Goal: Answer question/provide support: Share knowledge or assist other users

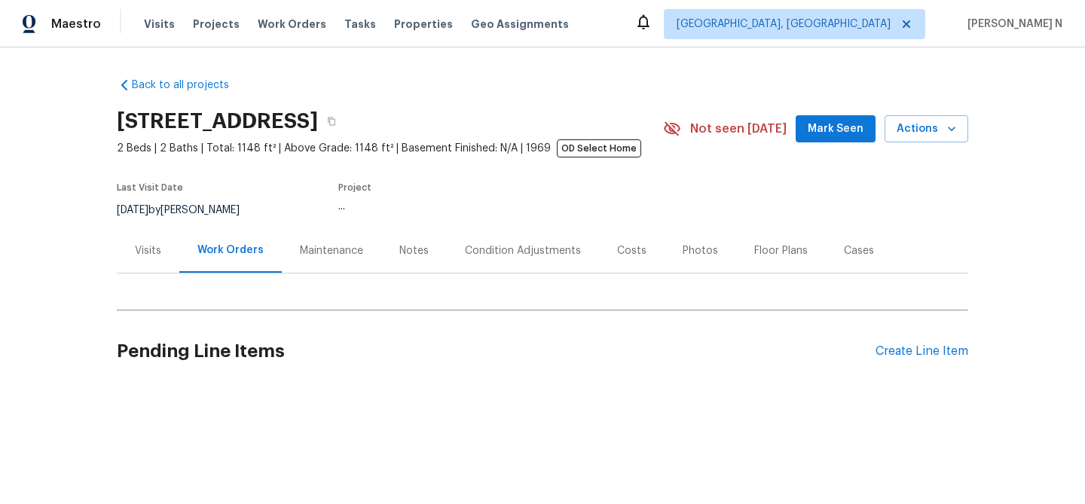
click at [322, 255] on div "Maintenance" at bounding box center [331, 250] width 63 height 15
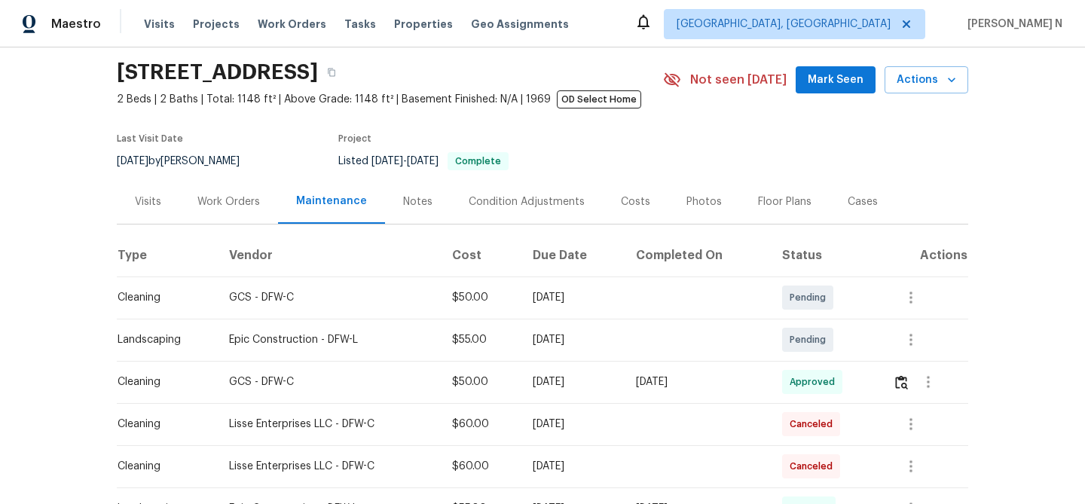
scroll to position [44, 0]
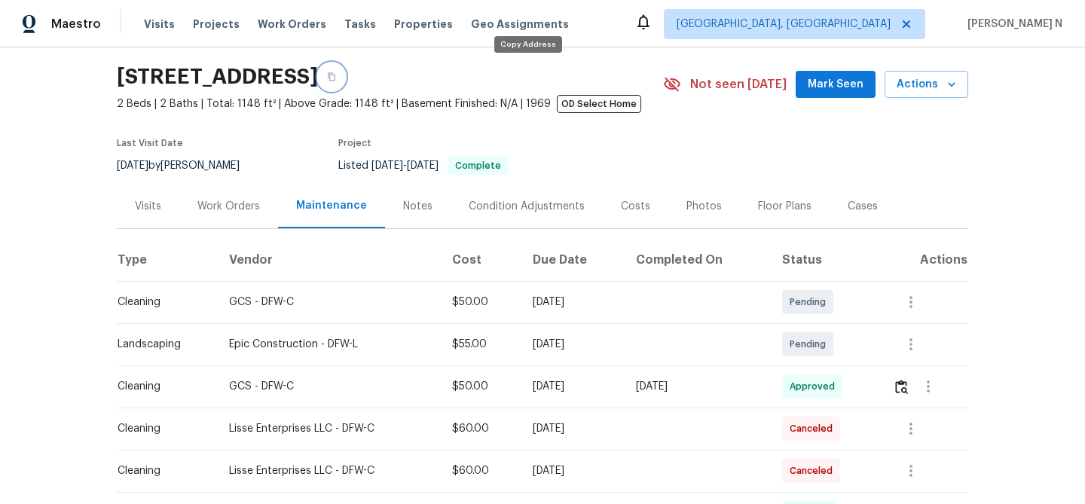
click at [336, 75] on icon "button" at bounding box center [331, 76] width 9 height 9
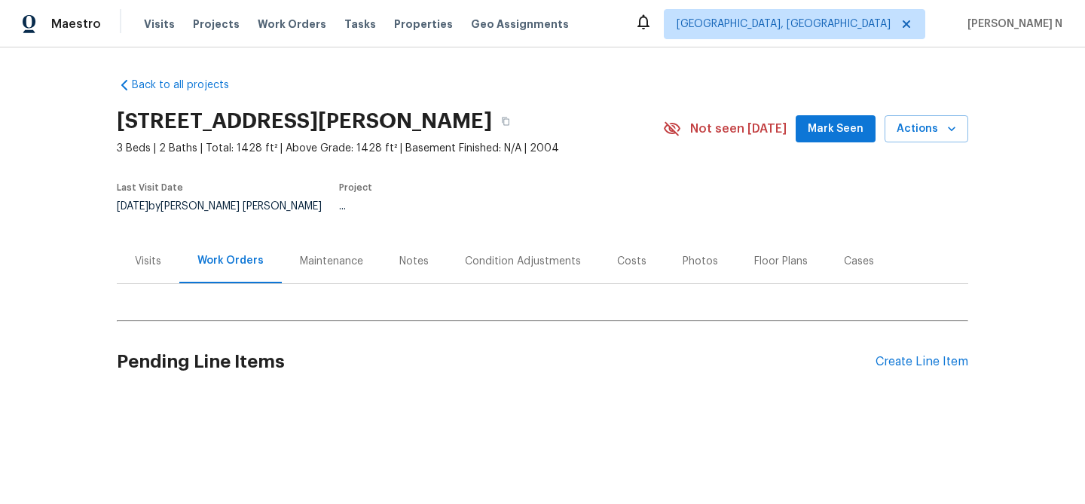
click at [345, 254] on div "Maintenance" at bounding box center [331, 261] width 63 height 15
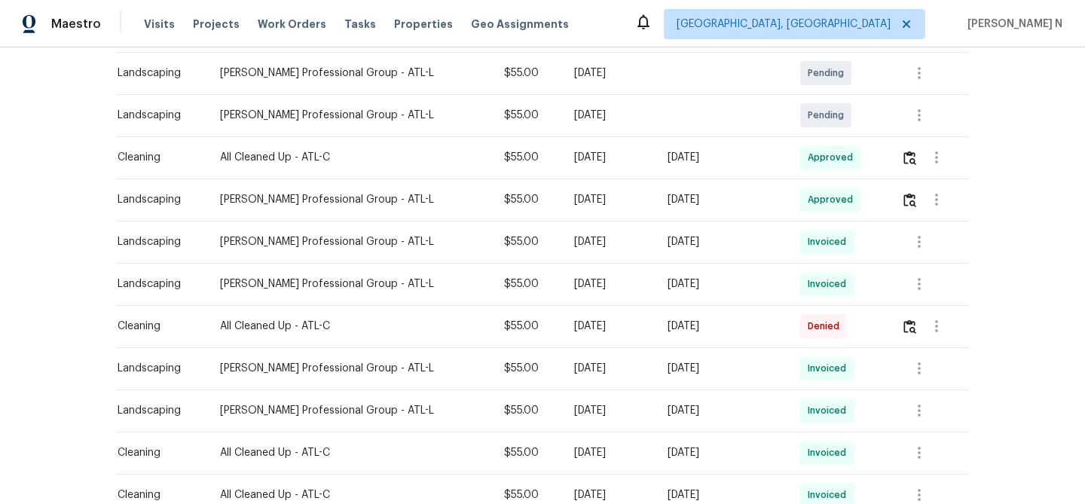
scroll to position [350, 0]
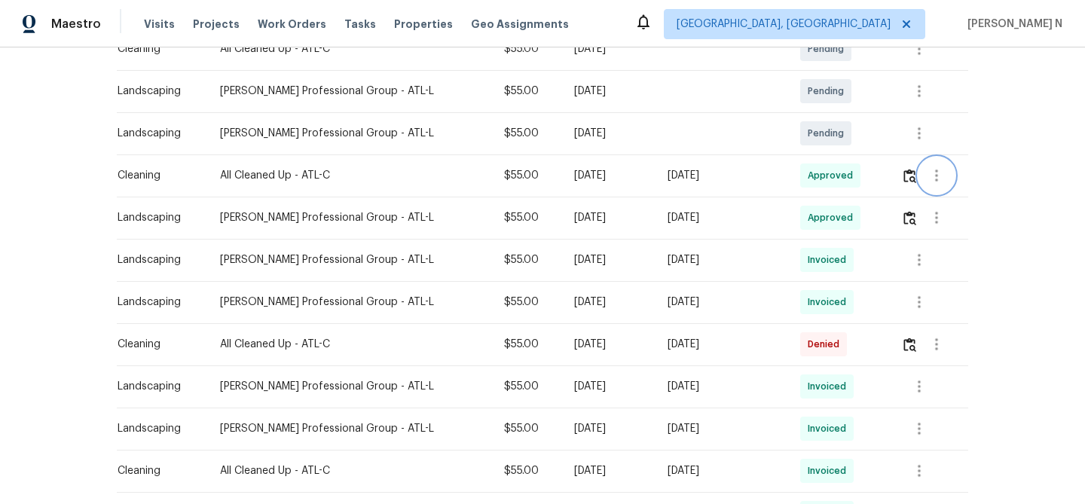
click at [919, 171] on button "button" at bounding box center [936, 175] width 36 height 36
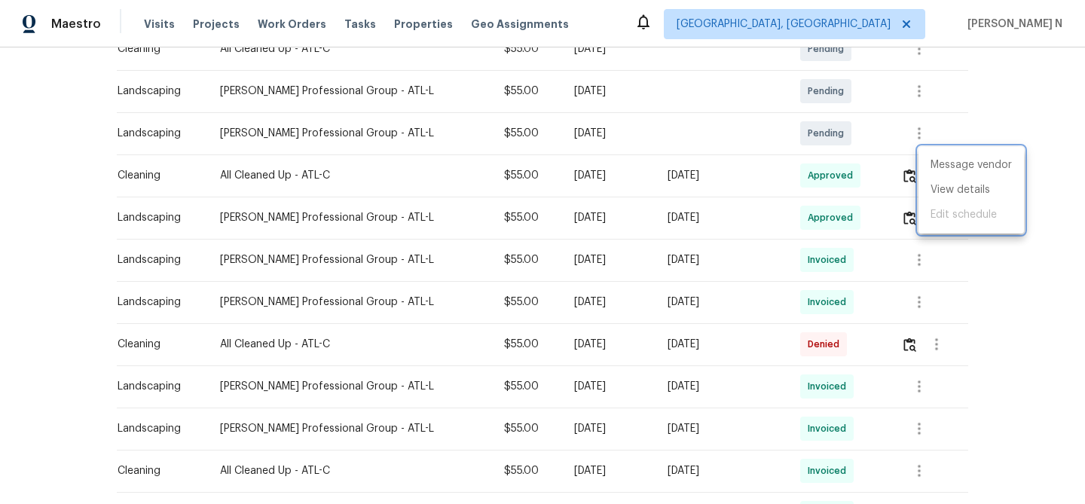
click at [903, 166] on div at bounding box center [542, 252] width 1085 height 504
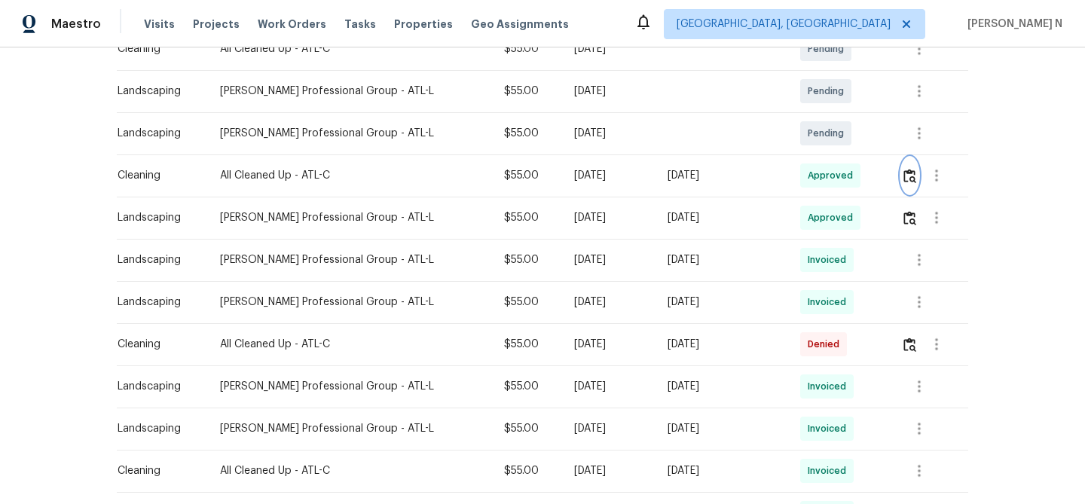
click at [909, 169] on img "button" at bounding box center [909, 176] width 13 height 14
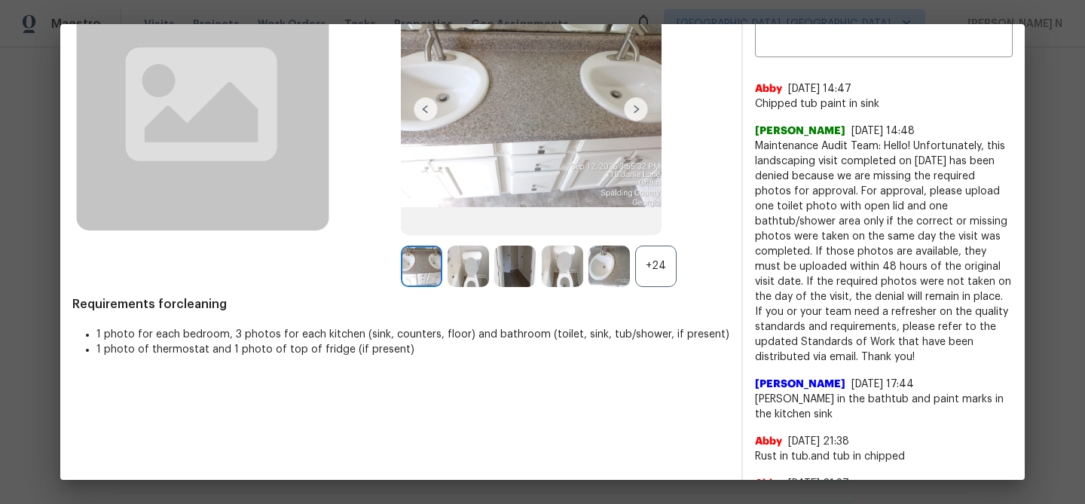
scroll to position [121, 0]
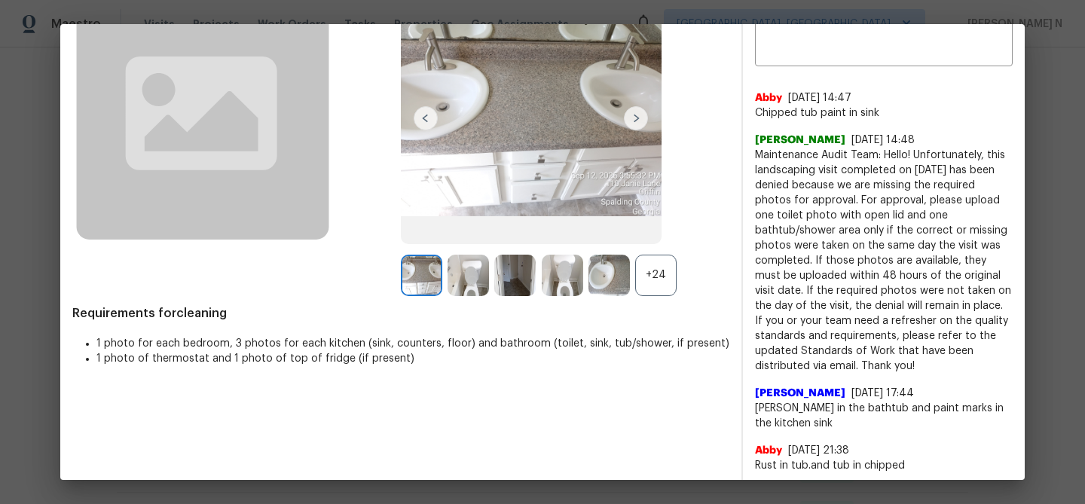
click at [654, 284] on div "+24" at bounding box center [655, 275] width 41 height 41
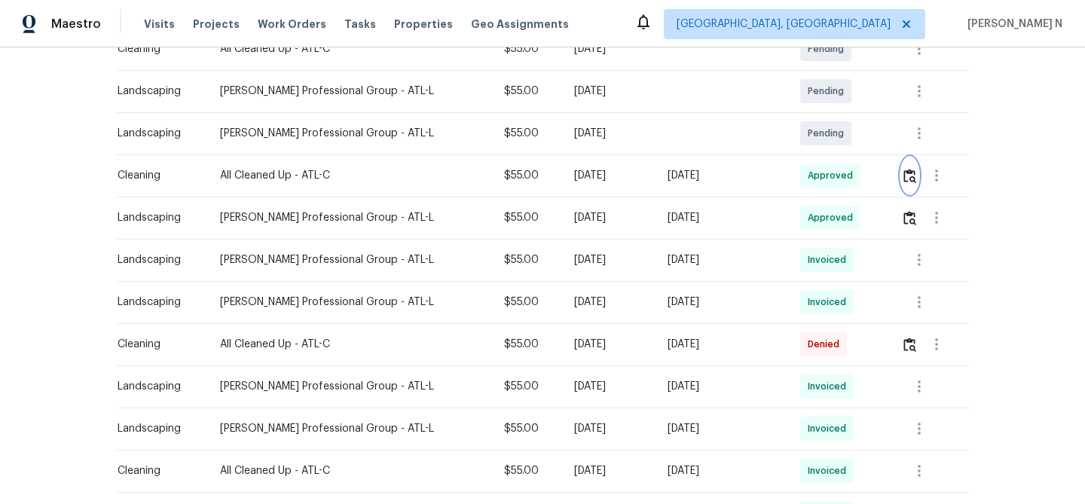
scroll to position [292, 0]
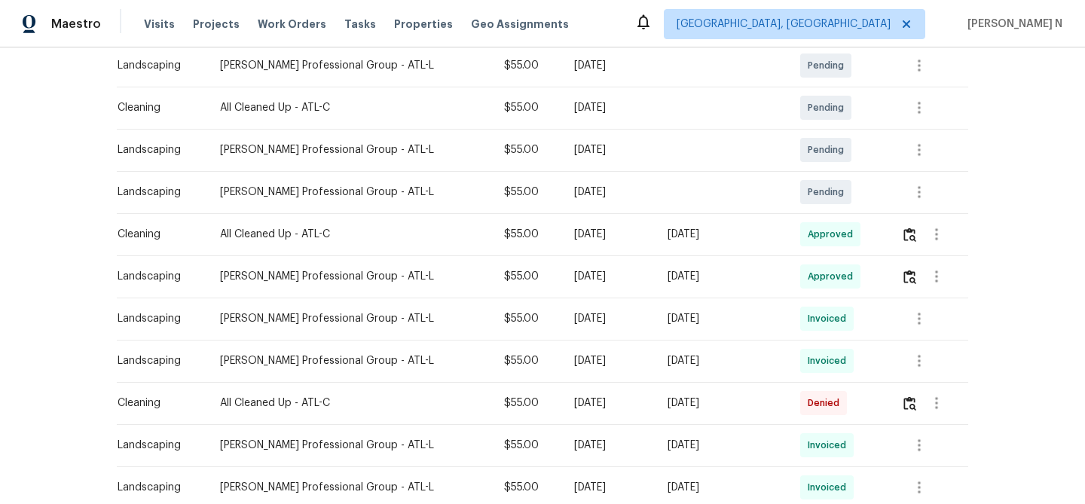
click at [604, 316] on td "[DATE]" at bounding box center [608, 319] width 93 height 42
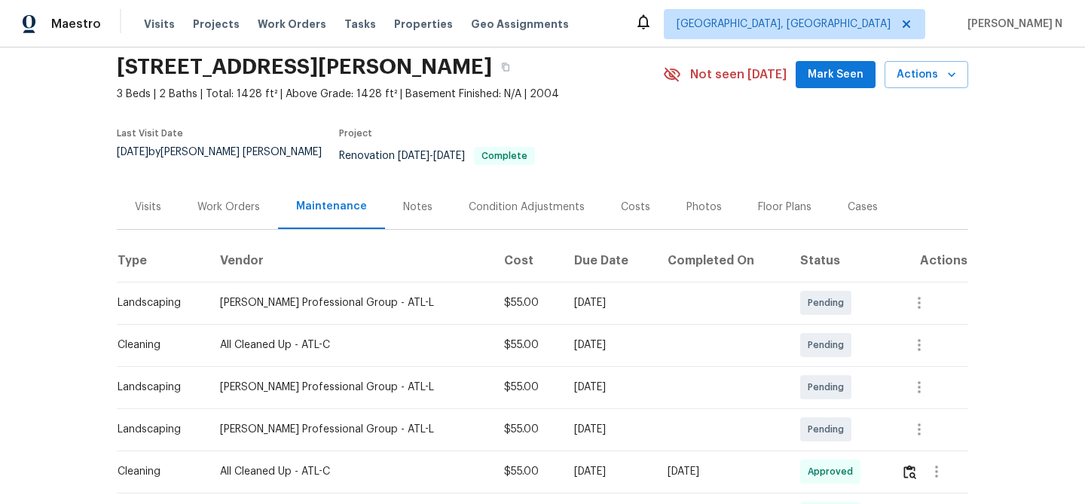
scroll to position [0, 0]
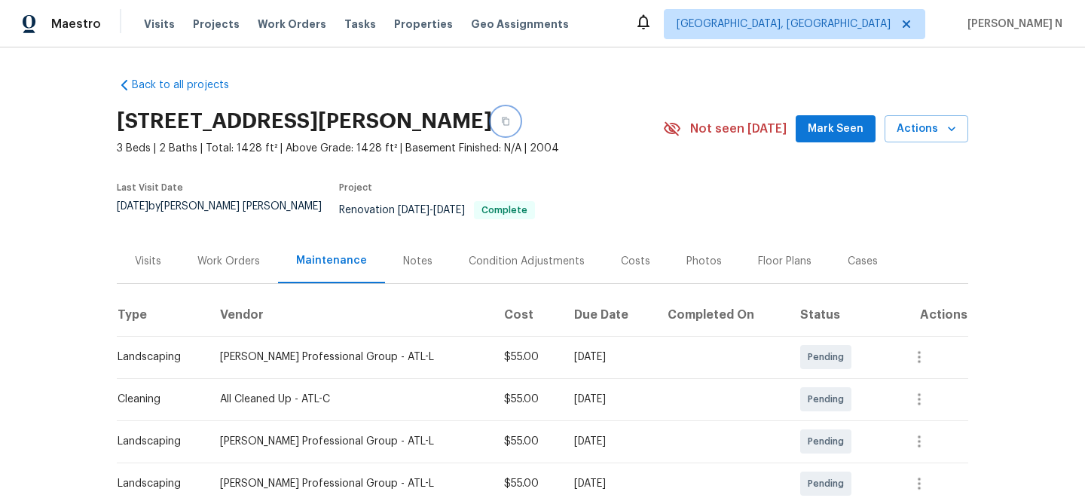
click at [492, 127] on button "button" at bounding box center [505, 121] width 27 height 27
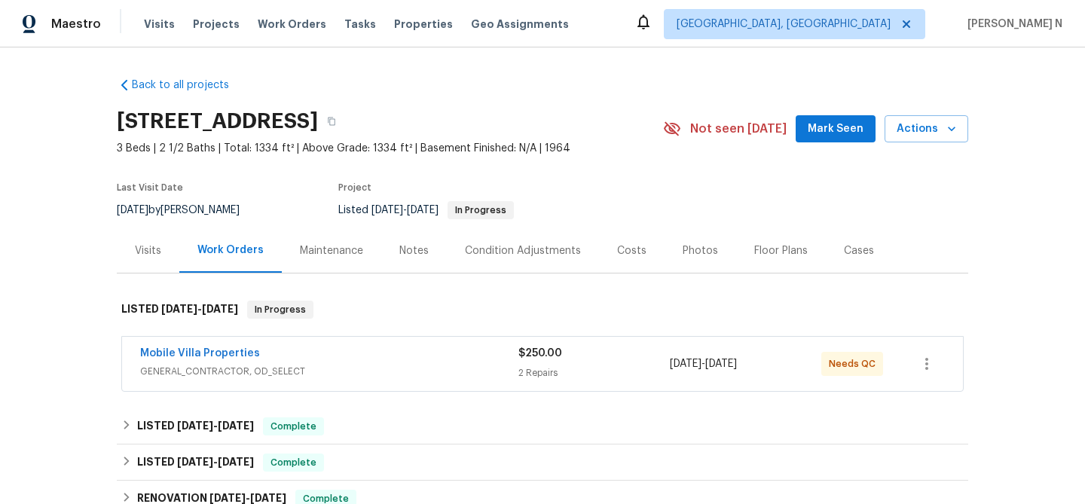
click at [359, 250] on div "Maintenance" at bounding box center [331, 250] width 63 height 15
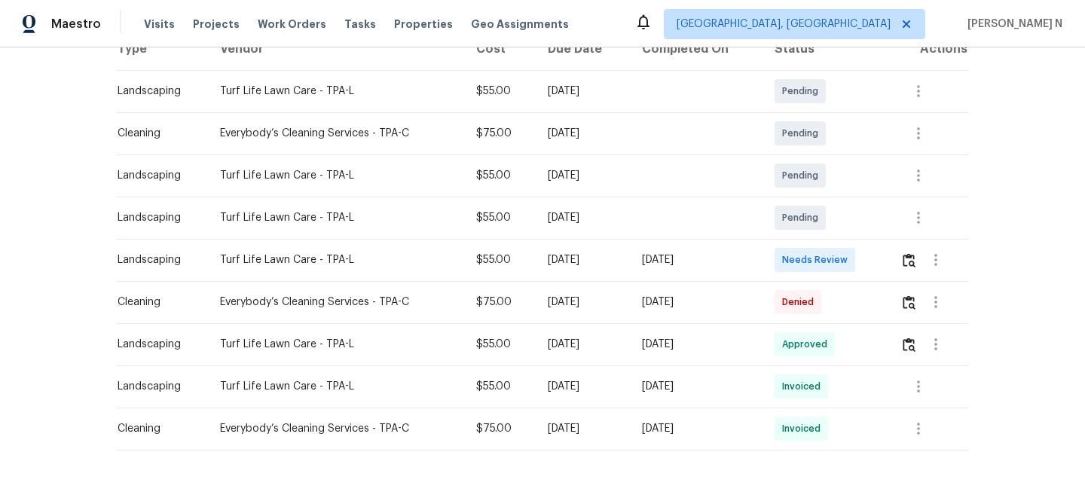
scroll to position [292, 0]
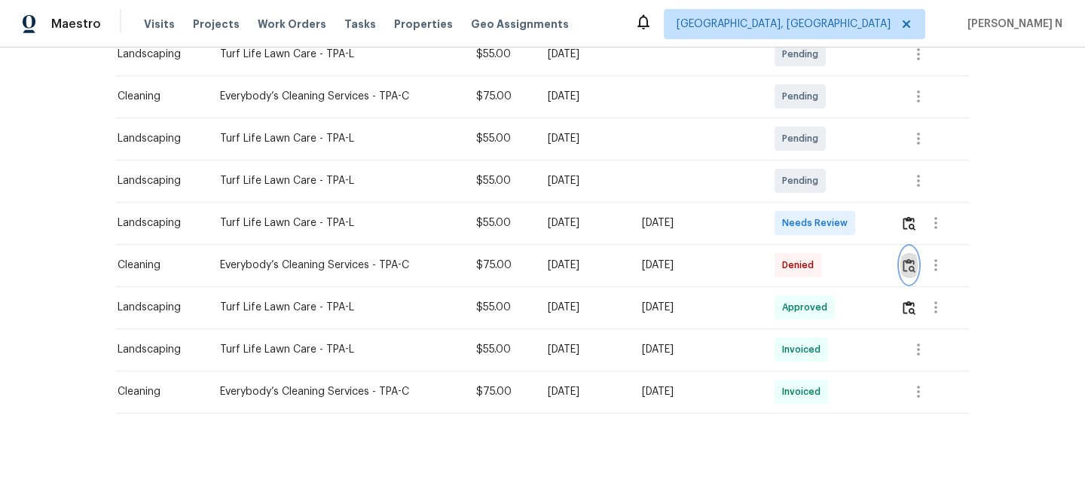
click at [918, 269] on button "button" at bounding box center [908, 265] width 17 height 36
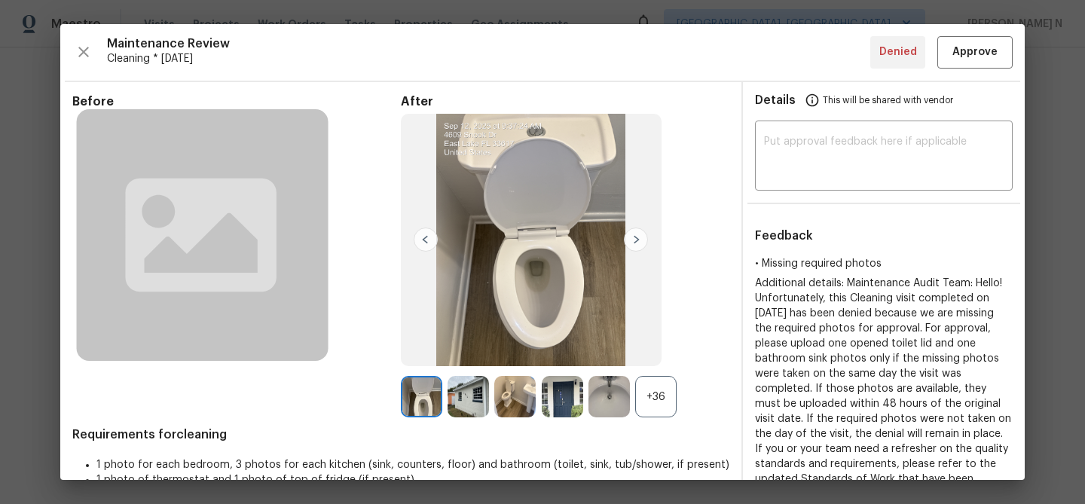
click at [652, 395] on div "+36" at bounding box center [655, 396] width 41 height 41
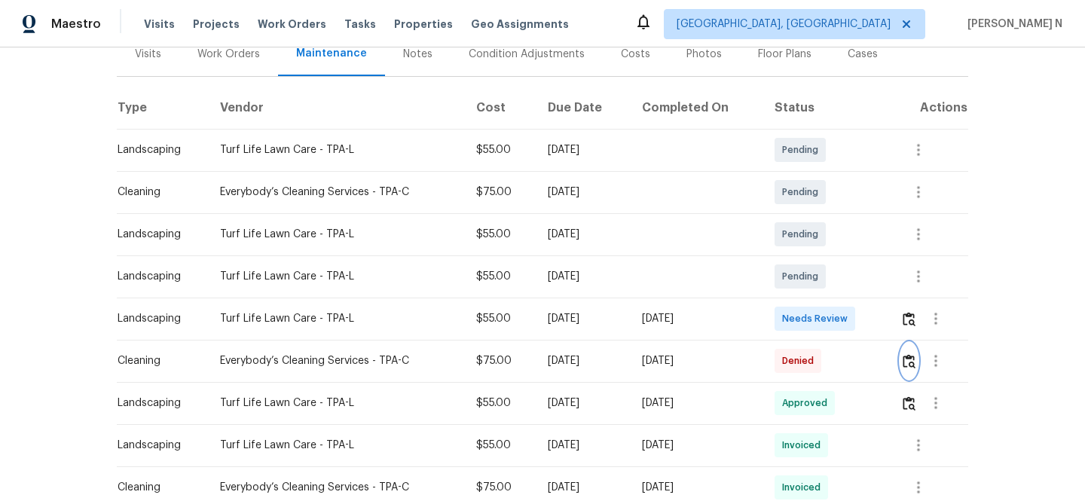
scroll to position [231, 0]
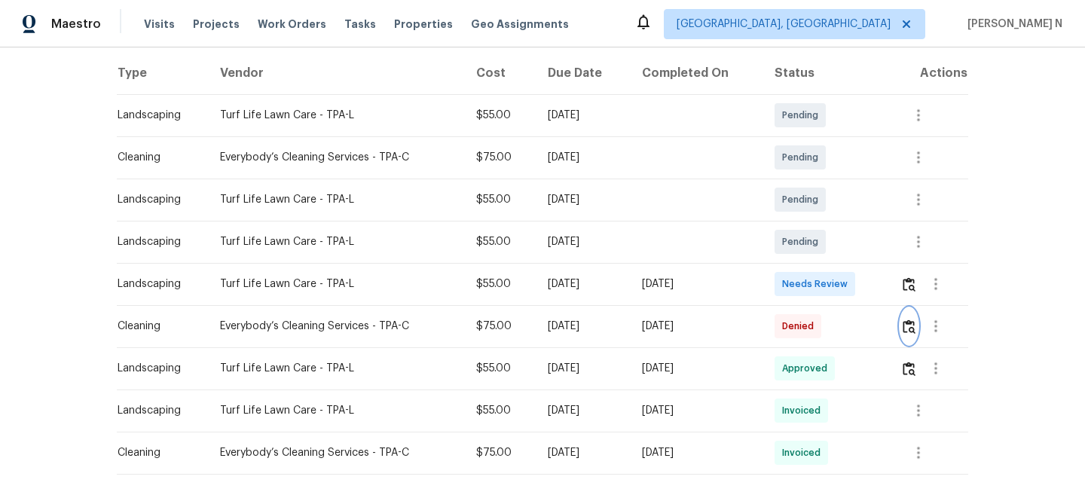
click at [909, 336] on button "button" at bounding box center [908, 326] width 17 height 36
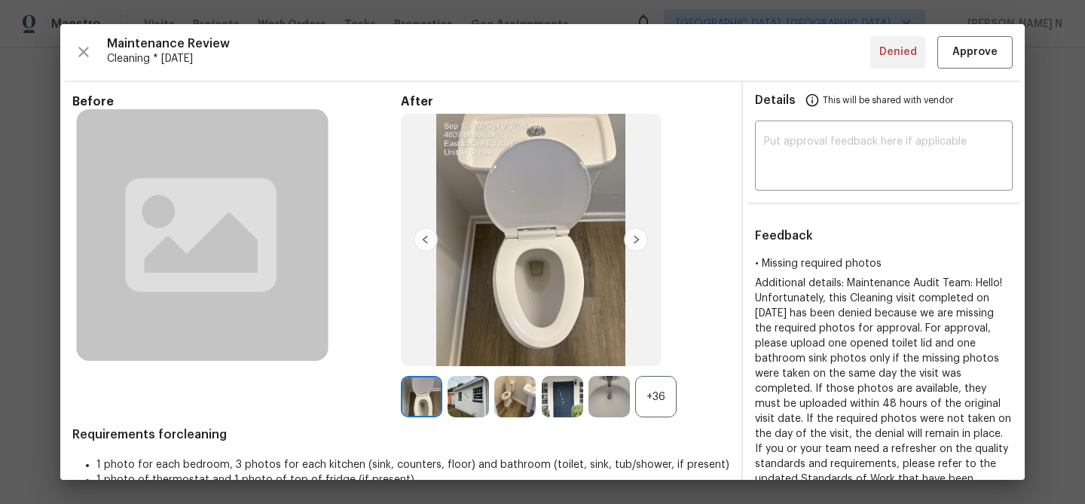
click at [661, 401] on div "+36" at bounding box center [655, 396] width 41 height 41
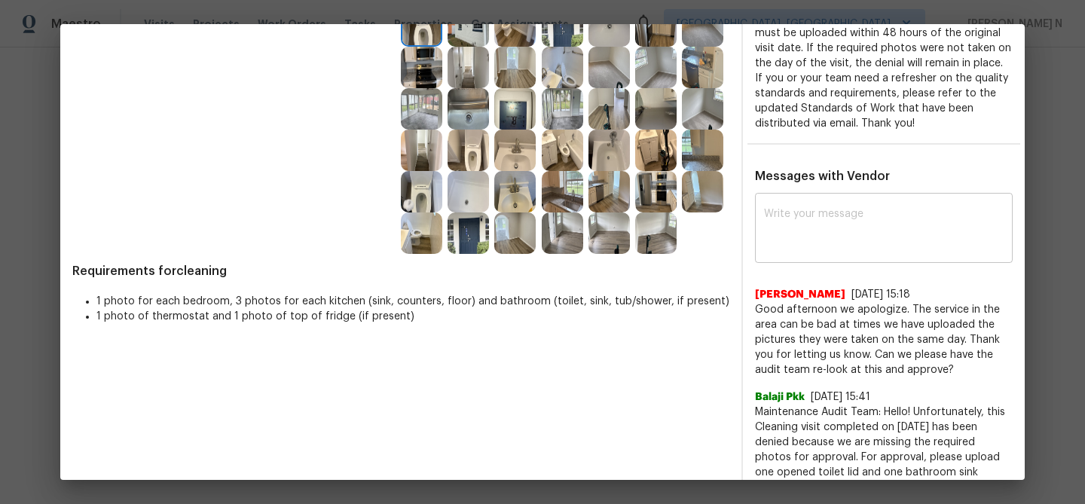
scroll to position [374, 0]
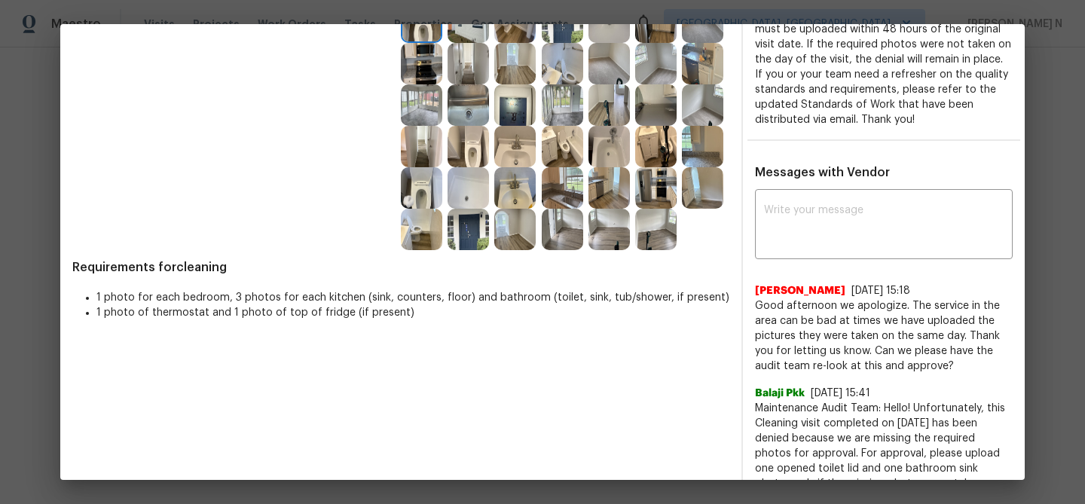
click at [788, 270] on div "x ​ Angelina Tompkins 9/14/25, 15:18 Good afternoon we apologize. The service i…" at bounding box center [884, 512] width 258 height 639
click at [788, 213] on textarea at bounding box center [884, 226] width 240 height 42
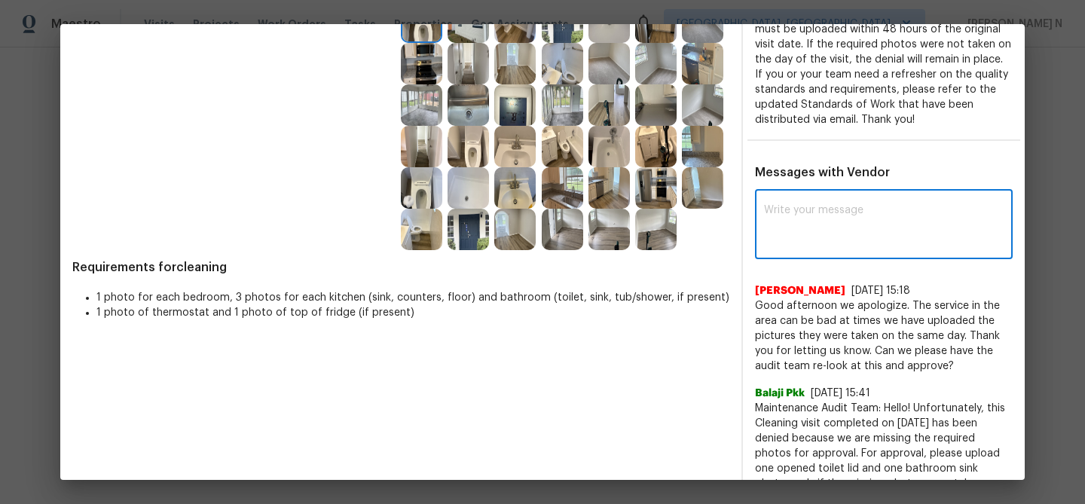
paste textarea "Maintenance Audit Team: Hello! Thank you for uploading the photo, after further…"
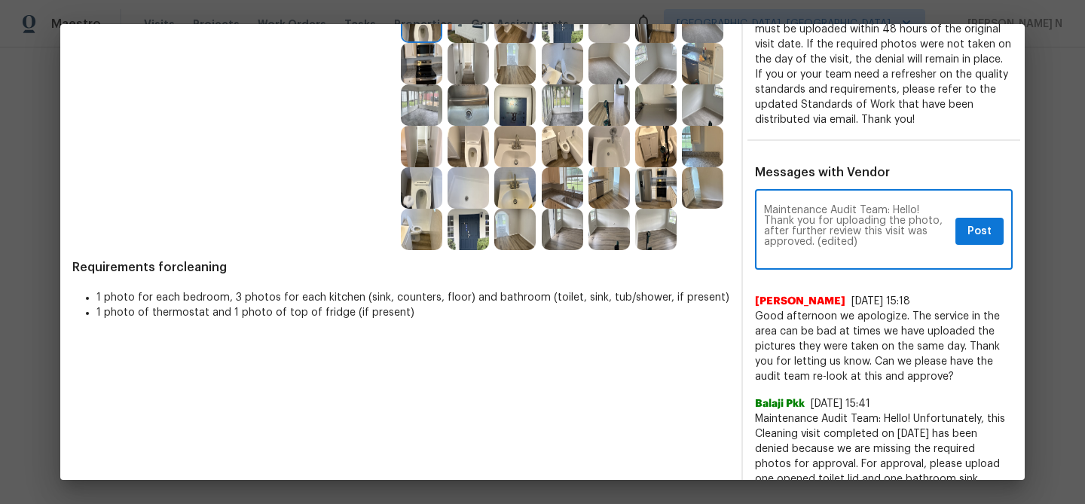
scroll to position [0, 0]
drag, startPoint x: 817, startPoint y: 240, endPoint x: 859, endPoint y: 239, distance: 42.2
click at [859, 240] on textarea "Maintenance Audit Team: Hello! Thank you for uploading the photo, after further…" at bounding box center [856, 231] width 185 height 53
type textarea "Maintenance Audit Team: Hello! Thank you for uploading the photo, after further…"
click at [979, 239] on span "Post" at bounding box center [979, 231] width 24 height 19
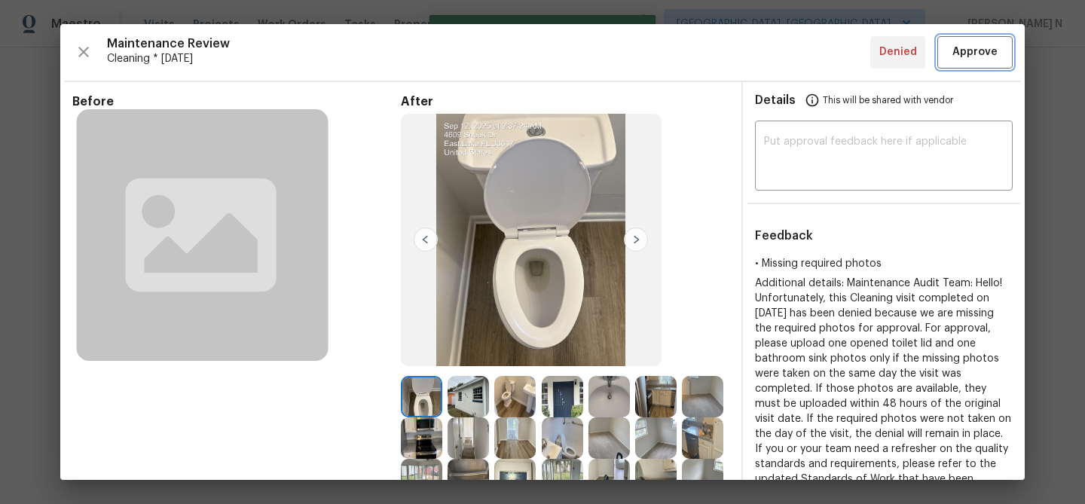
click at [975, 53] on span "Approve" at bounding box center [974, 52] width 45 height 19
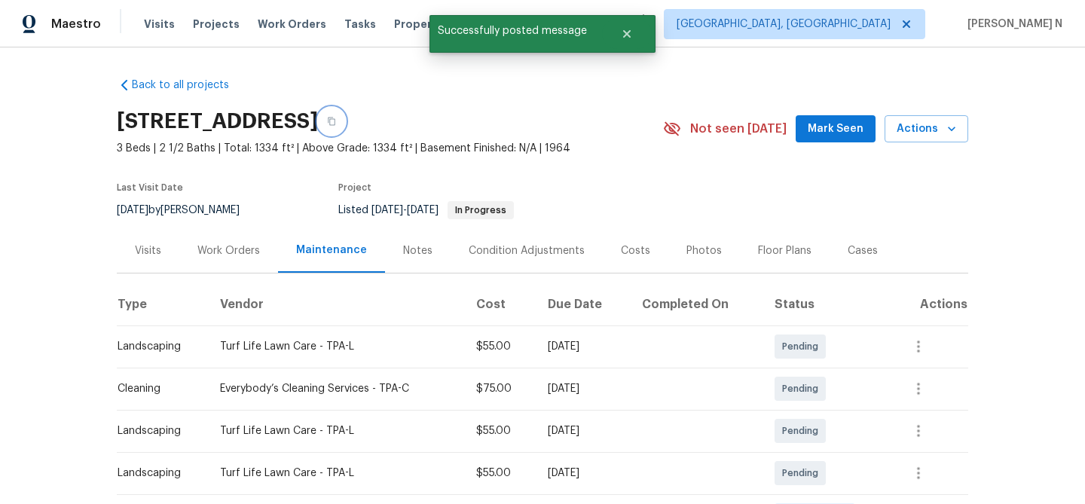
click at [336, 118] on icon "button" at bounding box center [331, 121] width 9 height 9
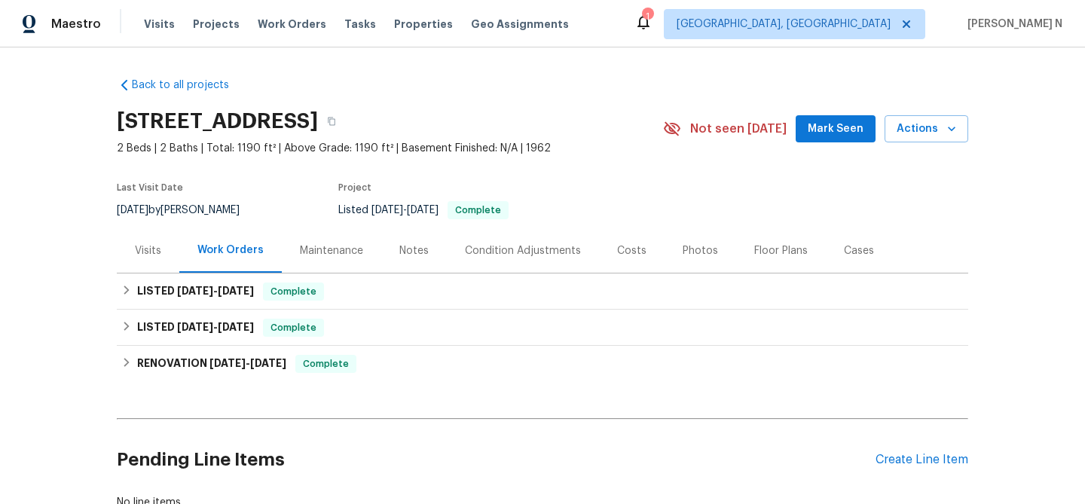
click at [334, 251] on div "Maintenance" at bounding box center [331, 250] width 63 height 15
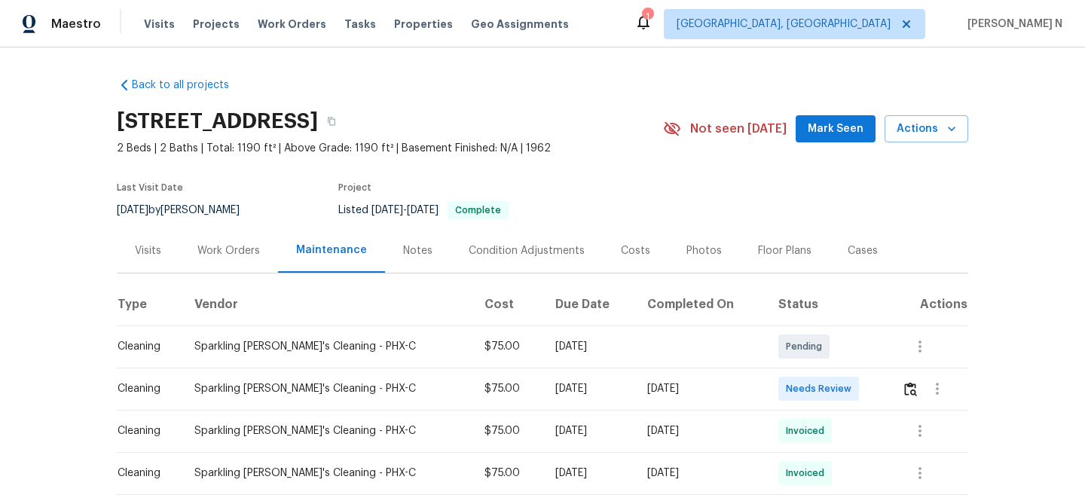
scroll to position [81, 0]
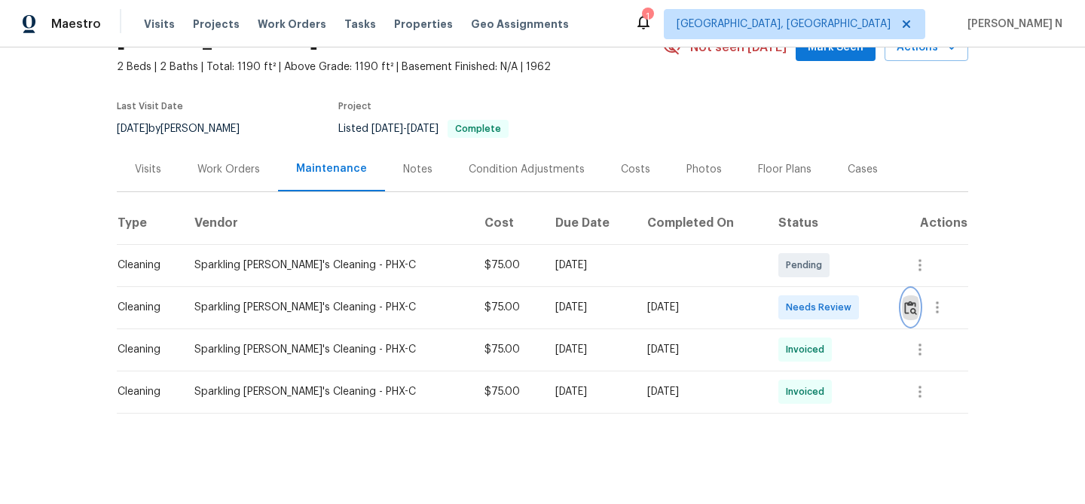
click at [909, 301] on img "button" at bounding box center [910, 308] width 13 height 14
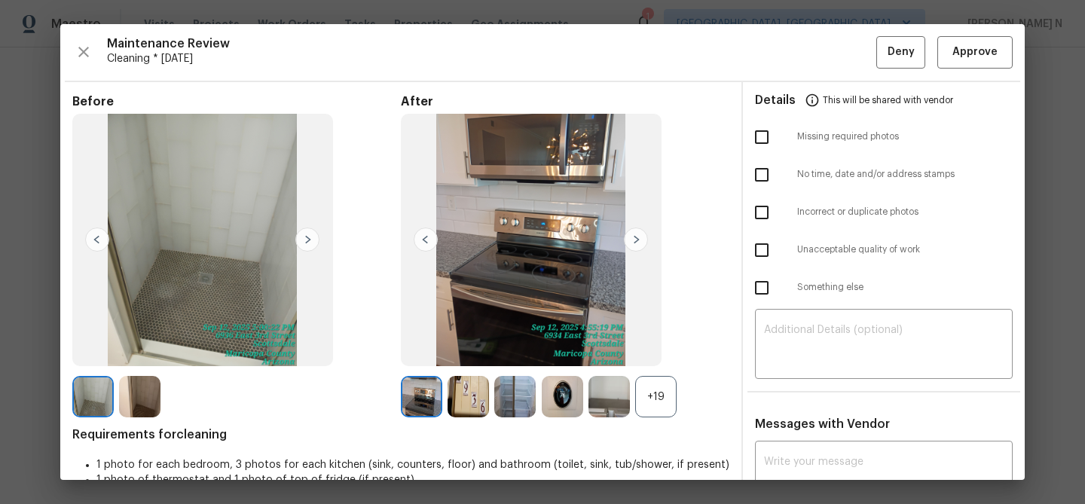
click at [669, 389] on div "+19" at bounding box center [655, 396] width 41 height 41
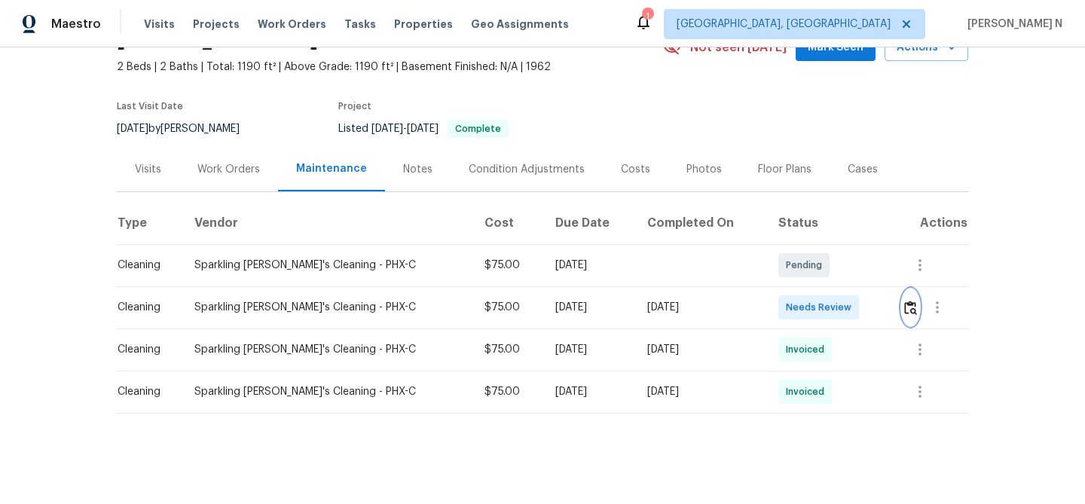
click at [912, 312] on img "button" at bounding box center [910, 308] width 13 height 14
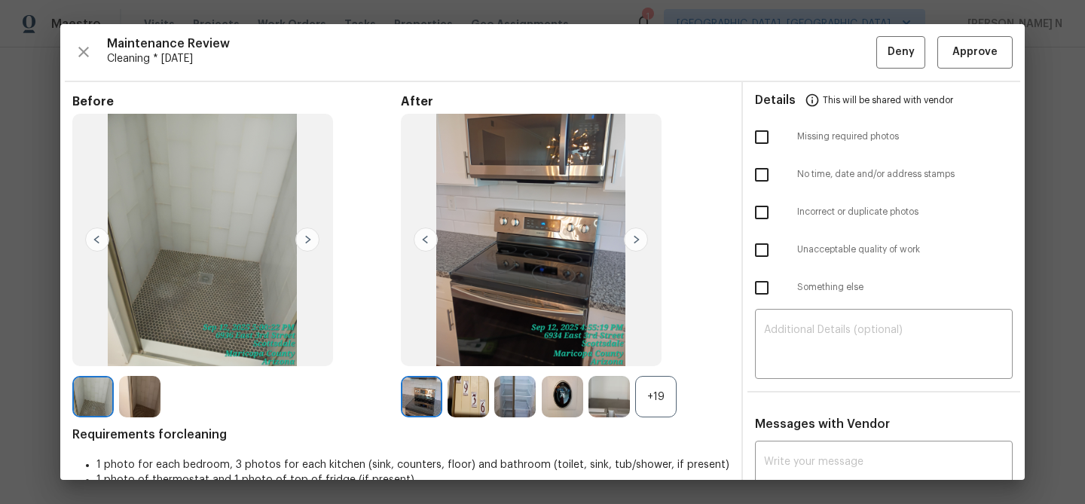
click at [673, 409] on div "+19" at bounding box center [655, 396] width 41 height 41
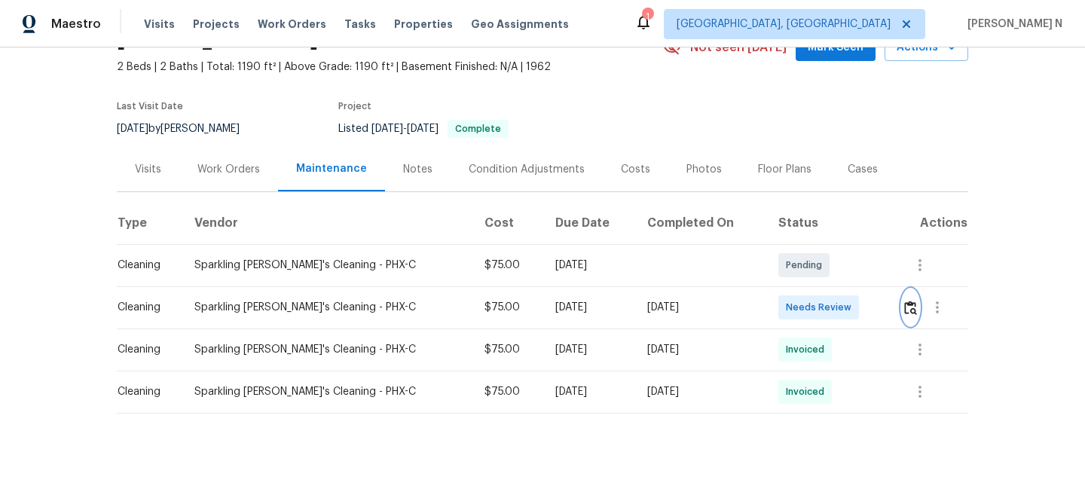
click at [915, 303] on img "button" at bounding box center [910, 308] width 13 height 14
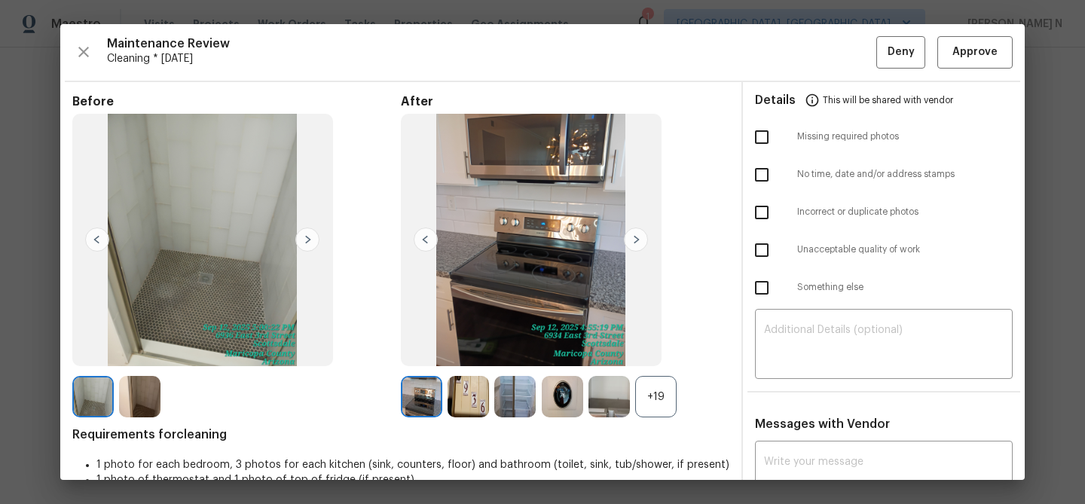
click at [659, 391] on div "+19" at bounding box center [655, 396] width 41 height 41
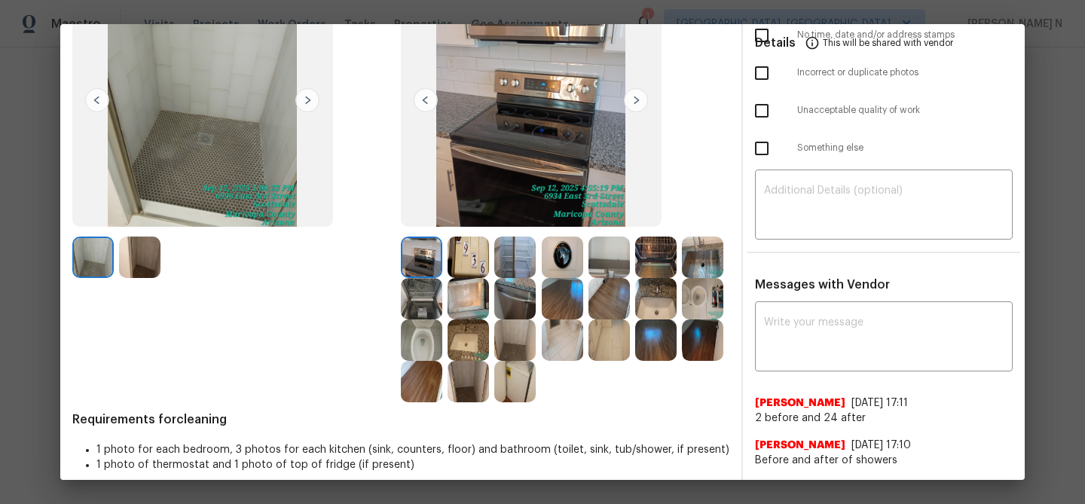
scroll to position [141, 0]
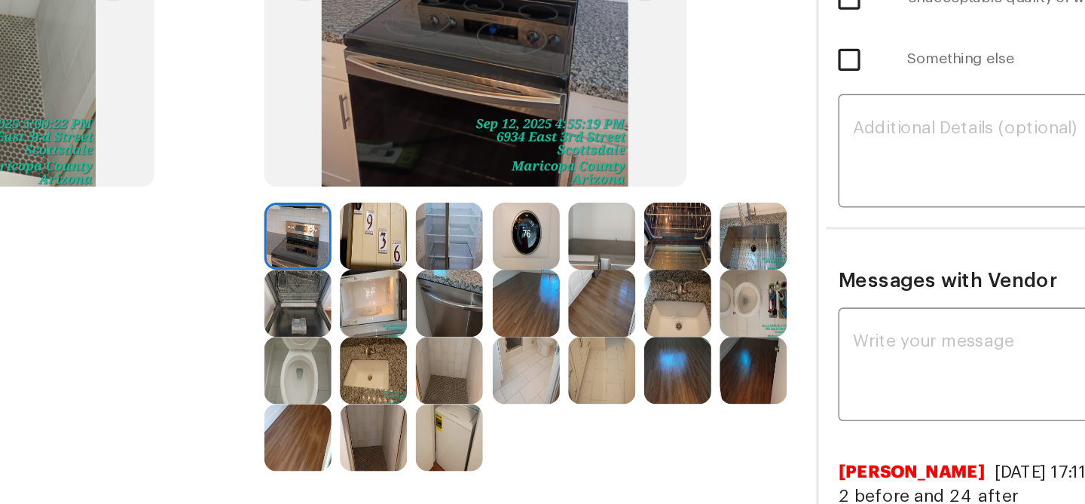
click at [656, 329] on img at bounding box center [655, 338] width 41 height 41
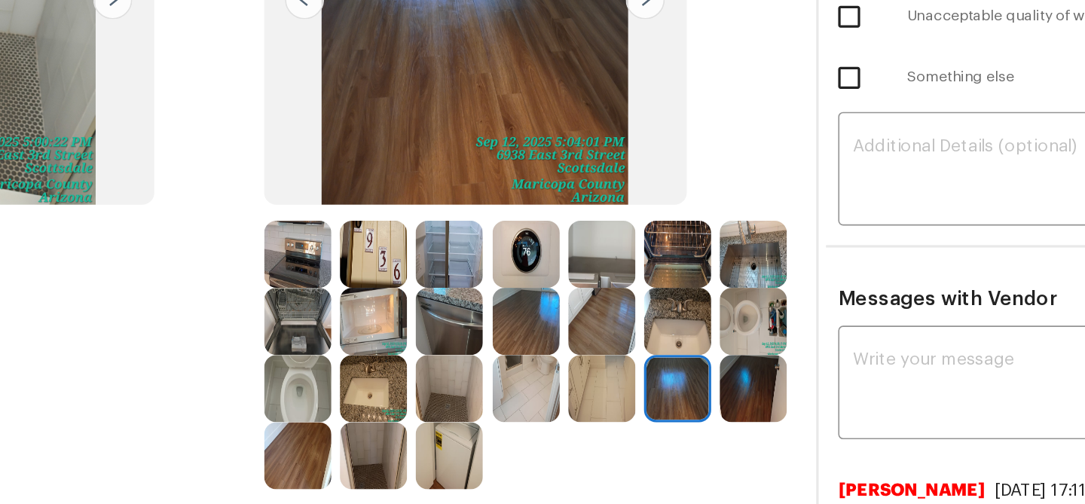
scroll to position [163, 0]
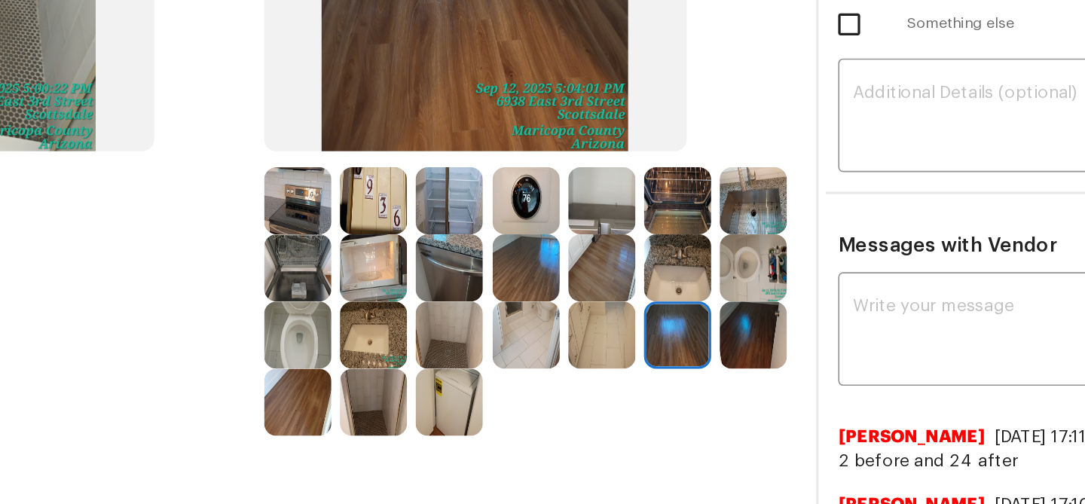
click at [565, 278] on img at bounding box center [562, 275] width 41 height 41
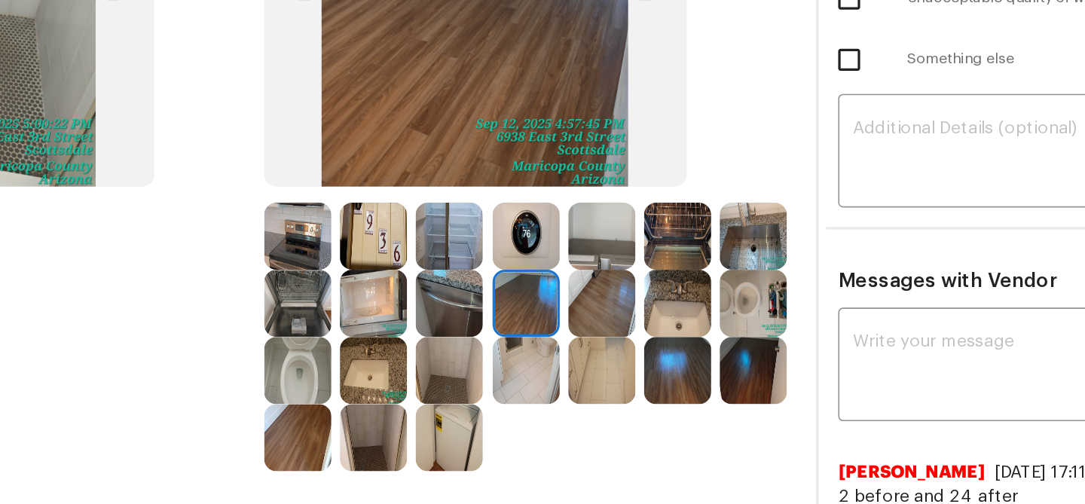
scroll to position [158, 0]
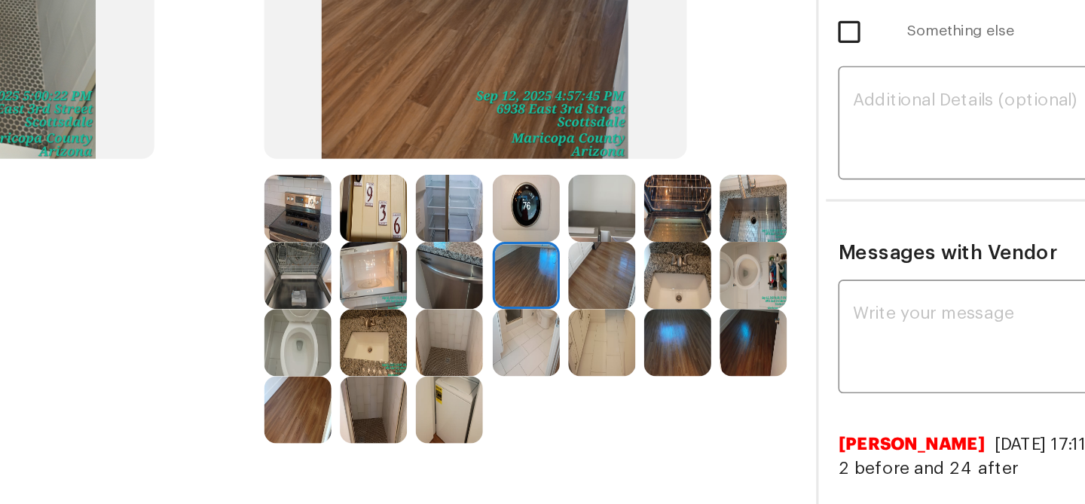
click at [425, 349] on img at bounding box center [421, 362] width 41 height 41
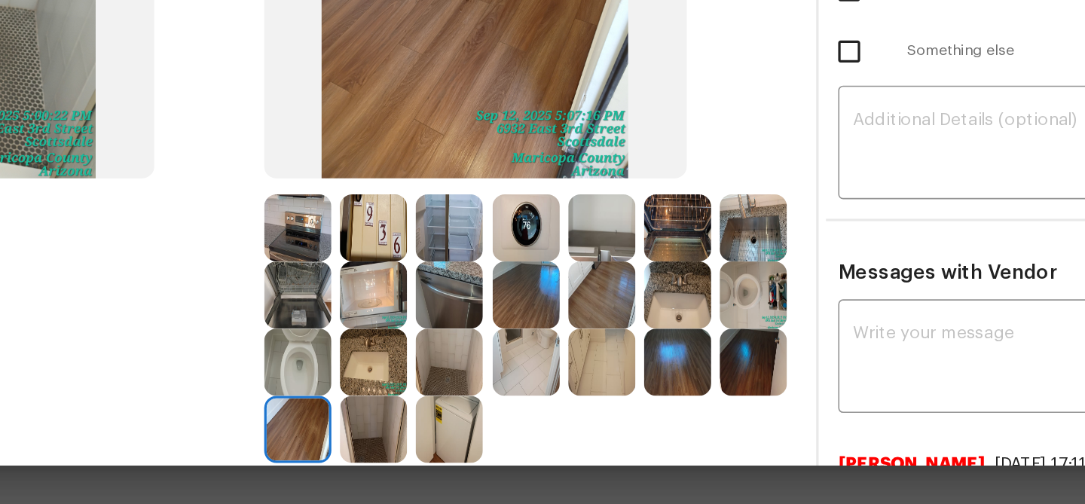
scroll to position [90, 0]
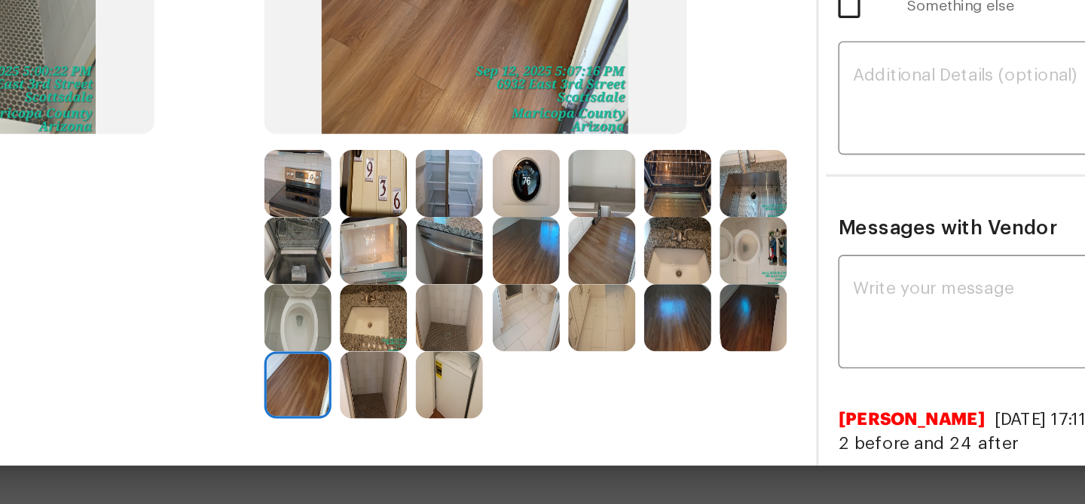
click at [702, 392] on img at bounding box center [702, 388] width 41 height 41
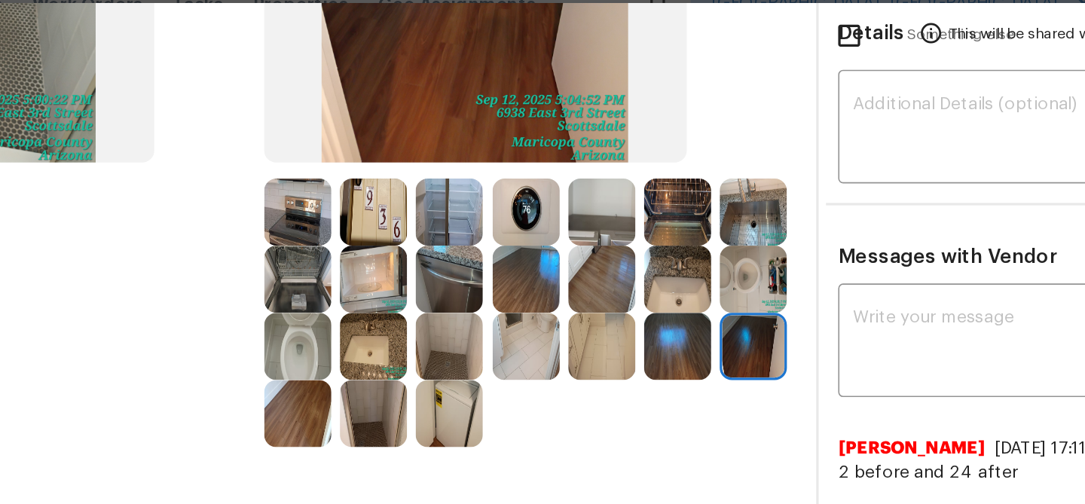
scroll to position [280, 0]
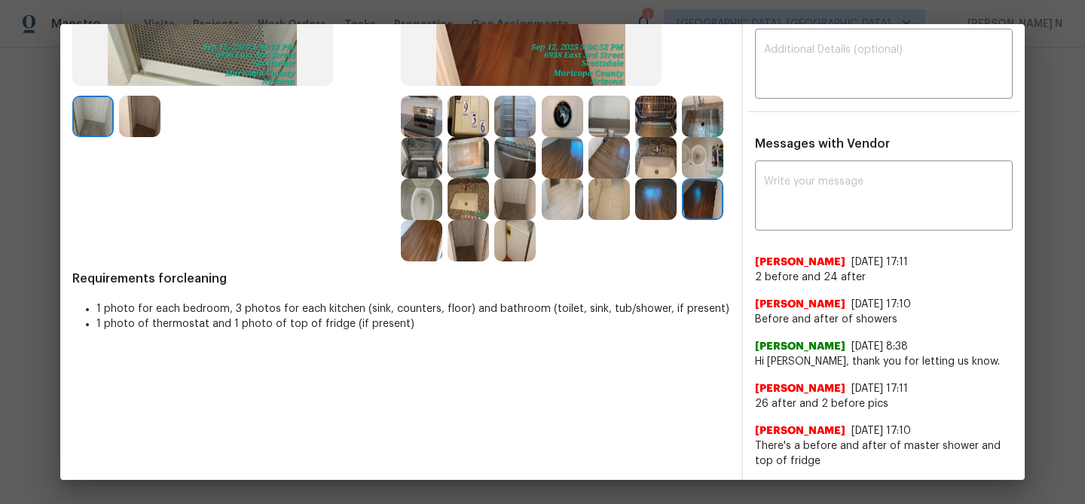
click at [796, 230] on div "x ​ Amanda C Watson 9/12/25, 17:11 2 before and 24 after Amanda C Watson 9/12/2…" at bounding box center [884, 358] width 258 height 389
click at [796, 205] on textarea at bounding box center [884, 197] width 240 height 42
paste textarea "Maintenance Audit Team: Hello! Thank you for uploading the photo, after further…"
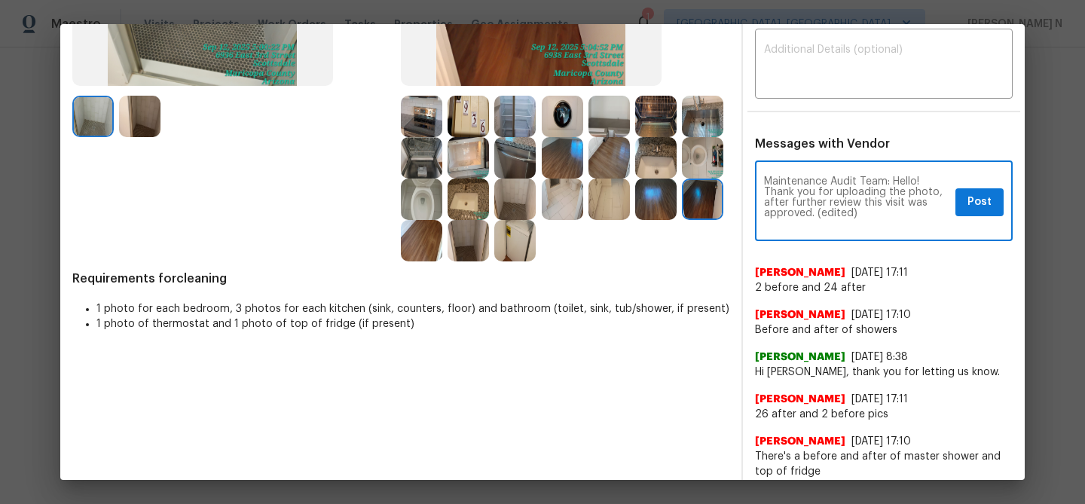
scroll to position [0, 0]
drag, startPoint x: 817, startPoint y: 212, endPoint x: 863, endPoint y: 212, distance: 45.2
click at [863, 212] on textarea "Maintenance Audit Team: Hello! Thank you for uploading the photo, after further…" at bounding box center [856, 202] width 185 height 53
type textarea "Maintenance Audit Team: Hello! Thank you for uploading the photo, after further…"
click at [962, 206] on button "Post" at bounding box center [979, 202] width 48 height 28
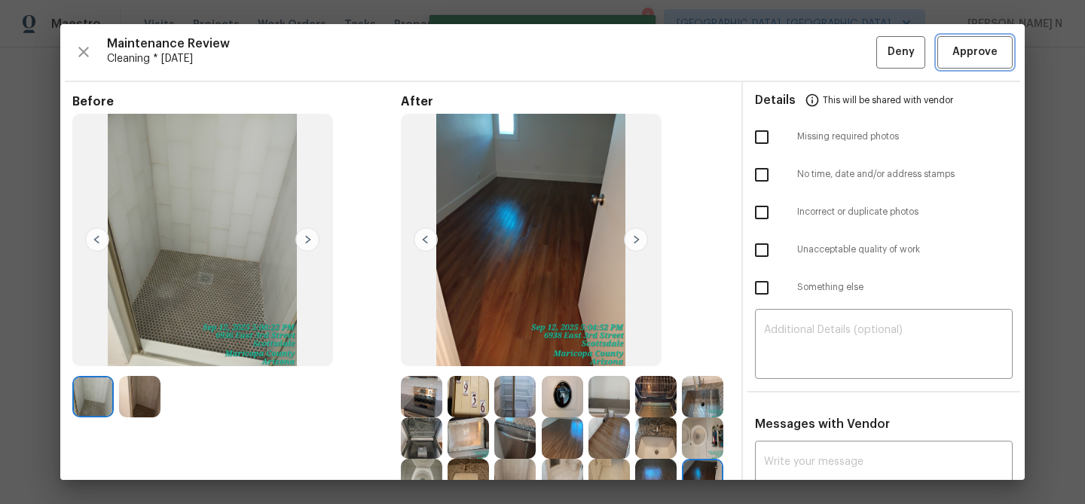
click at [988, 47] on span "Approve" at bounding box center [974, 52] width 45 height 19
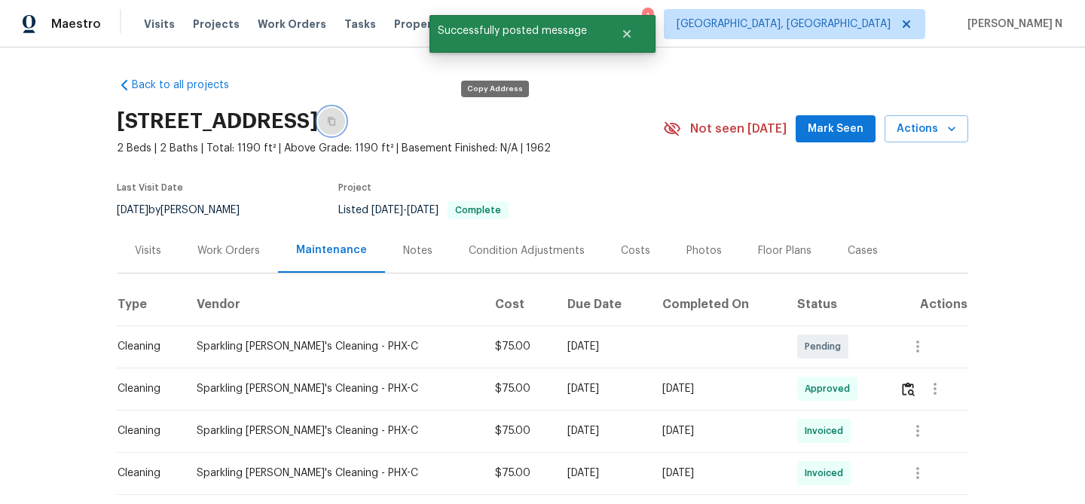
click at [345, 129] on button "button" at bounding box center [331, 121] width 27 height 27
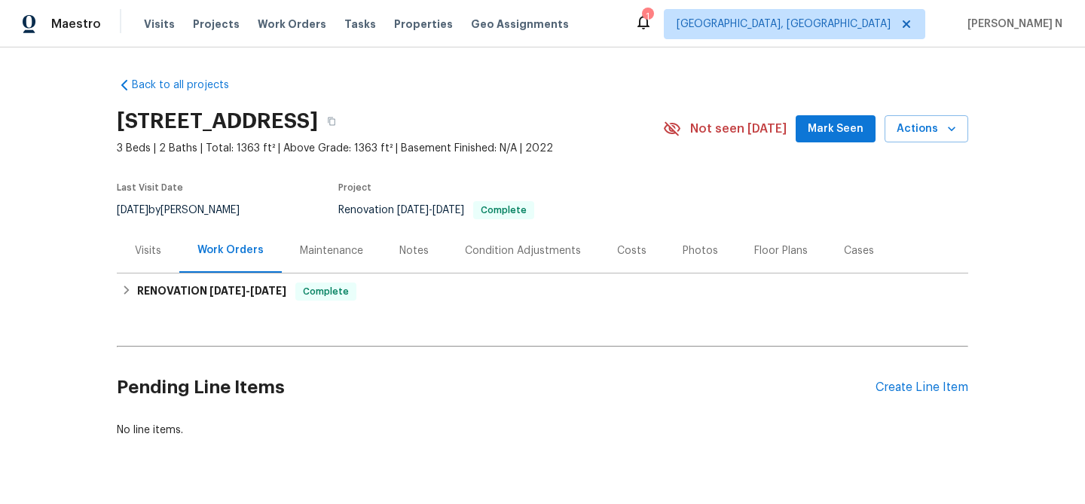
click at [331, 257] on div "Maintenance" at bounding box center [331, 250] width 63 height 15
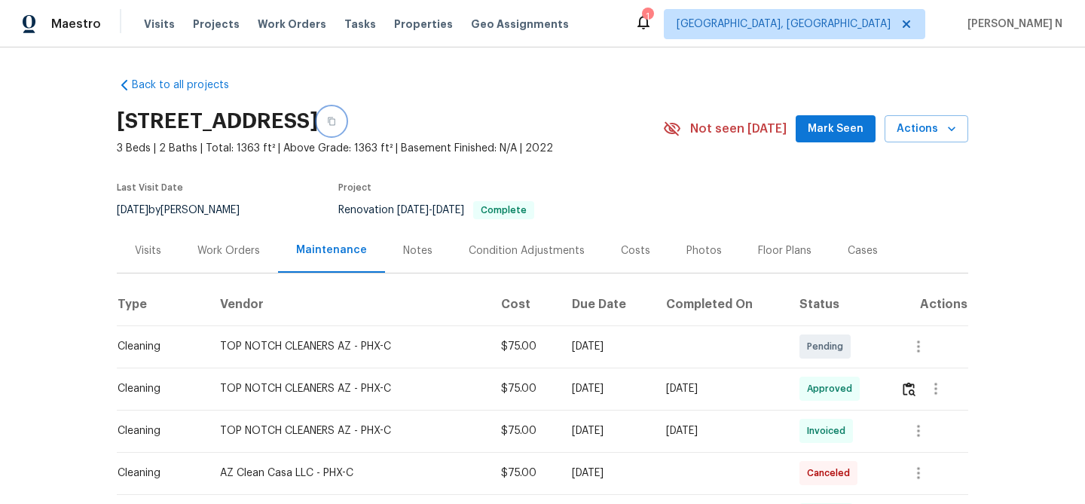
click at [345, 123] on button "button" at bounding box center [331, 121] width 27 height 27
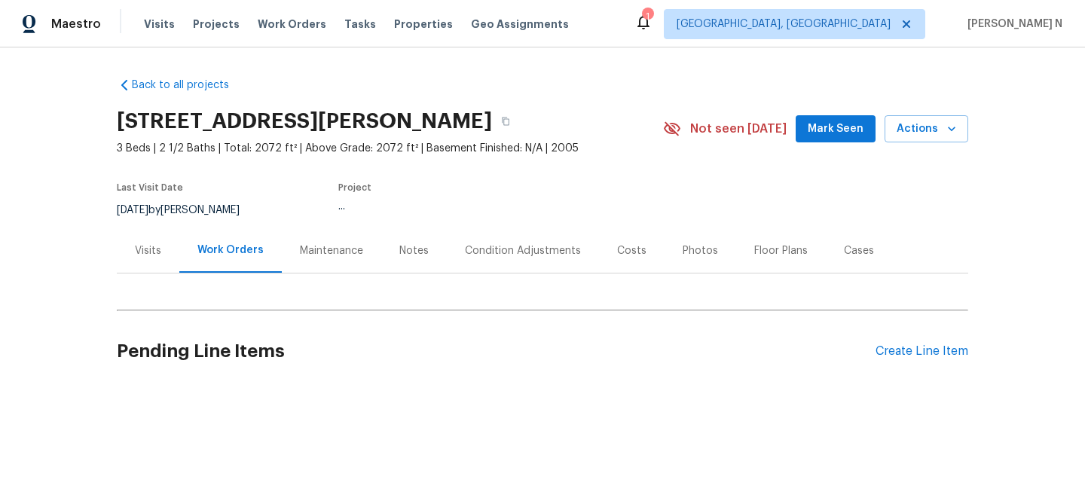
click at [328, 267] on div "Maintenance" at bounding box center [331, 250] width 99 height 44
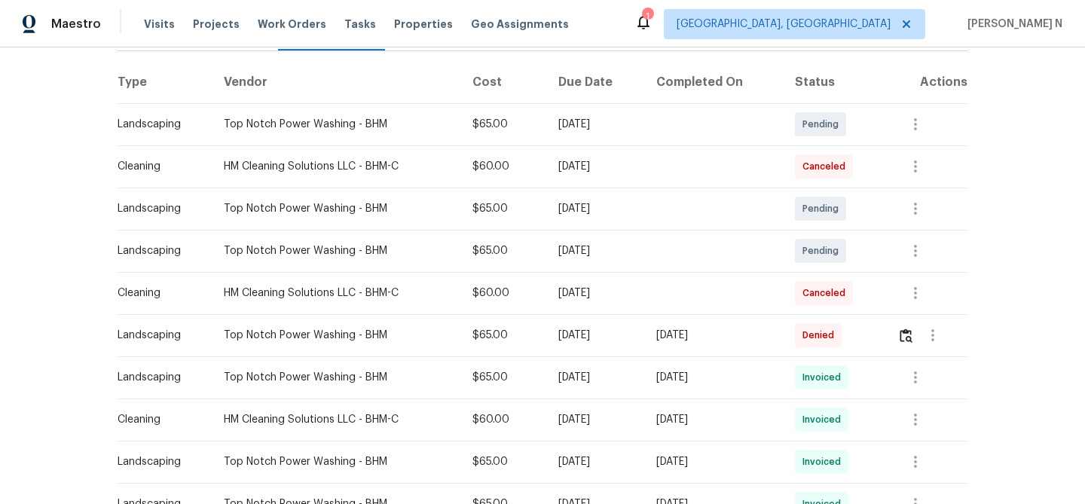
scroll to position [235, 0]
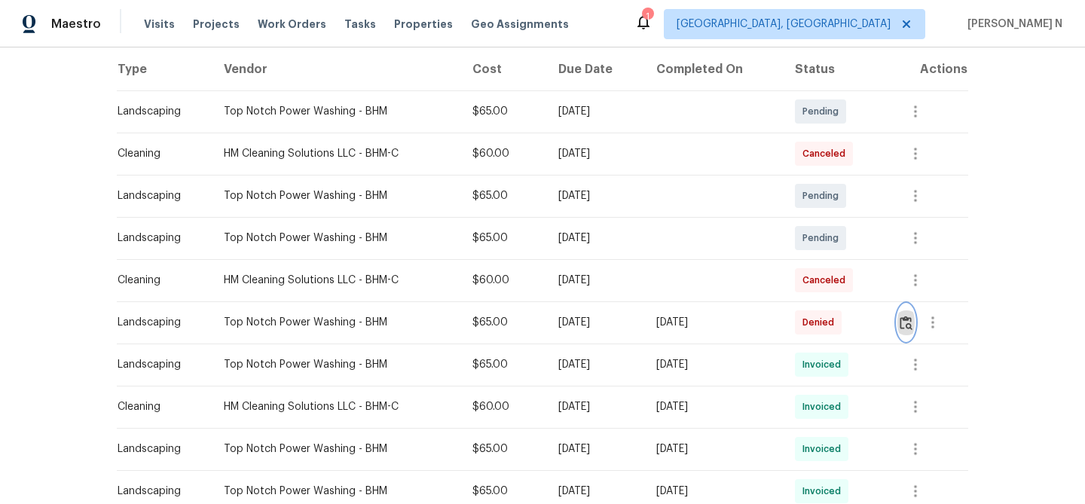
click at [909, 325] on img "button" at bounding box center [905, 323] width 13 height 14
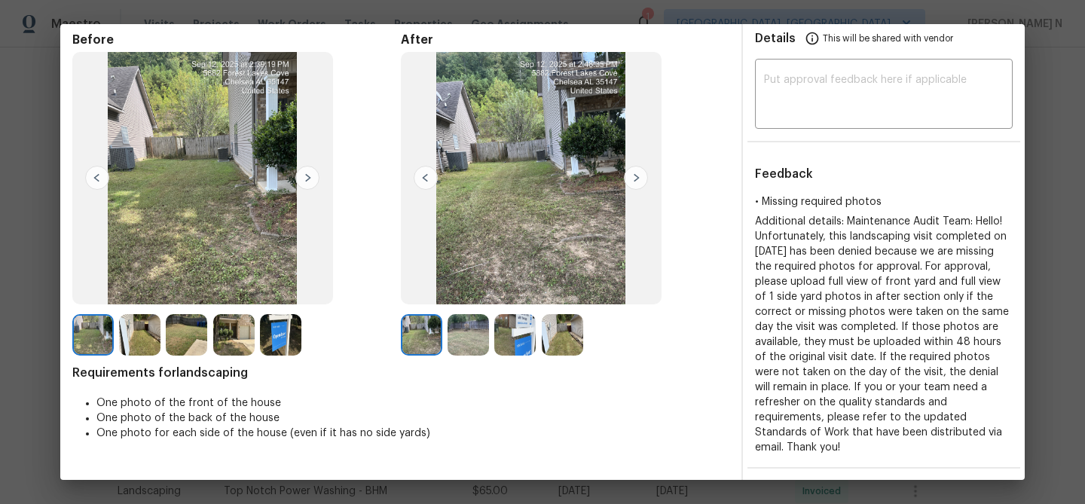
scroll to position [65, 0]
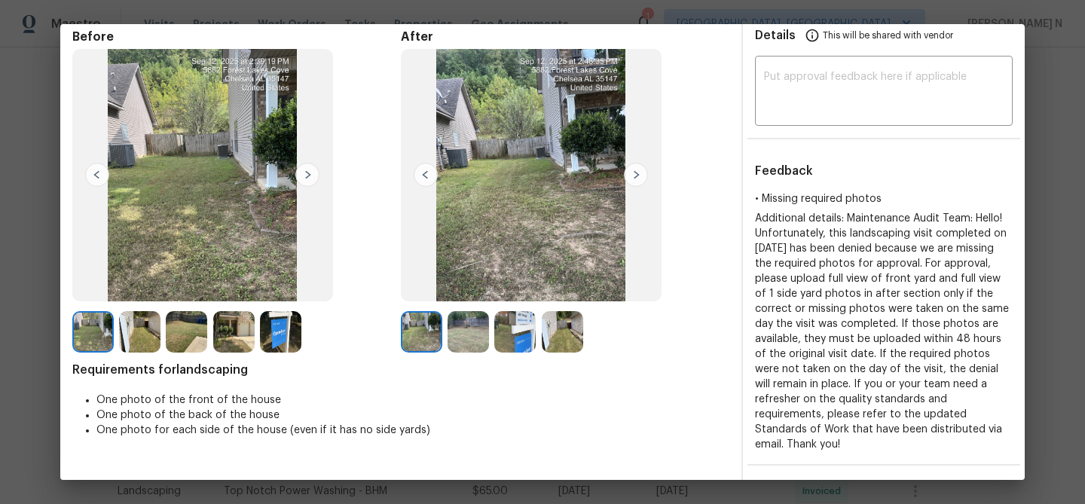
click at [238, 337] on img at bounding box center [233, 331] width 41 height 41
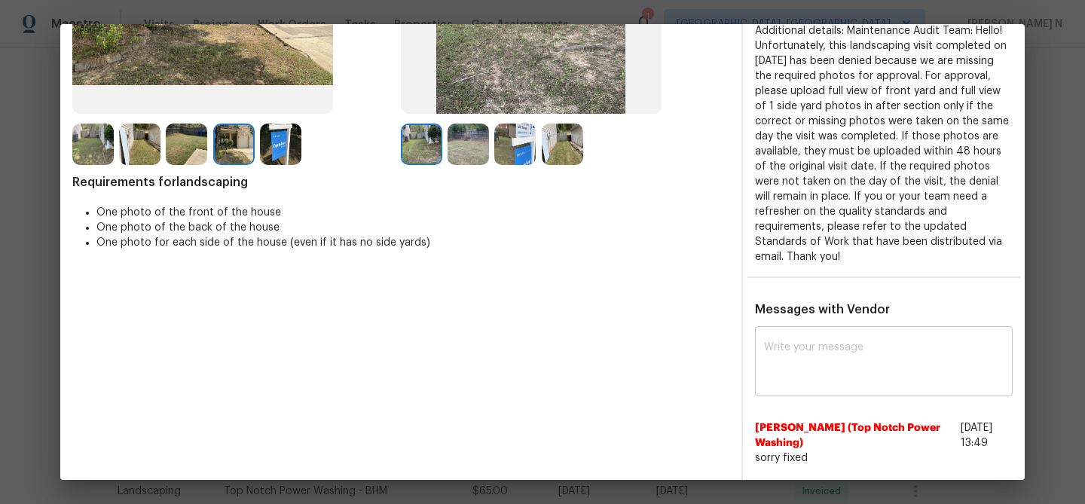
scroll to position [277, 0]
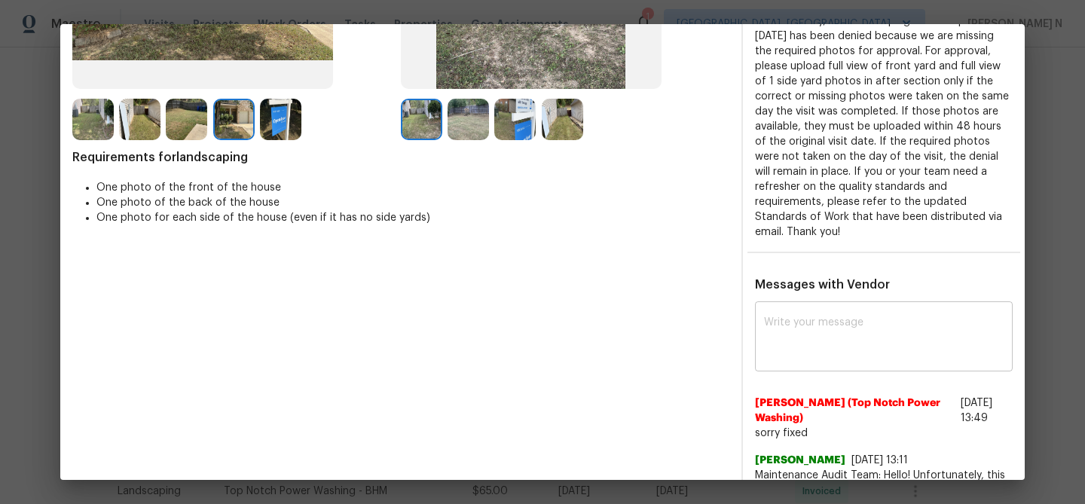
click at [809, 330] on textarea at bounding box center [884, 338] width 240 height 42
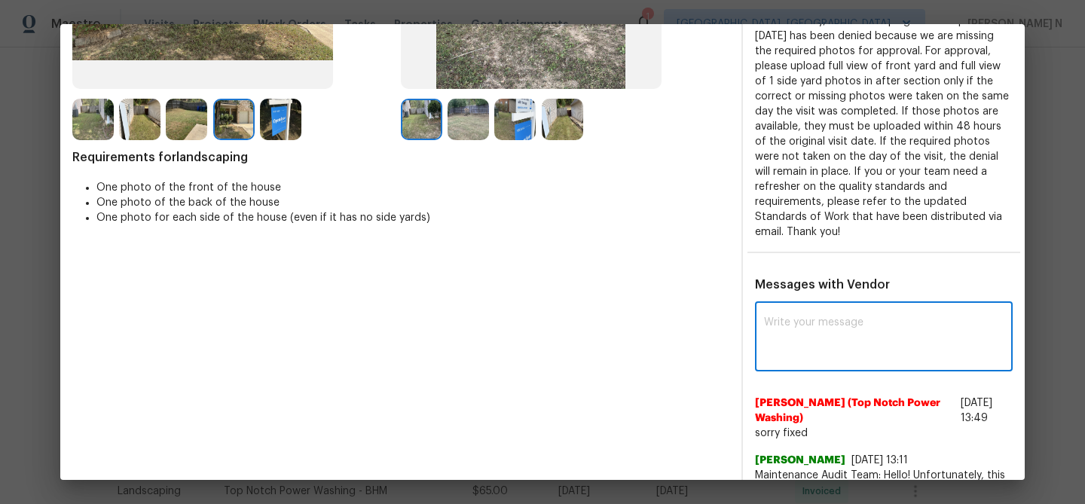
paste textarea "Maintenance Audit Team: Hello! Thank you for uploading the photo, after further…"
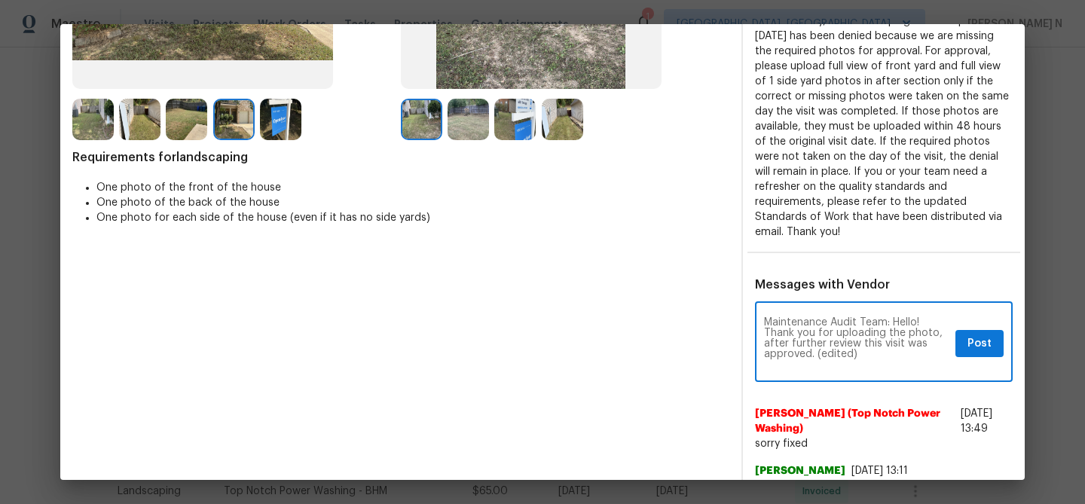
scroll to position [0, 0]
drag, startPoint x: 815, startPoint y: 353, endPoint x: 878, endPoint y: 352, distance: 62.5
click at [878, 352] on textarea "Maintenance Audit Team: Hello! Thank you for uploading the photo, after further…" at bounding box center [856, 343] width 185 height 53
type textarea "Maintenance Audit Team: Hello! Thank you for uploading the photo, after further…"
click at [988, 344] on span "Post" at bounding box center [979, 343] width 24 height 19
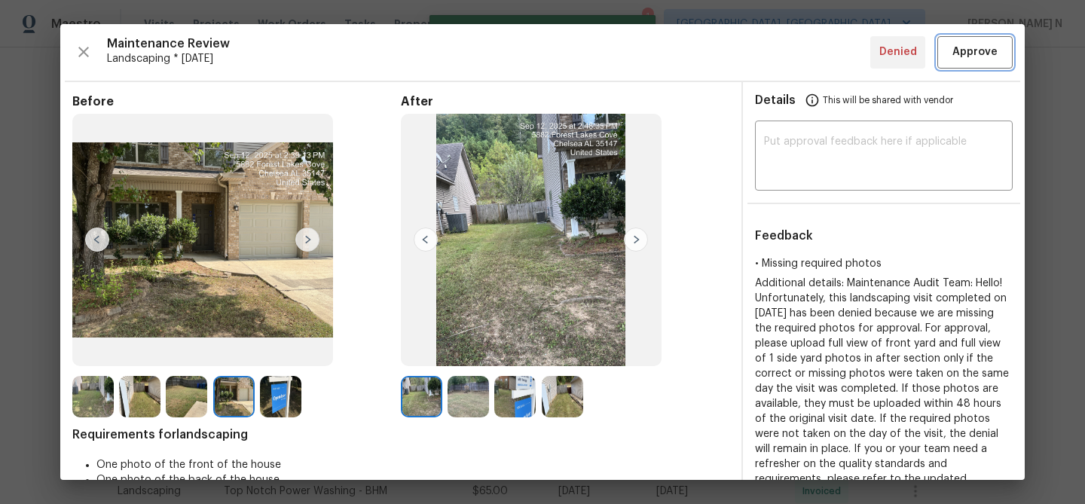
click at [957, 56] on span "Approve" at bounding box center [974, 52] width 45 height 19
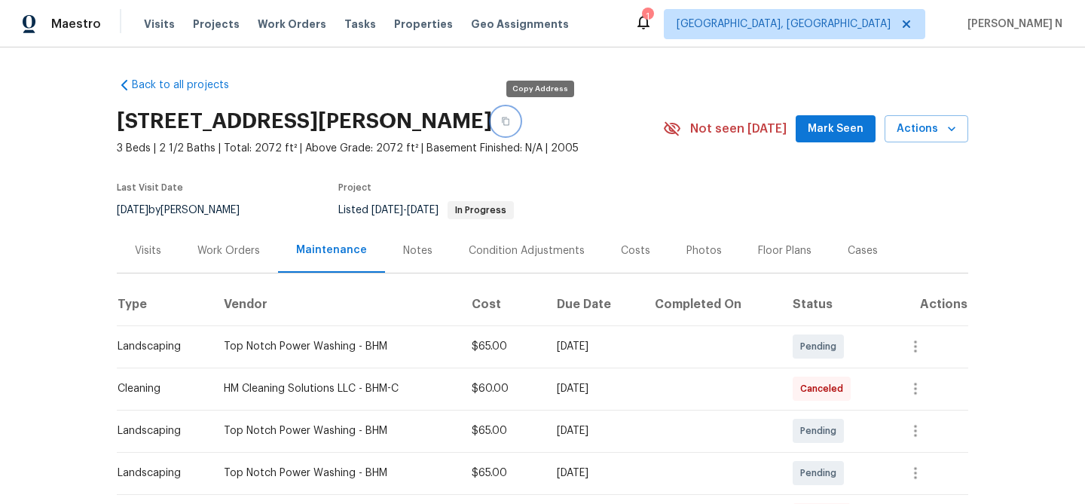
click at [519, 125] on button "button" at bounding box center [505, 121] width 27 height 27
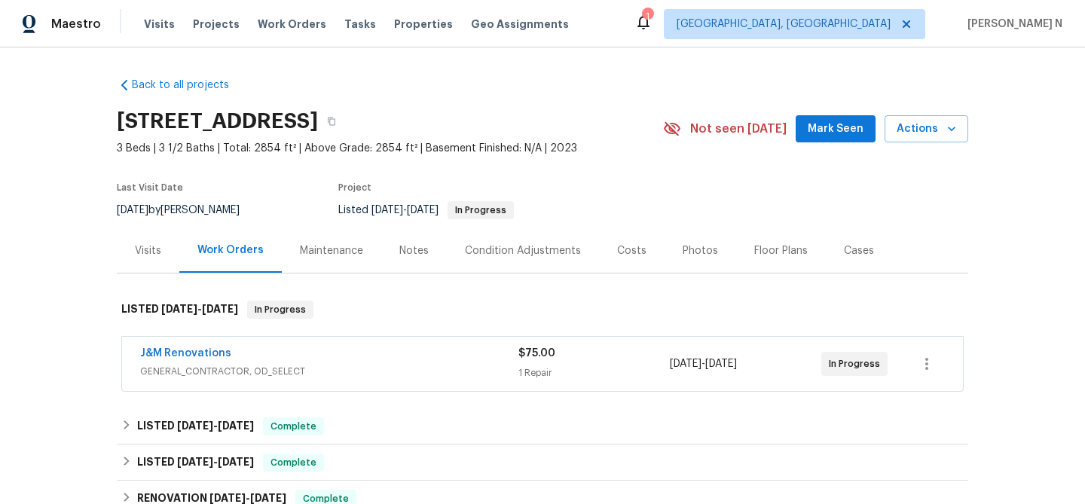
click at [325, 250] on div "Maintenance" at bounding box center [331, 250] width 63 height 15
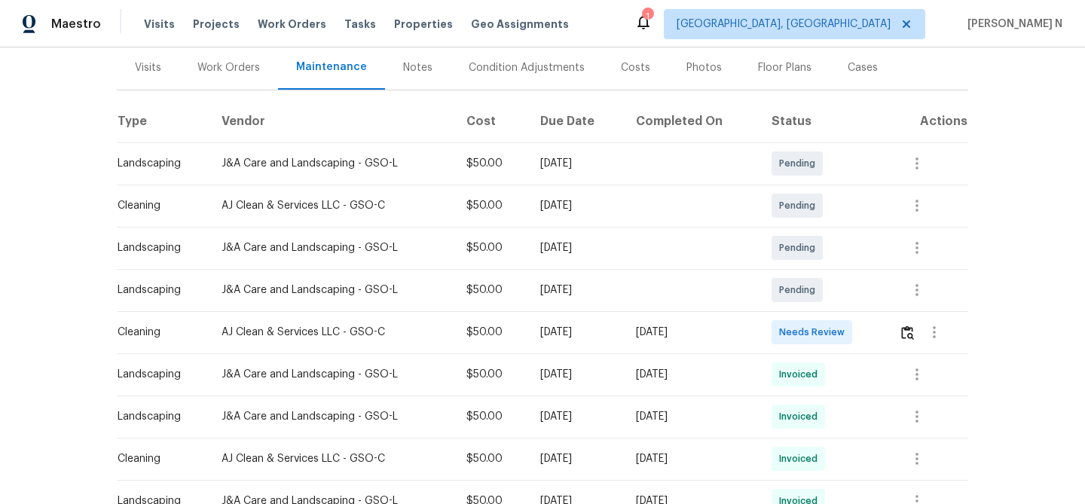
scroll to position [191, 0]
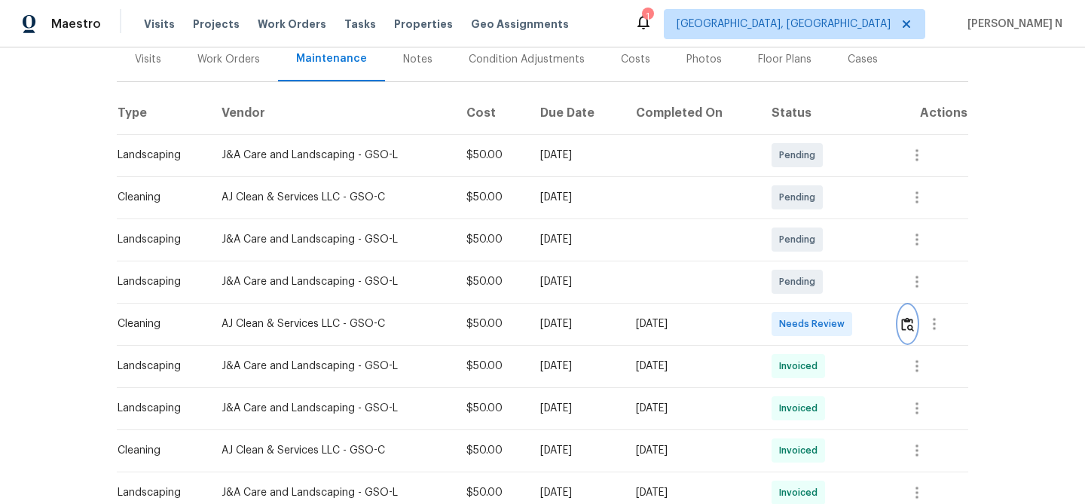
click at [914, 331] on img "button" at bounding box center [907, 324] width 13 height 14
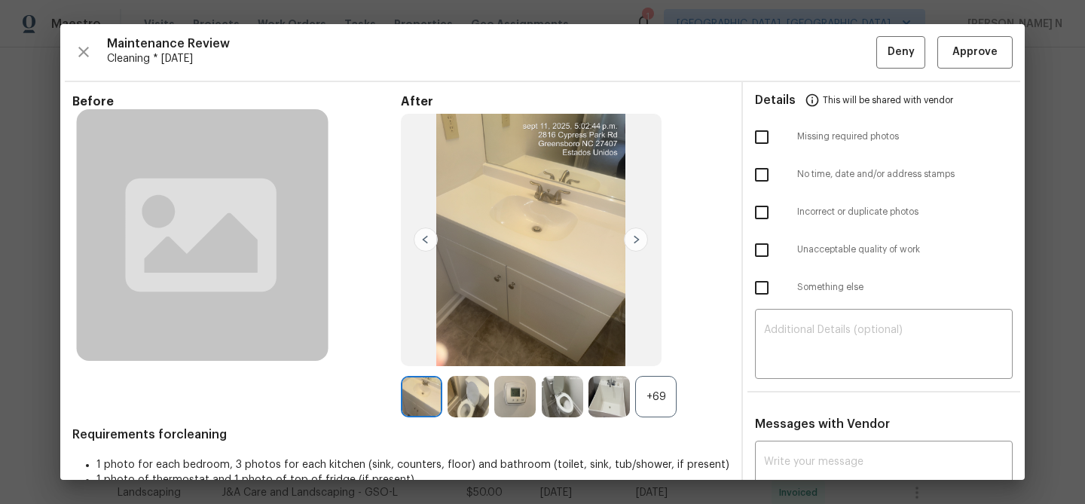
click at [629, 388] on img at bounding box center [608, 396] width 41 height 41
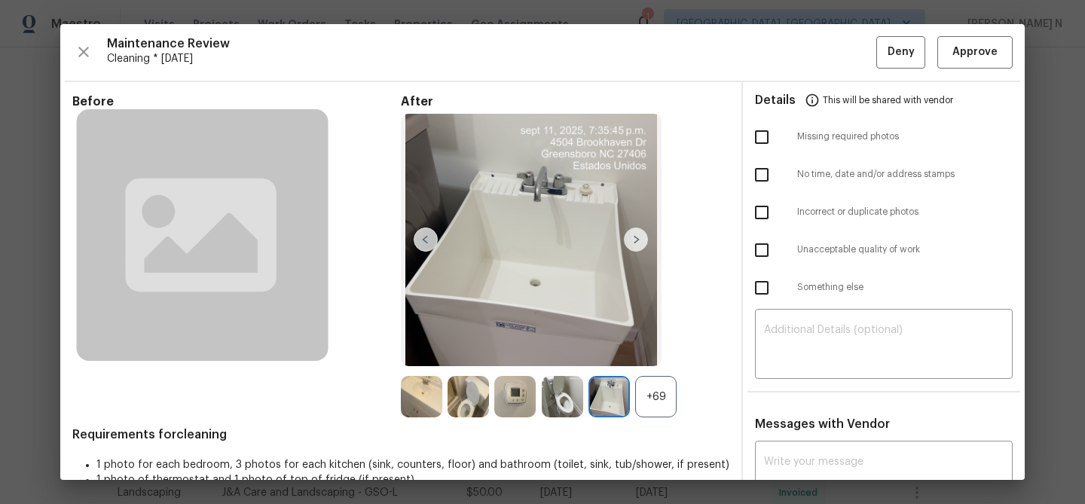
click at [649, 392] on div "+69" at bounding box center [655, 396] width 41 height 41
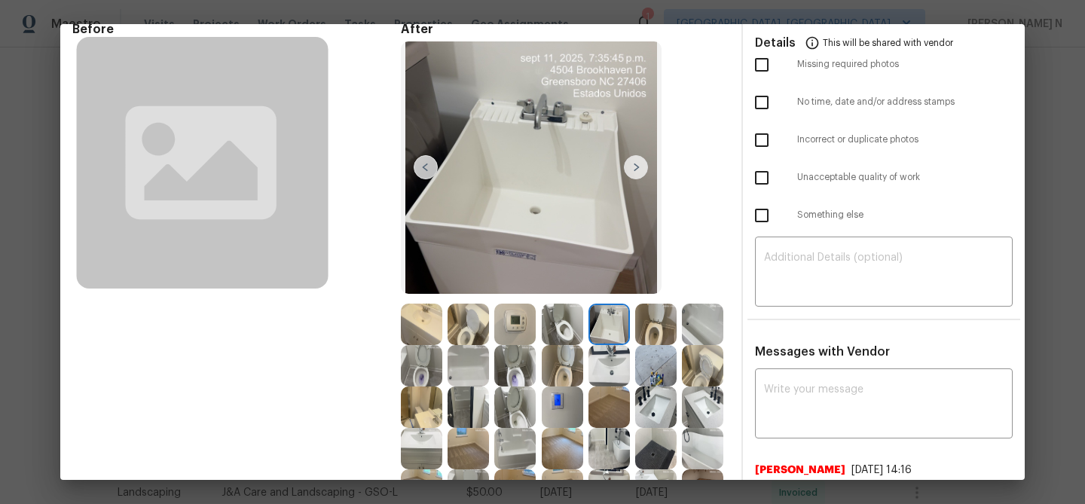
scroll to position [156, 0]
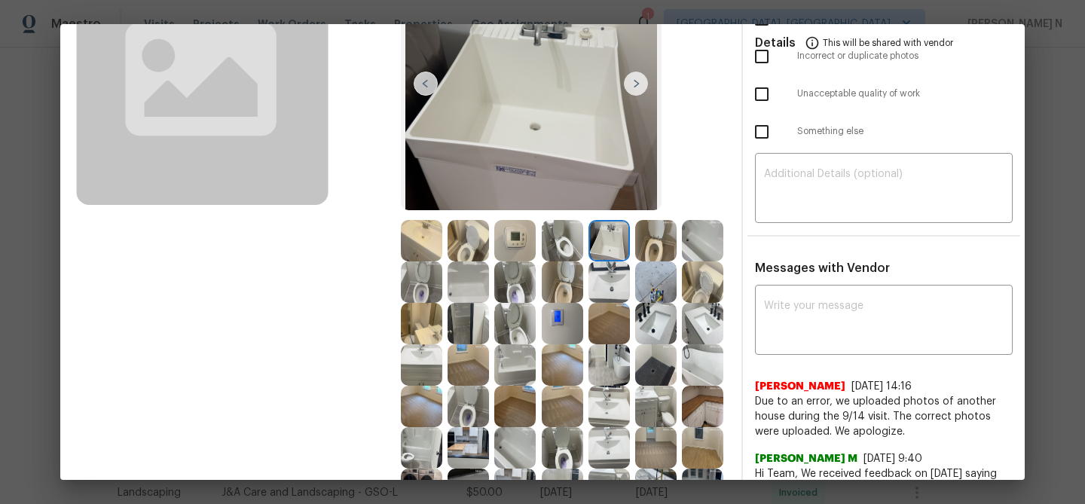
click at [423, 238] on img at bounding box center [421, 240] width 41 height 41
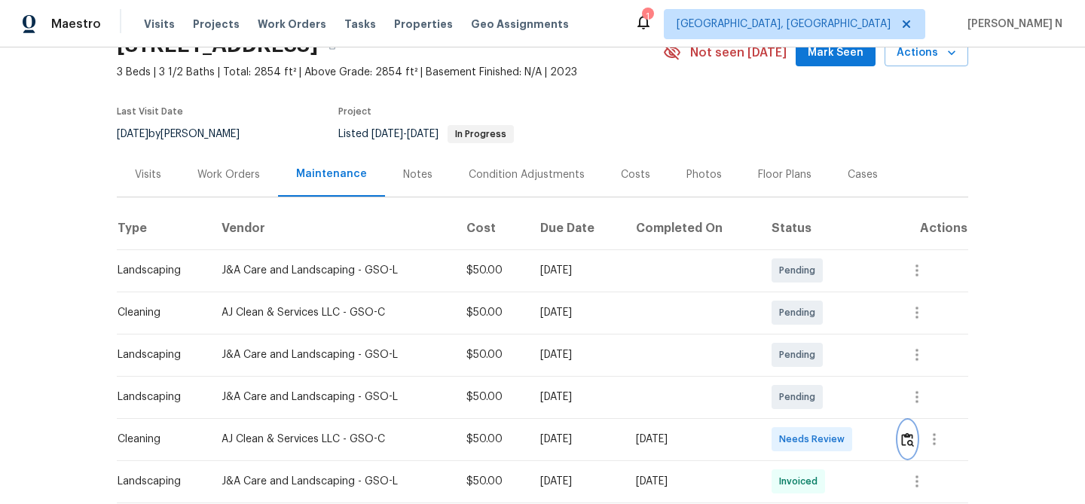
scroll to position [0, 0]
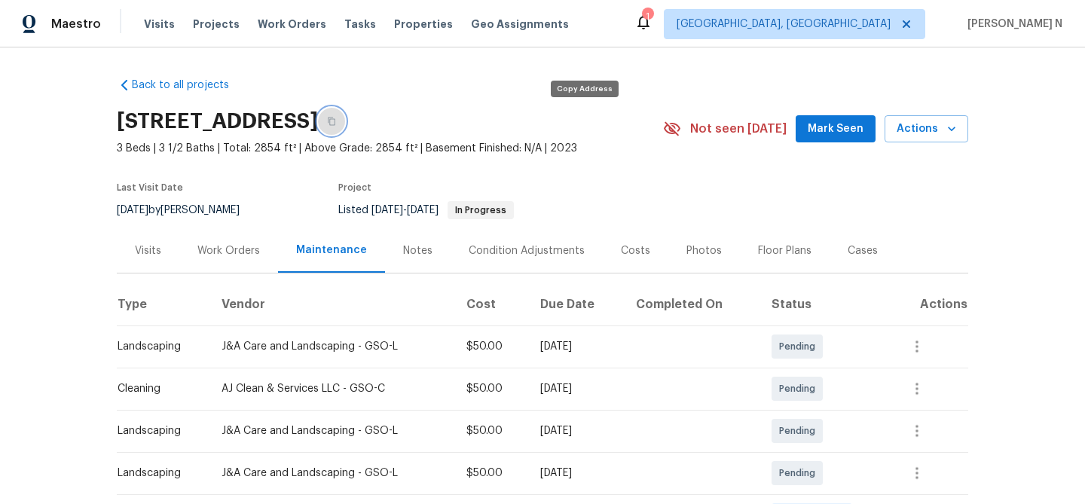
click at [345, 111] on button "button" at bounding box center [331, 121] width 27 height 27
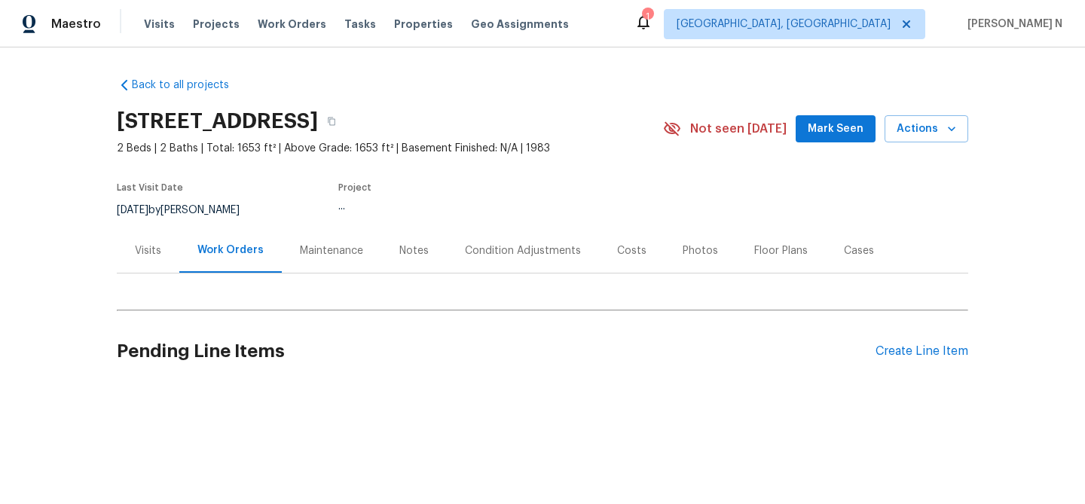
click at [317, 246] on div "Maintenance" at bounding box center [331, 250] width 63 height 15
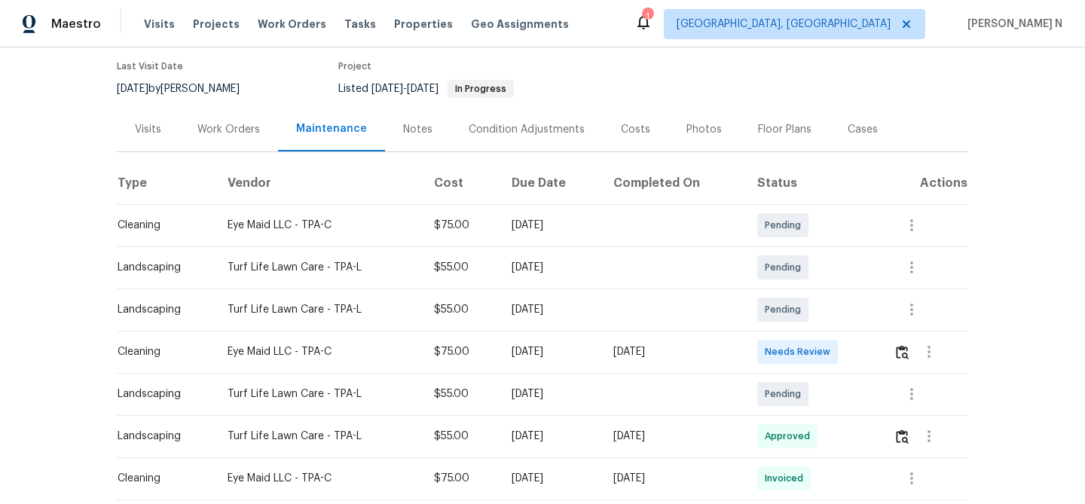
scroll to position [142, 0]
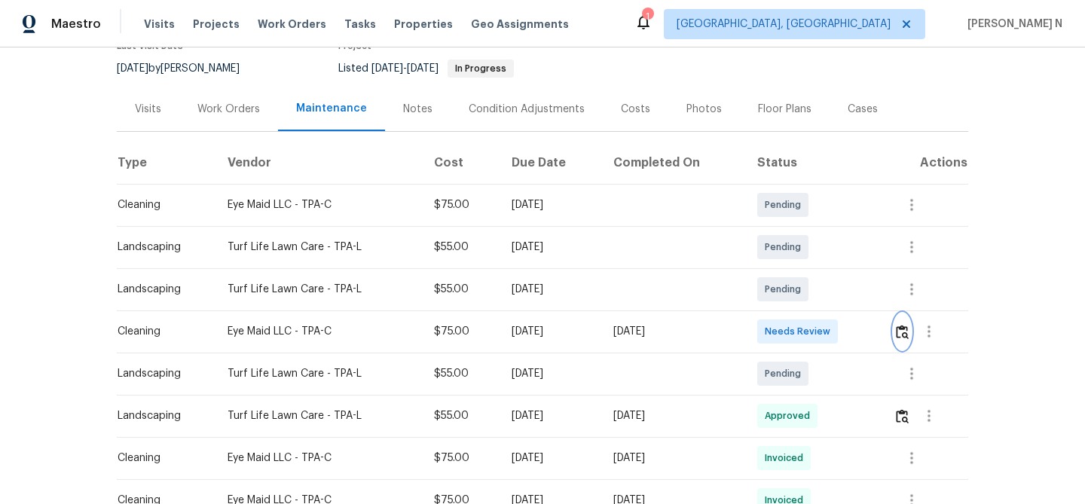
click at [904, 333] on img "button" at bounding box center [902, 332] width 13 height 14
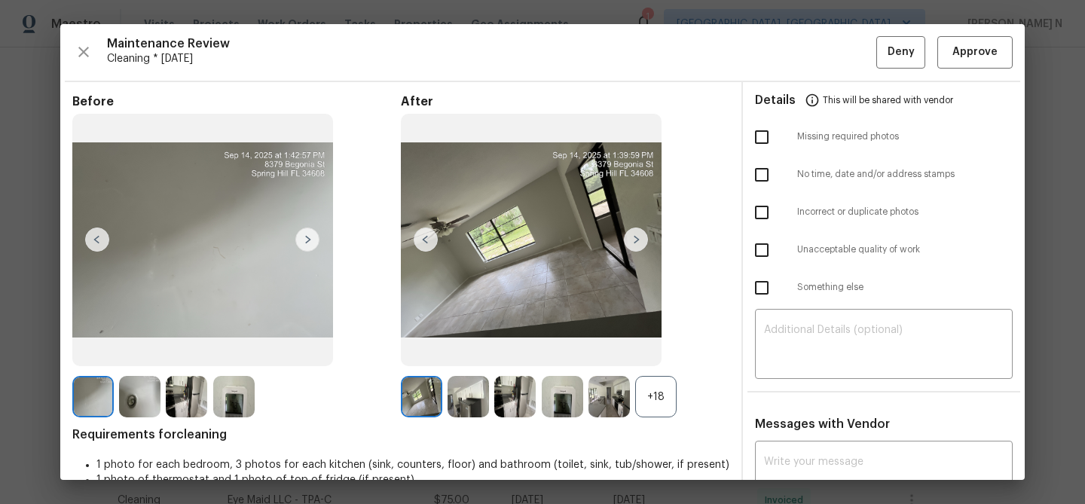
click at [661, 395] on div "+18" at bounding box center [655, 396] width 41 height 41
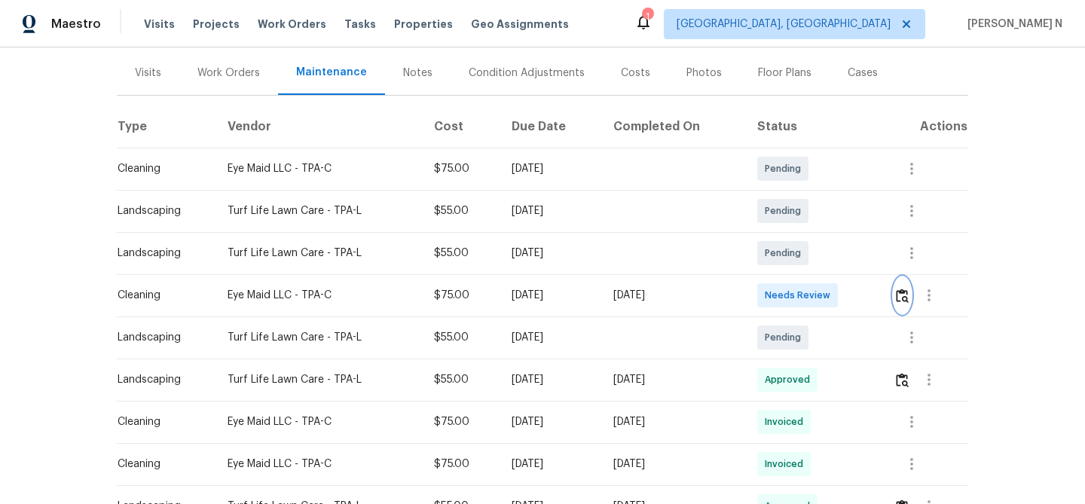
scroll to position [188, 0]
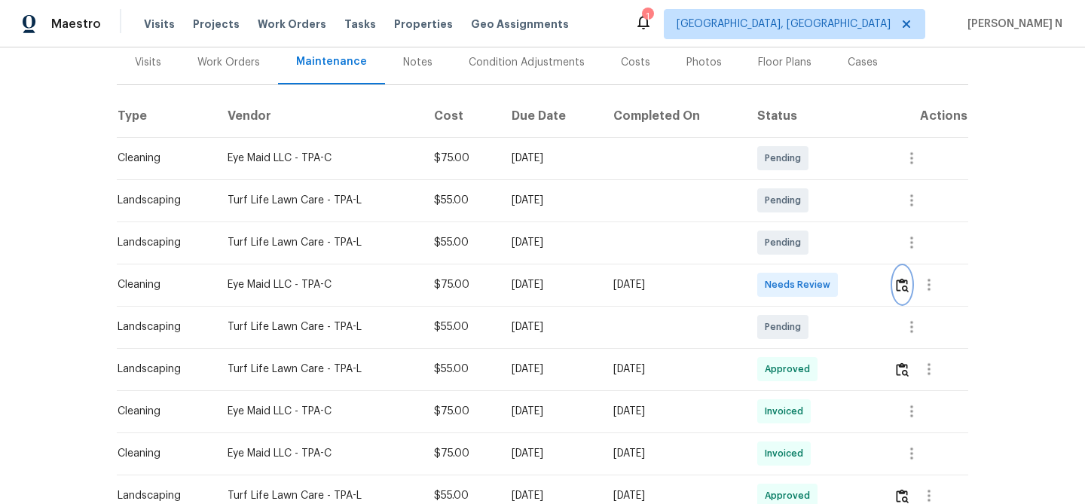
click at [906, 278] on img "button" at bounding box center [902, 285] width 13 height 14
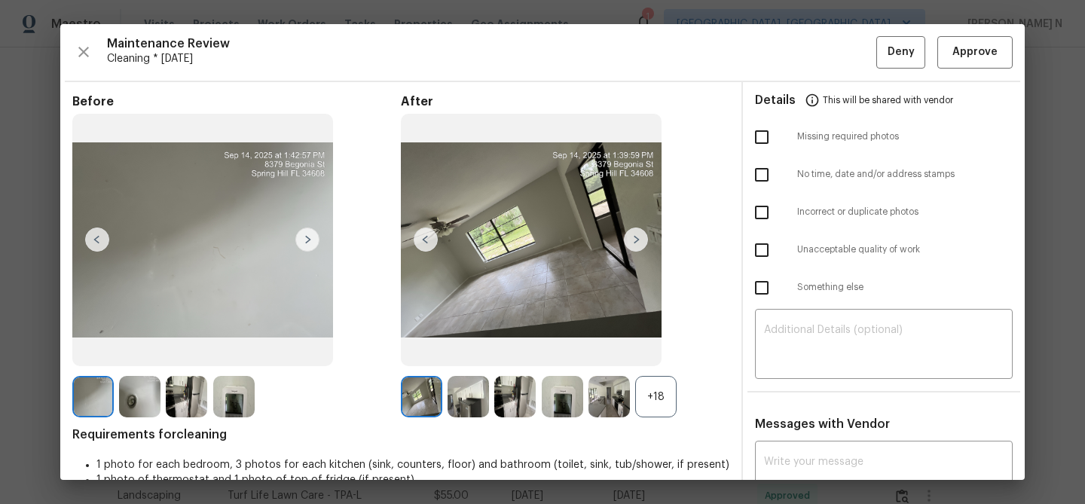
click at [649, 396] on div "+18" at bounding box center [655, 396] width 41 height 41
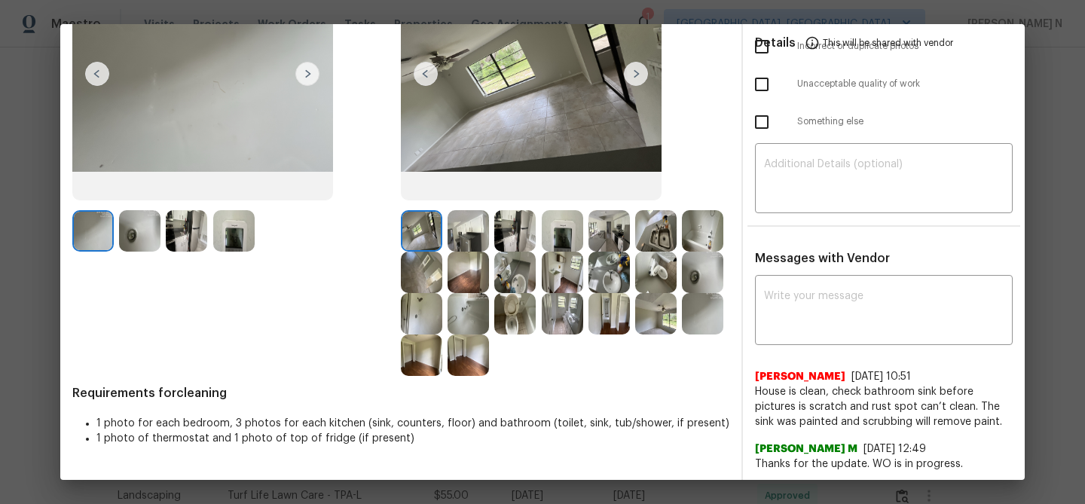
scroll to position [244, 0]
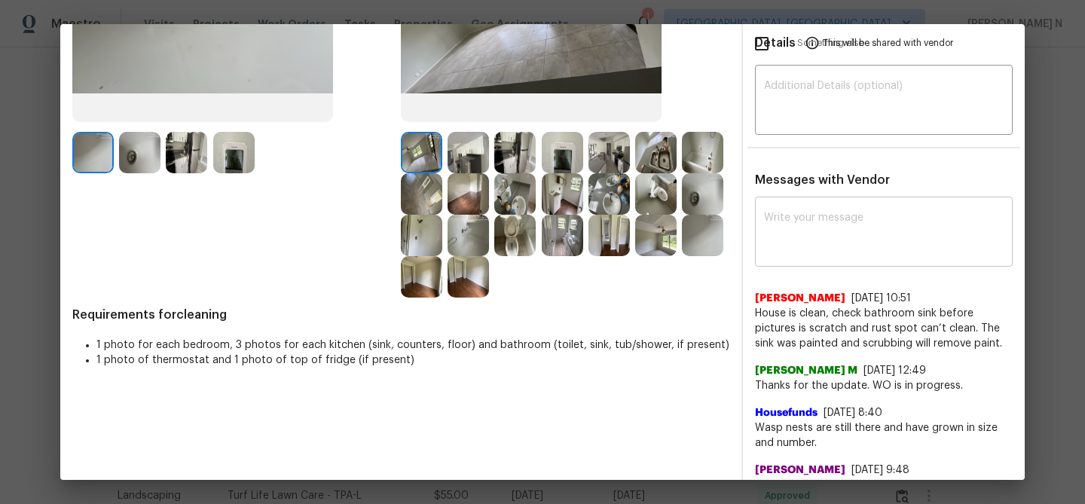
click at [814, 261] on div "x ​" at bounding box center [884, 233] width 258 height 66
paste textarea "Maintenance Audit Team: Hello! Thank you for uploading the photo, after further…"
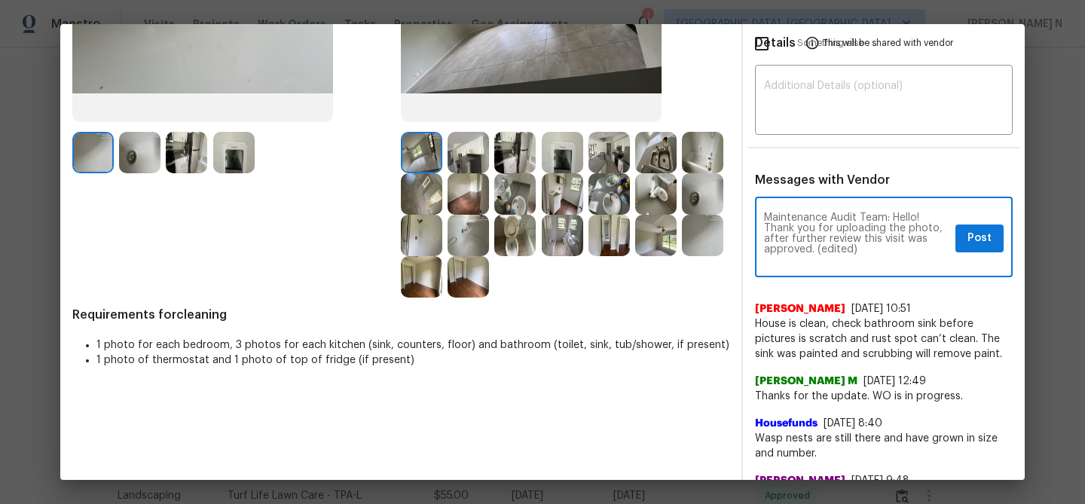
scroll to position [0, 0]
drag, startPoint x: 817, startPoint y: 247, endPoint x: 863, endPoint y: 243, distance: 46.2
click at [863, 246] on textarea "Maintenance Audit Team: Hello! Thank you for uploading the photo, after further…" at bounding box center [856, 238] width 185 height 53
type textarea "Maintenance Audit Team: Hello! Thank you for uploading the photo, after further…"
click at [987, 237] on span "Post" at bounding box center [979, 238] width 24 height 19
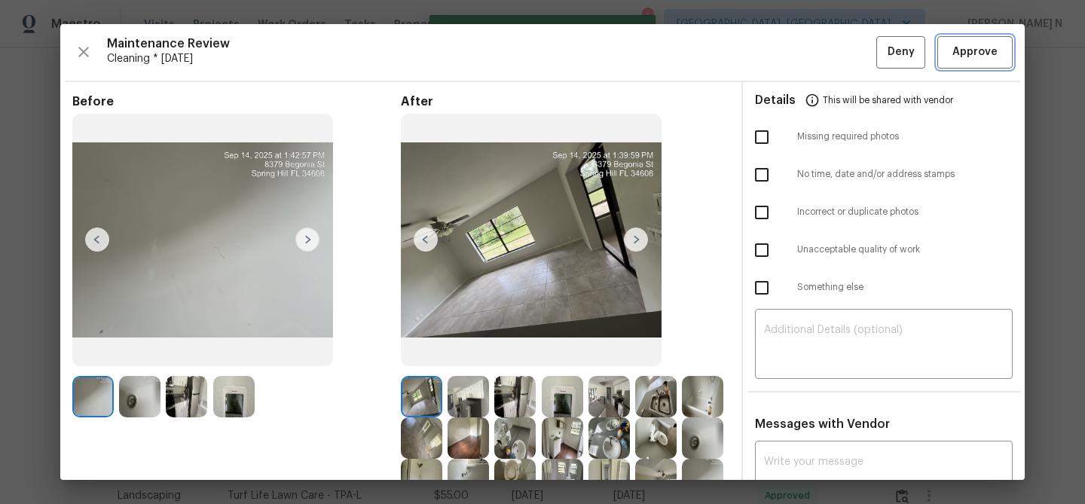
click at [951, 59] on span "Approve" at bounding box center [974, 52] width 51 height 19
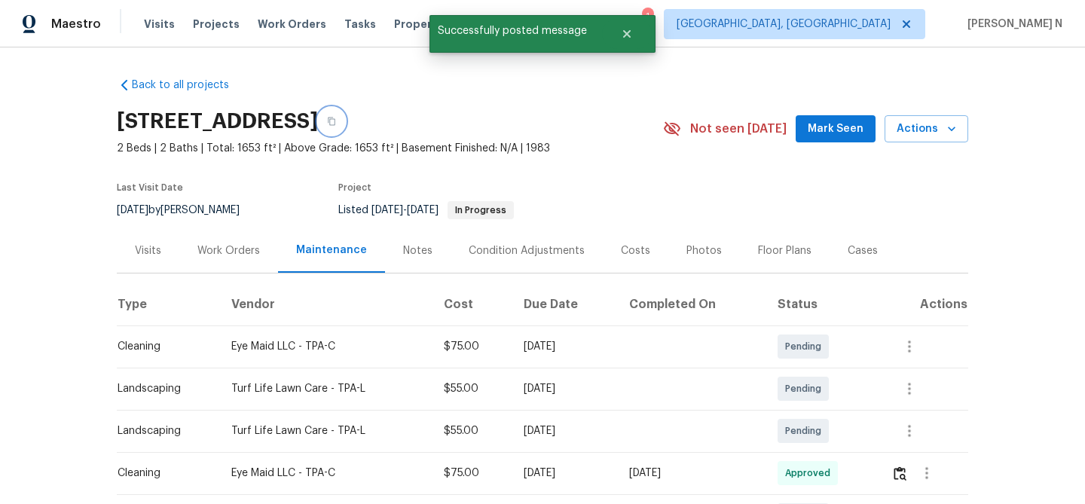
click at [336, 118] on icon "button" at bounding box center [331, 121] width 9 height 9
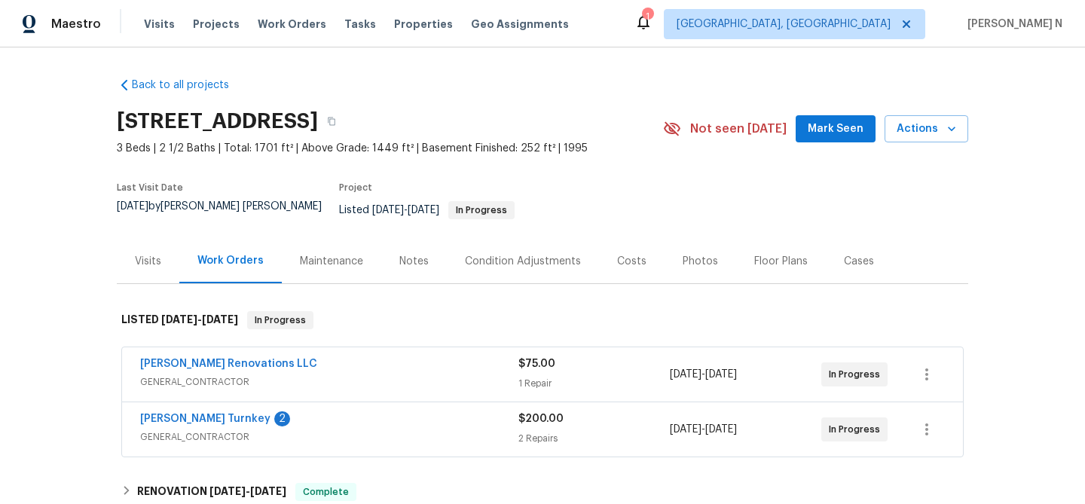
click at [351, 265] on div "Maintenance" at bounding box center [331, 261] width 99 height 44
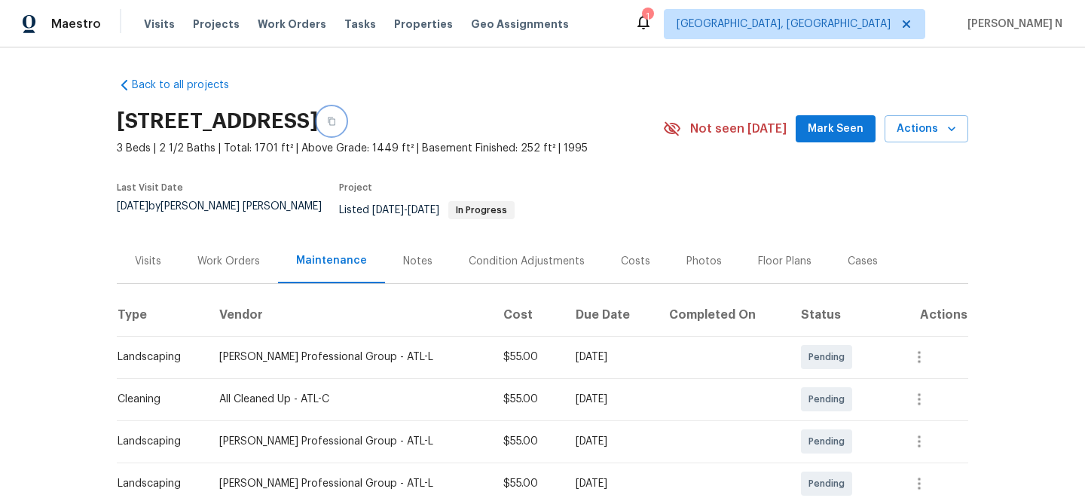
click at [336, 121] on icon "button" at bounding box center [331, 121] width 9 height 9
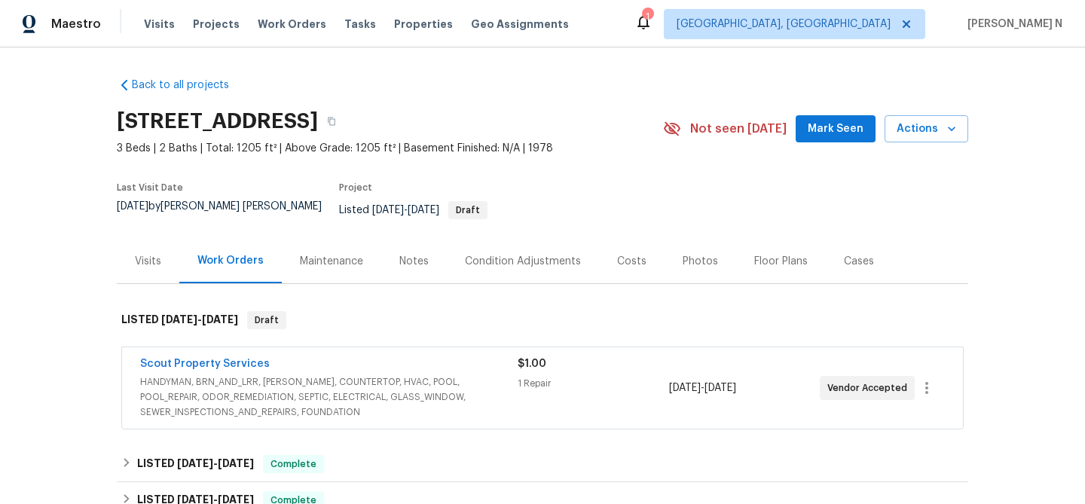
click at [321, 254] on div "Maintenance" at bounding box center [331, 261] width 63 height 15
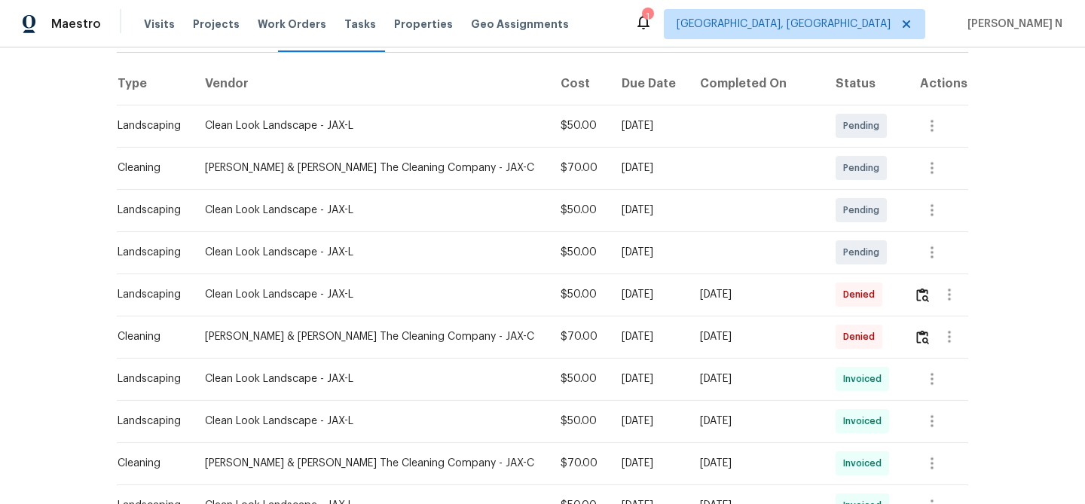
scroll to position [273, 0]
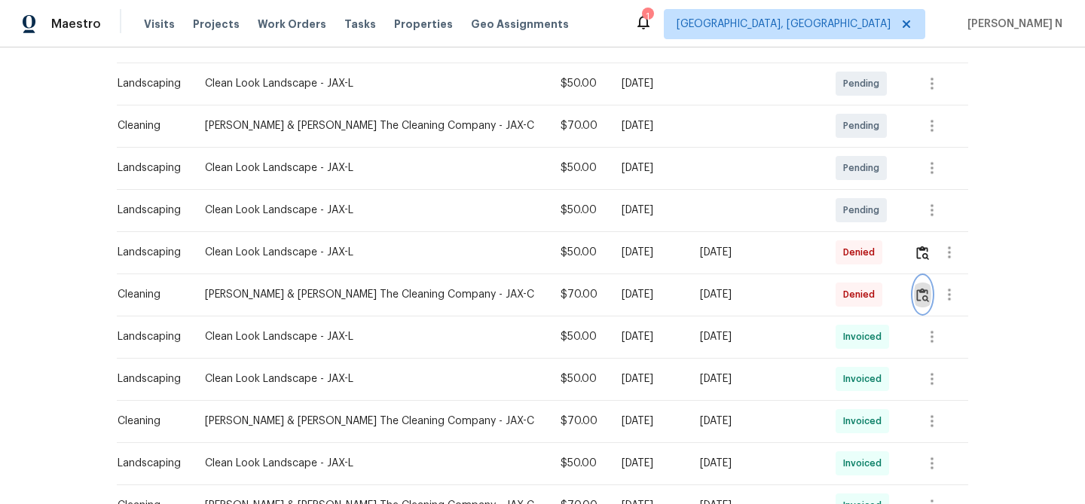
click at [918, 288] on img "button" at bounding box center [922, 295] width 13 height 14
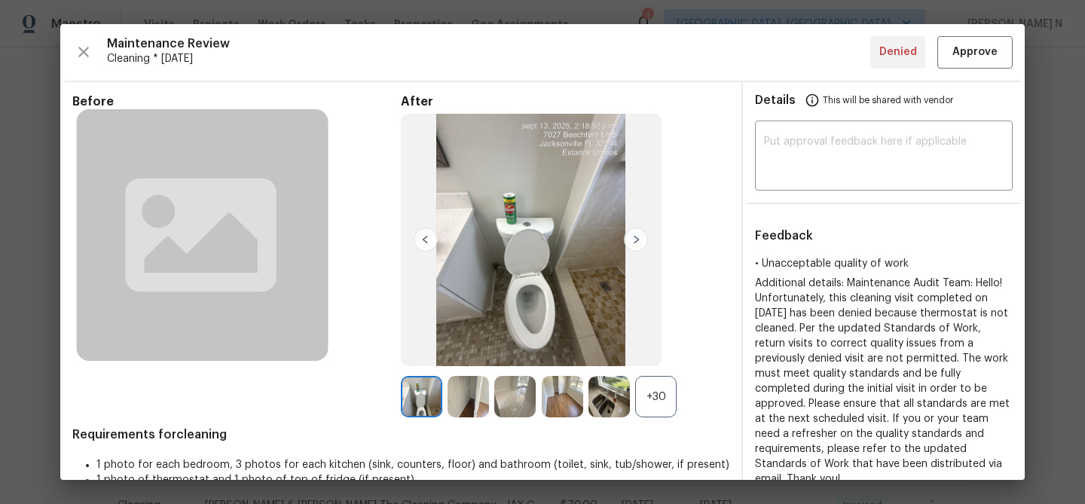
click at [658, 398] on div "+30" at bounding box center [655, 396] width 41 height 41
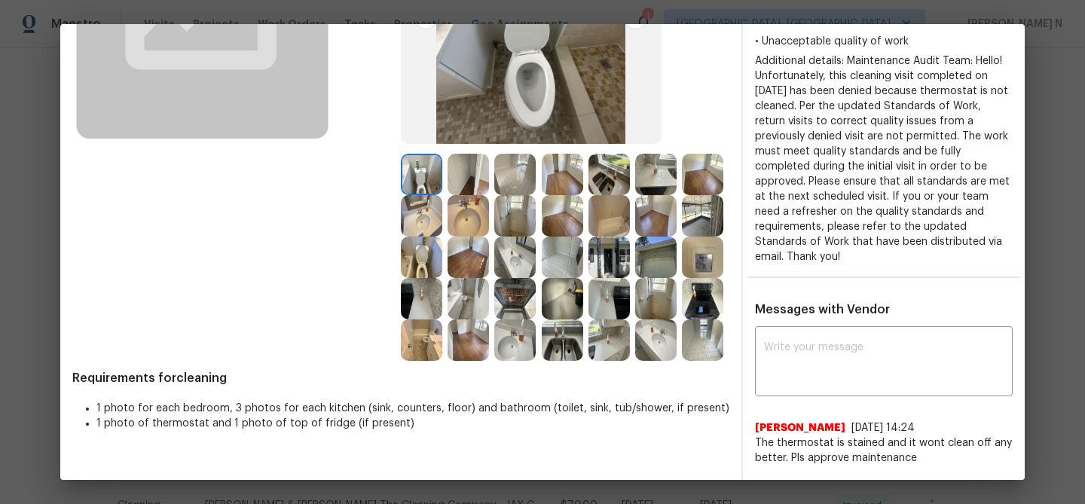
scroll to position [199, 0]
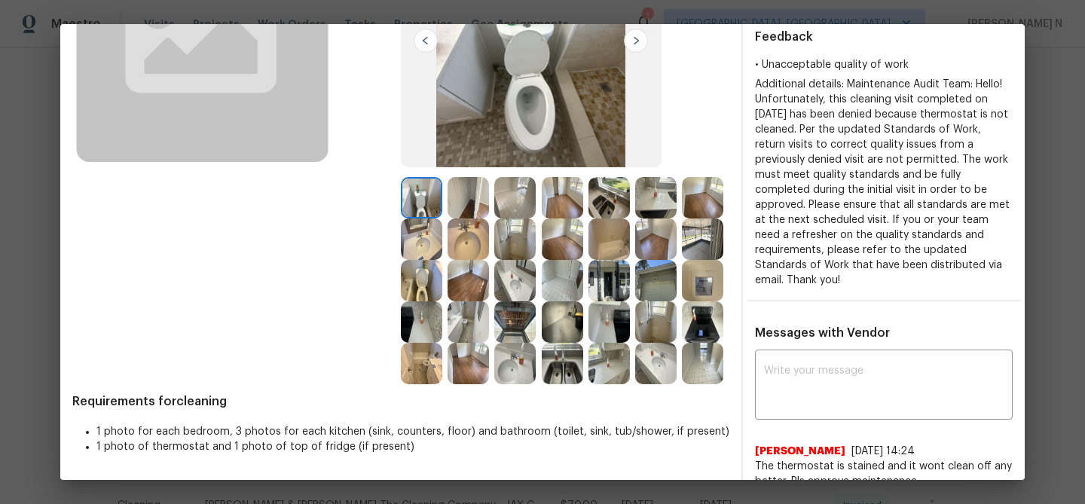
click at [702, 278] on img at bounding box center [702, 280] width 41 height 41
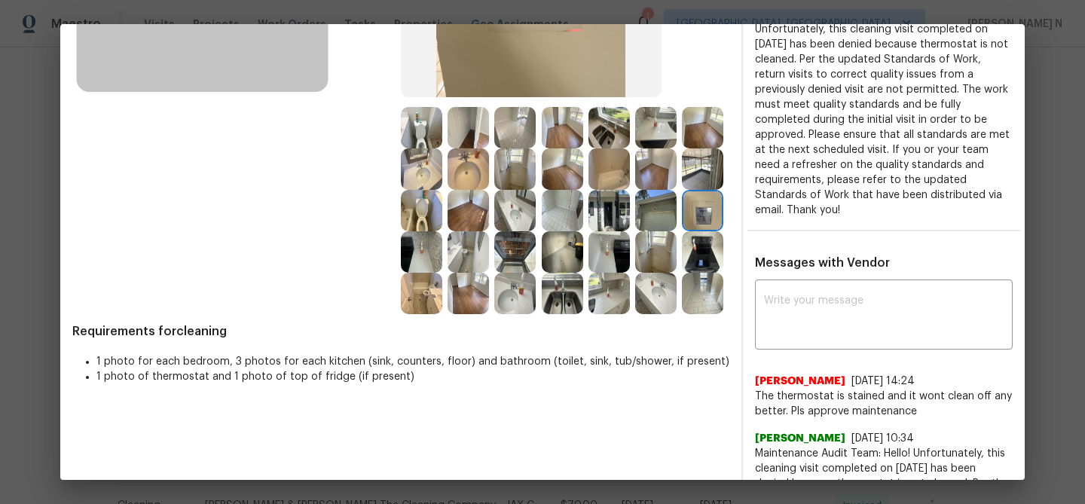
scroll to position [381, 0]
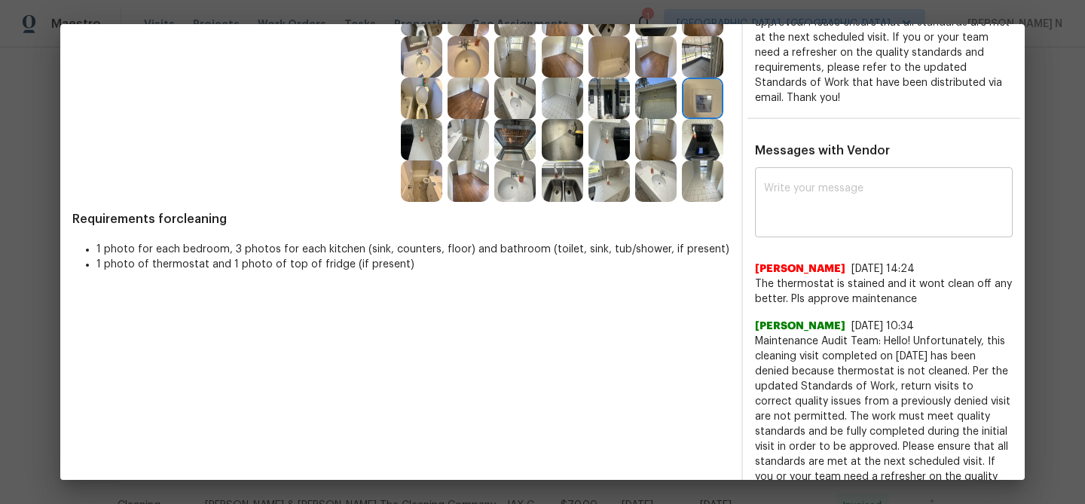
click at [833, 213] on div "x ​" at bounding box center [884, 204] width 258 height 66
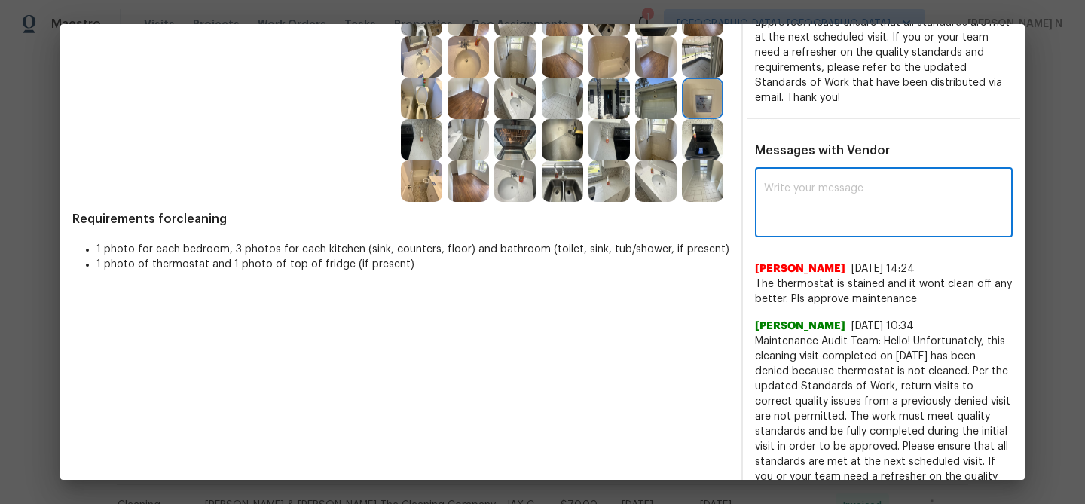
paste textarea "Maintenance Audit Team: Hello! Thank you for the feedback after further review …"
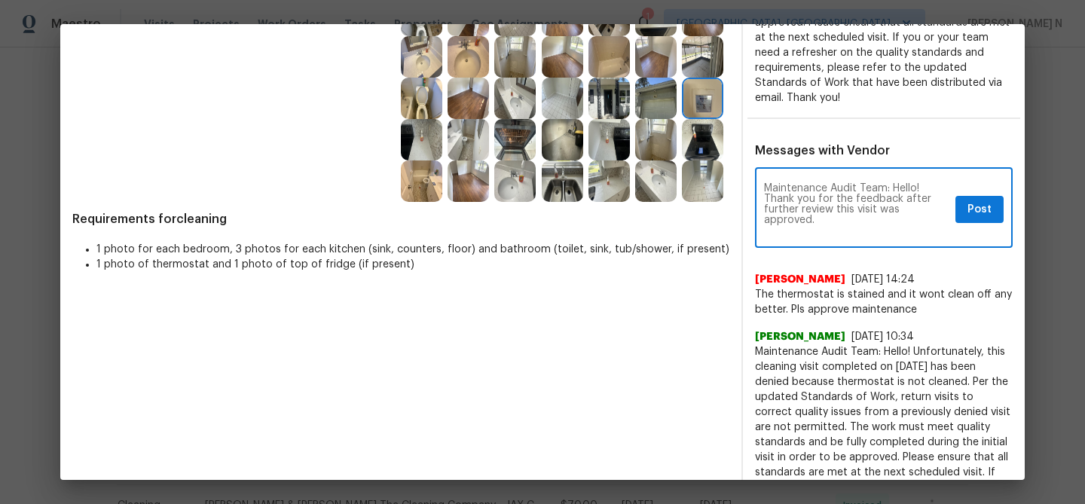
scroll to position [0, 0]
type textarea "Maintenance Audit Team: Hello! Thank you for the feedback after further review …"
click at [967, 200] on span "Post" at bounding box center [979, 209] width 24 height 19
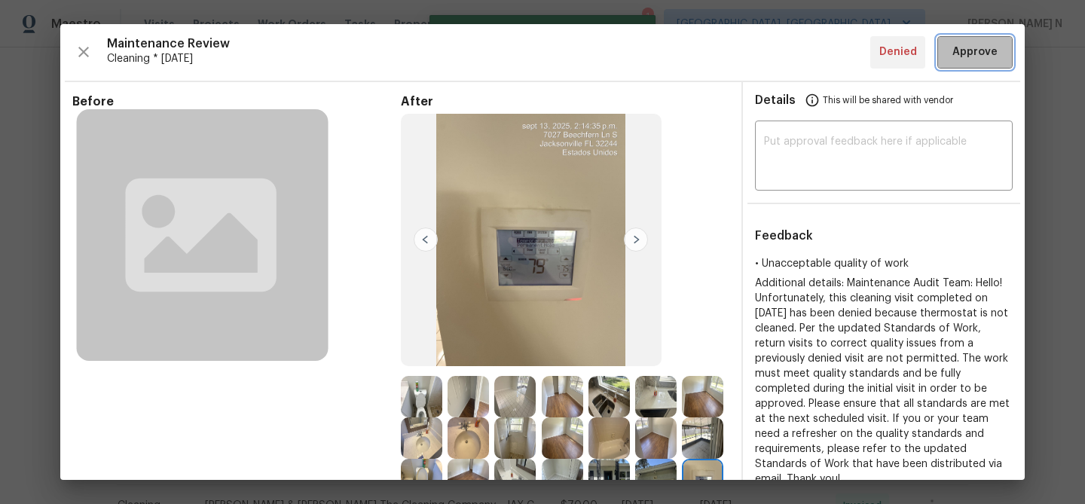
click at [986, 55] on span "Approve" at bounding box center [974, 52] width 45 height 19
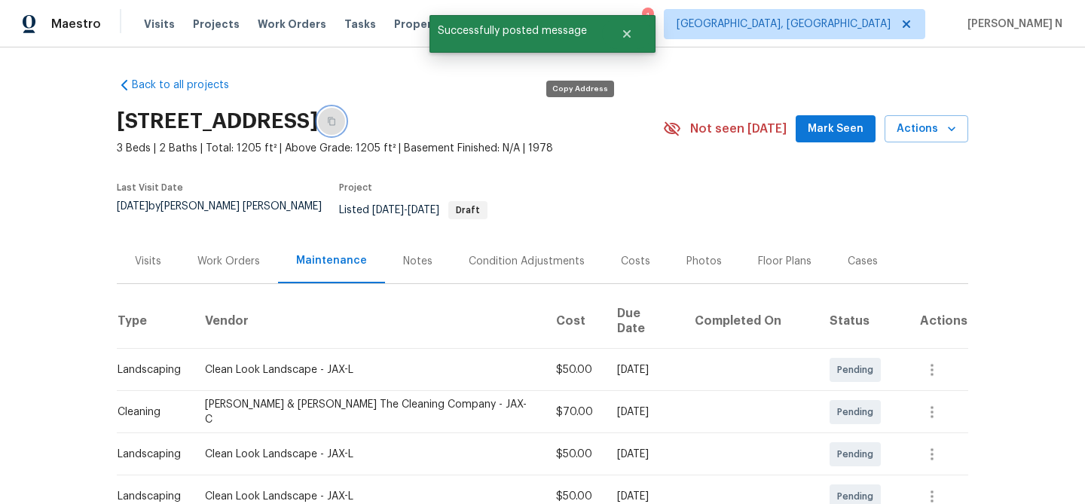
click at [345, 127] on button "button" at bounding box center [331, 121] width 27 height 27
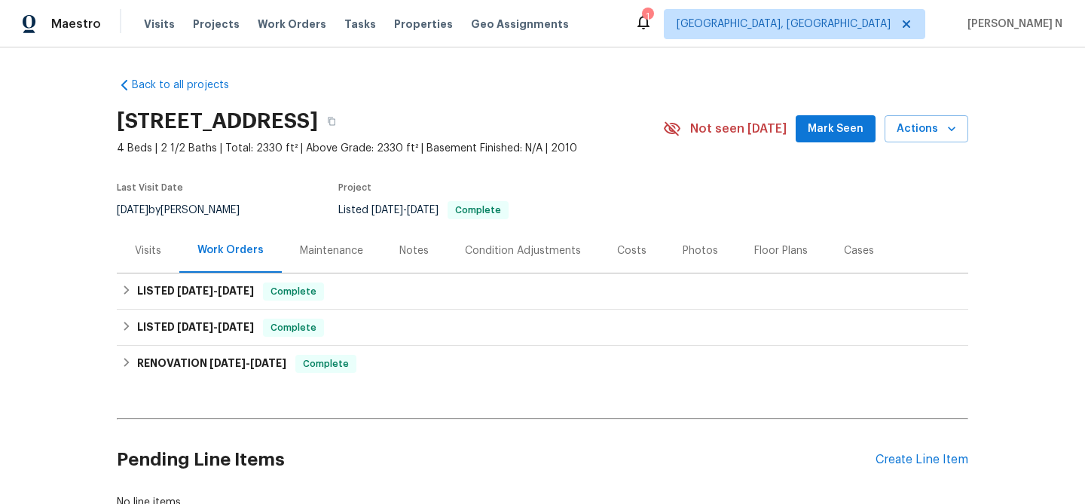
click at [314, 254] on div "Maintenance" at bounding box center [331, 250] width 63 height 15
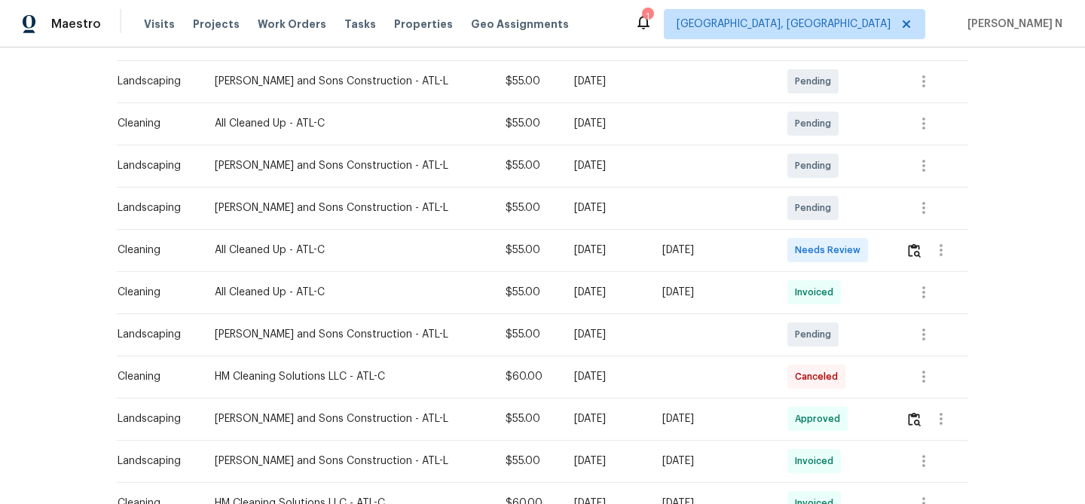
scroll to position [269, 0]
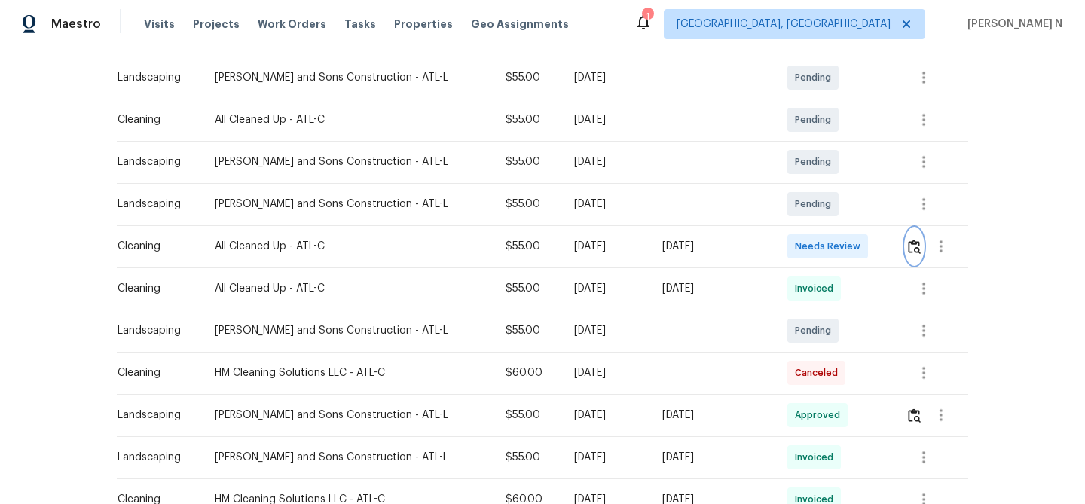
click at [911, 252] on img "button" at bounding box center [914, 247] width 13 height 14
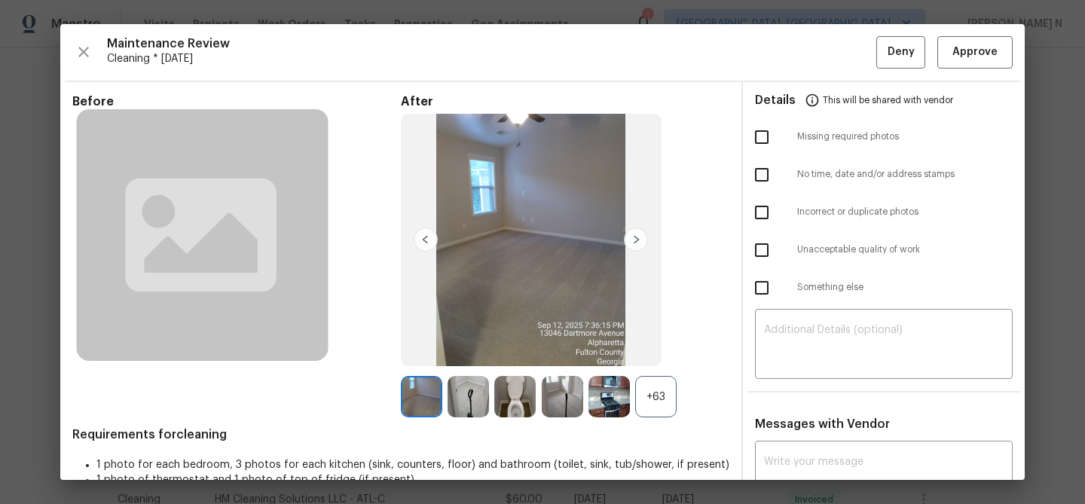
click at [657, 390] on div "+63" at bounding box center [655, 396] width 41 height 41
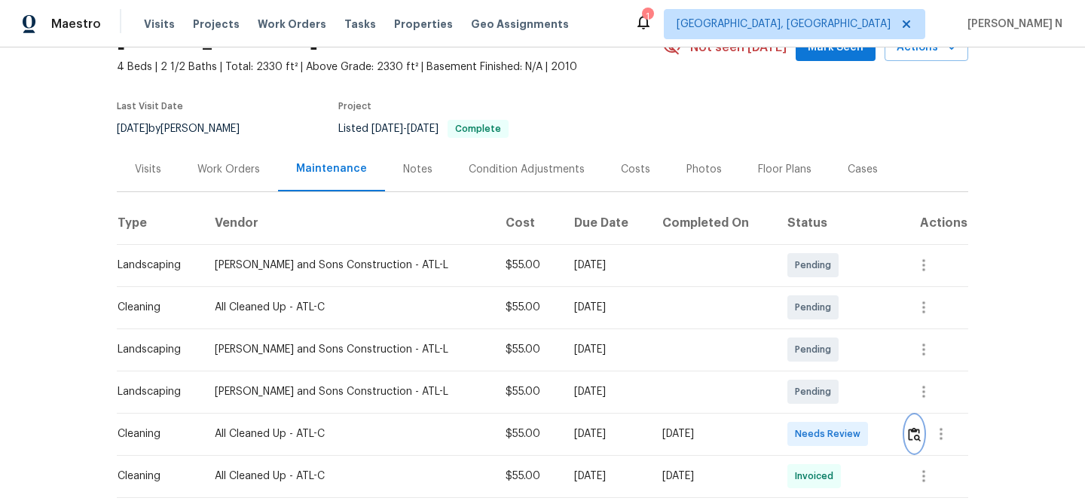
scroll to position [0, 0]
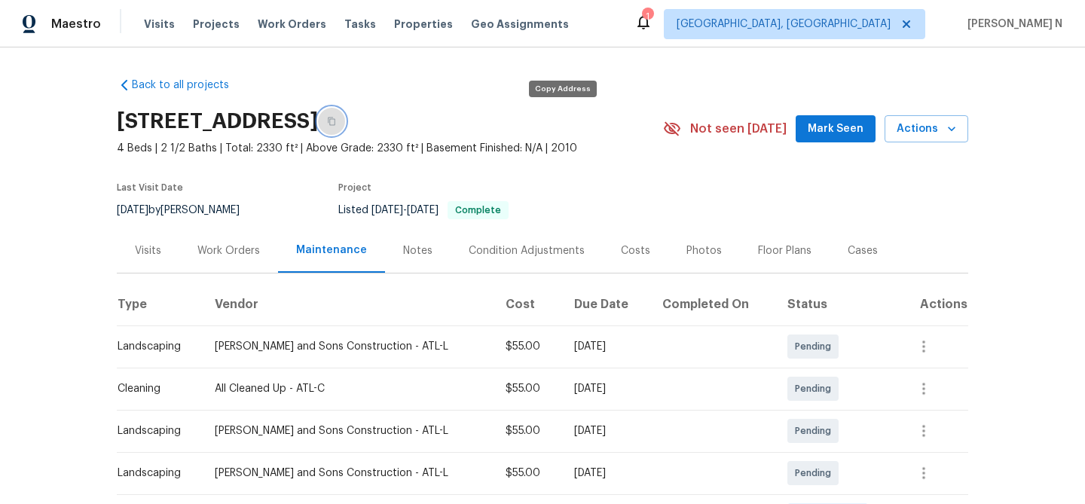
click at [345, 127] on button "button" at bounding box center [331, 121] width 27 height 27
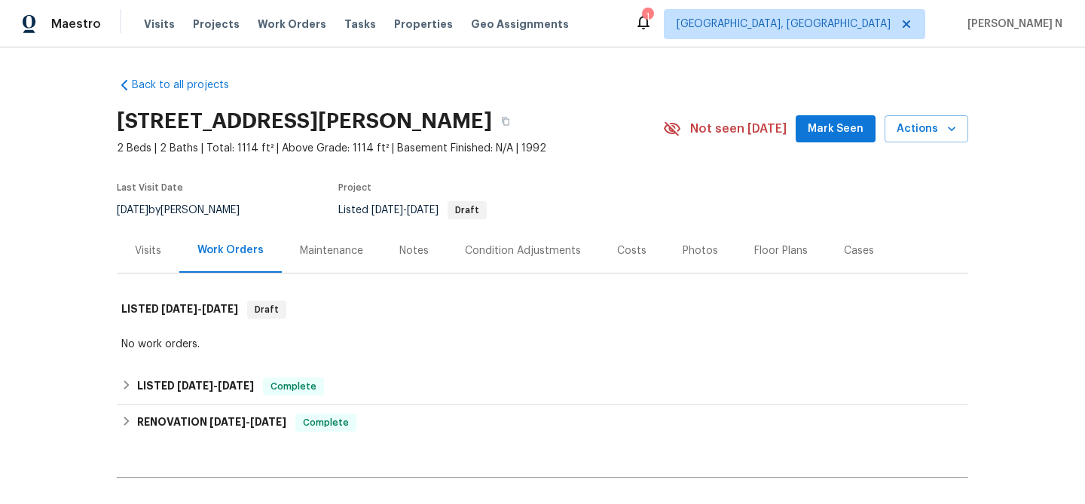
click at [319, 247] on div "Maintenance" at bounding box center [331, 250] width 63 height 15
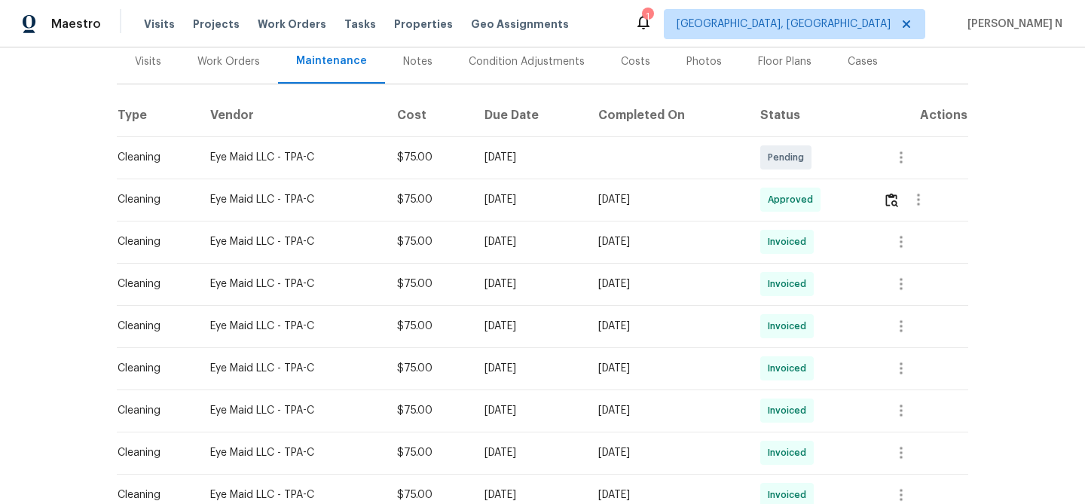
scroll to position [23, 0]
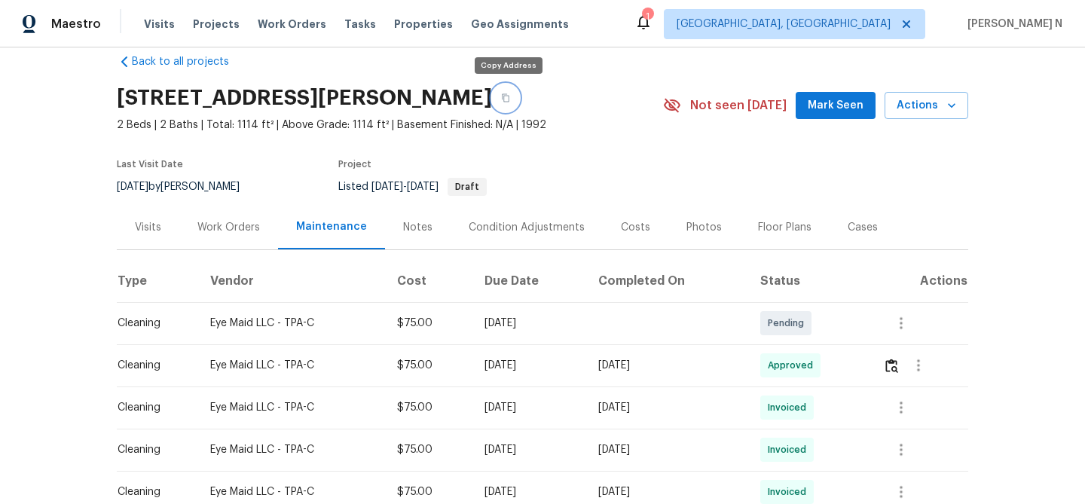
click at [503, 93] on icon "button" at bounding box center [505, 97] width 9 height 9
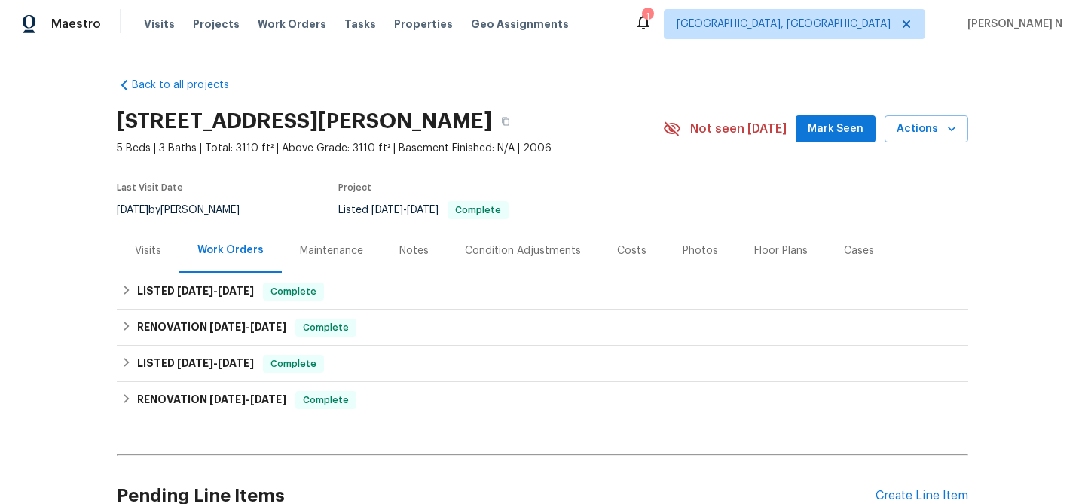
click at [316, 256] on div "Maintenance" at bounding box center [331, 250] width 63 height 15
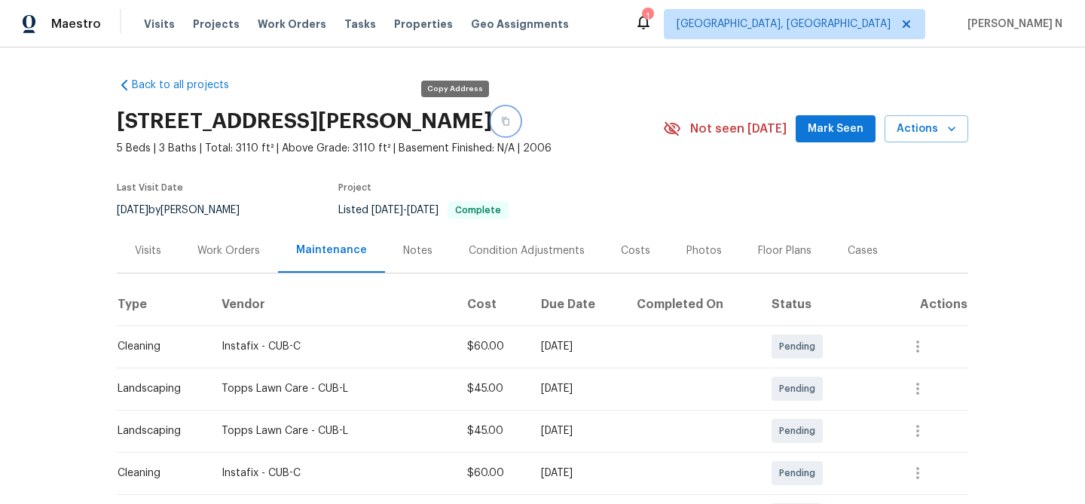
click at [492, 126] on button "button" at bounding box center [505, 121] width 27 height 27
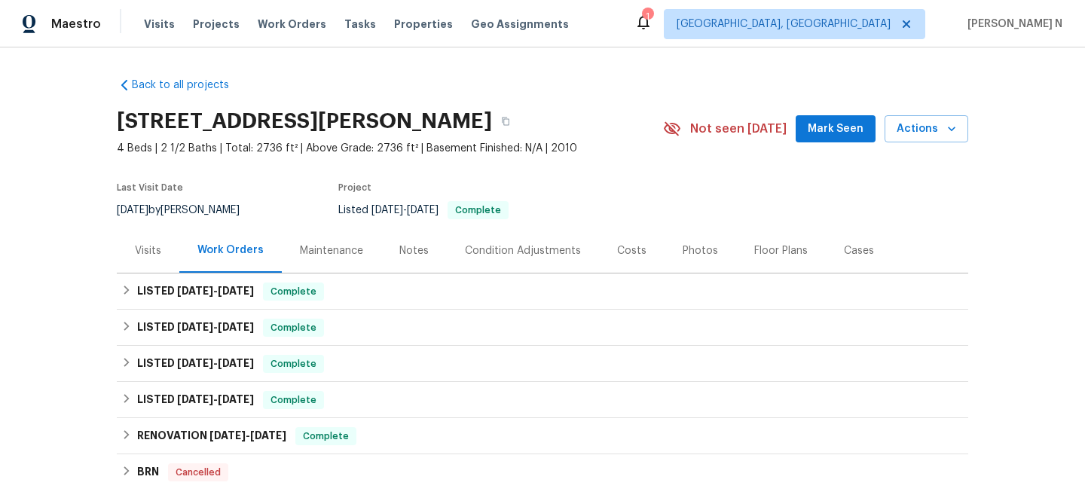
click at [339, 255] on div "Maintenance" at bounding box center [331, 250] width 63 height 15
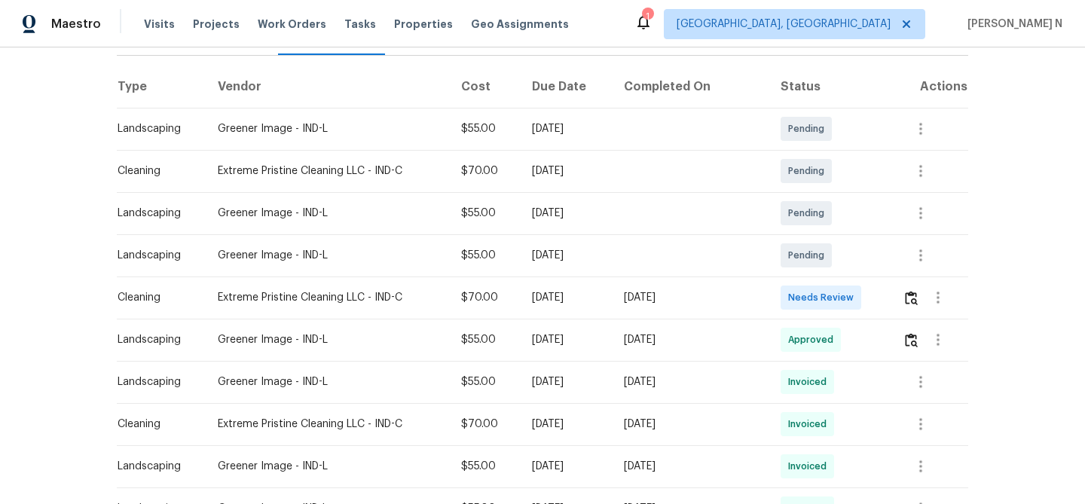
scroll to position [230, 0]
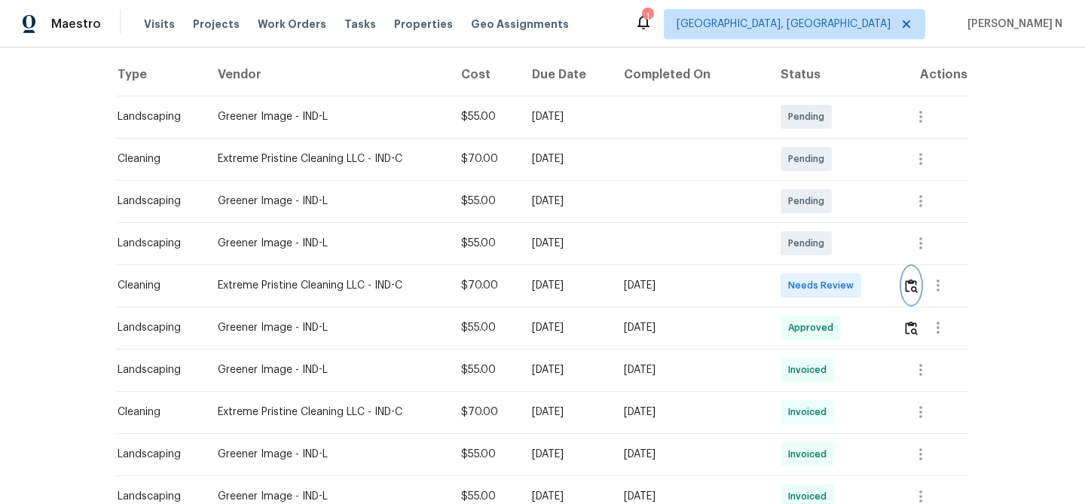
click at [915, 292] on img "button" at bounding box center [911, 286] width 13 height 14
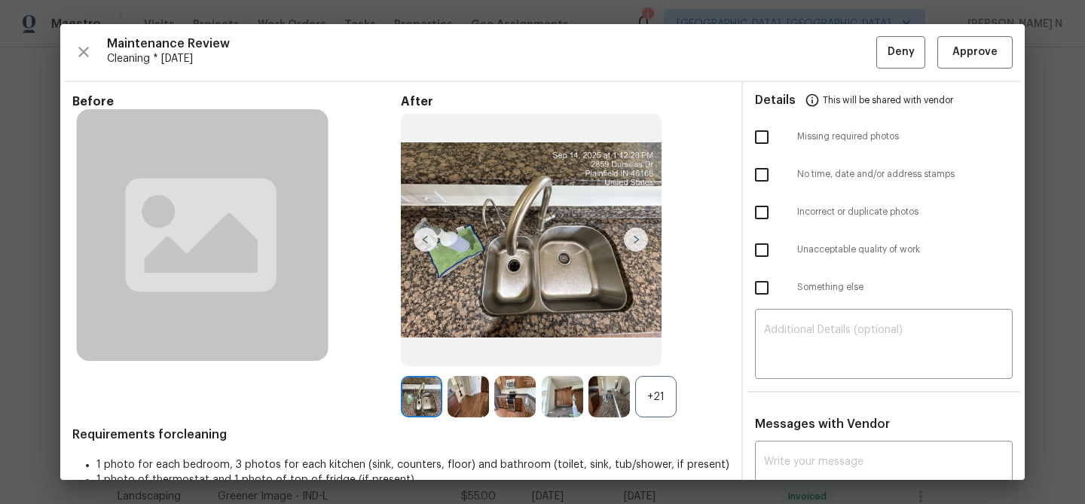
click at [655, 385] on div "+21" at bounding box center [655, 396] width 41 height 41
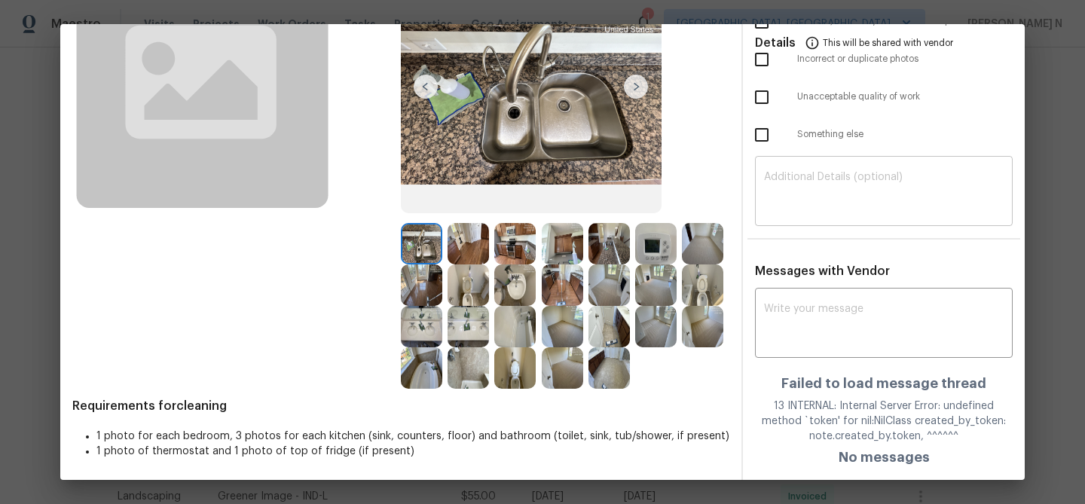
scroll to position [0, 0]
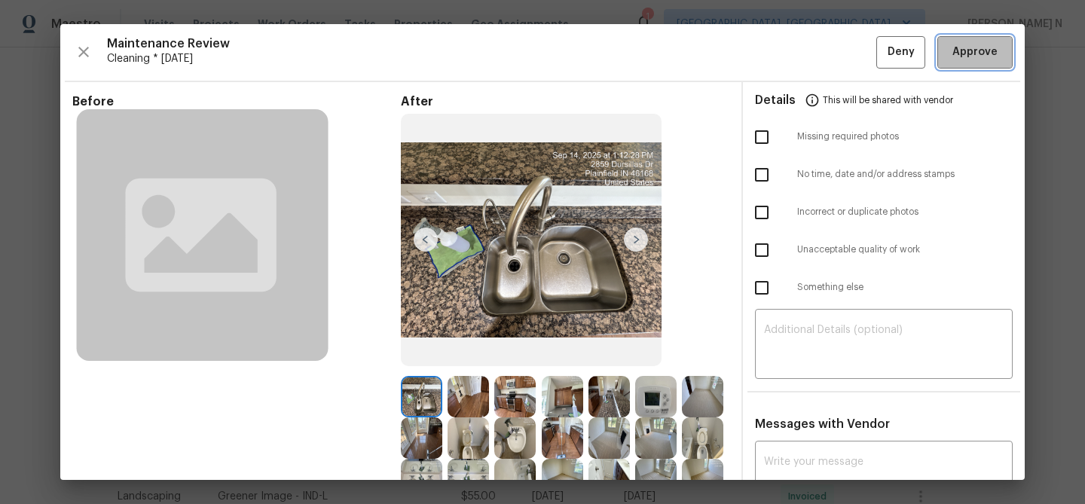
click at [979, 64] on button "Approve" at bounding box center [974, 52] width 75 height 32
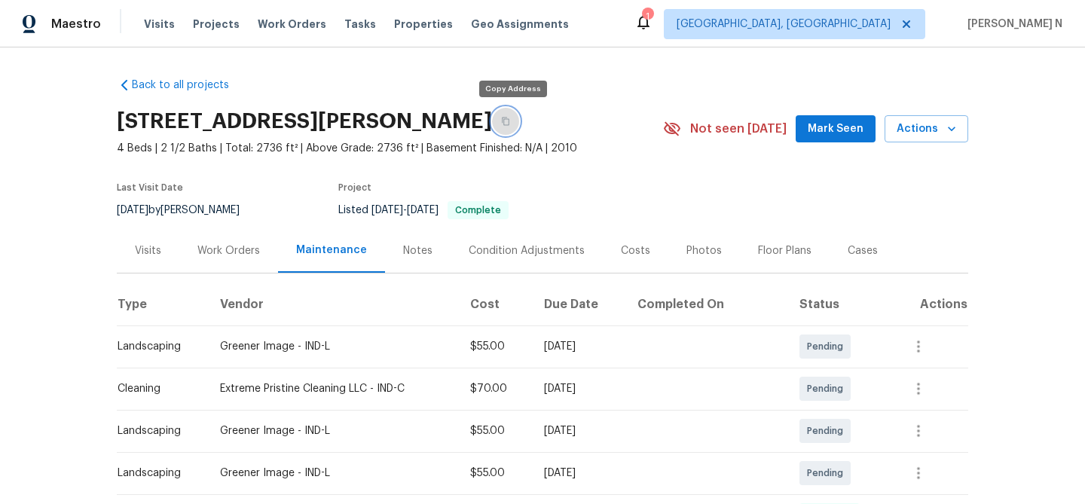
click at [507, 130] on button "button" at bounding box center [505, 121] width 27 height 27
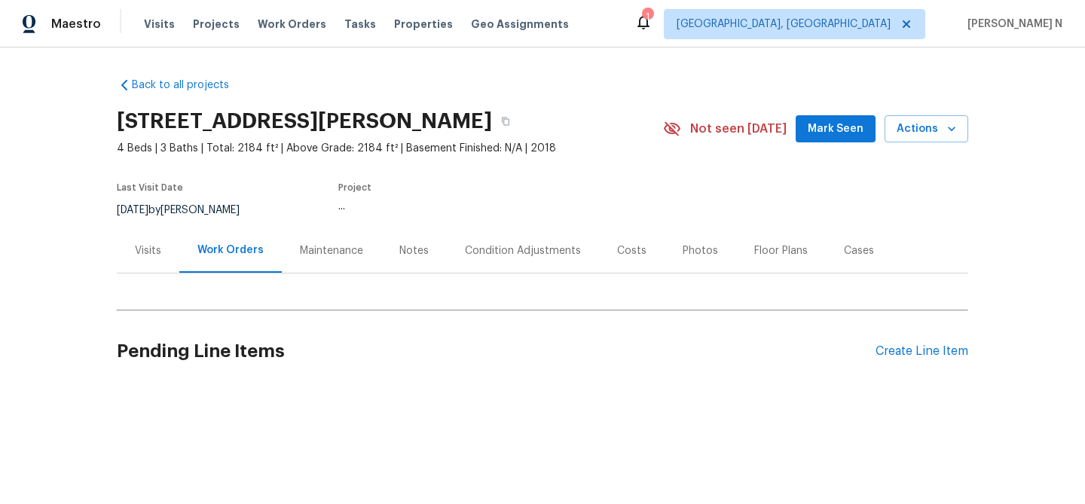
click at [341, 256] on div "Maintenance" at bounding box center [331, 250] width 63 height 15
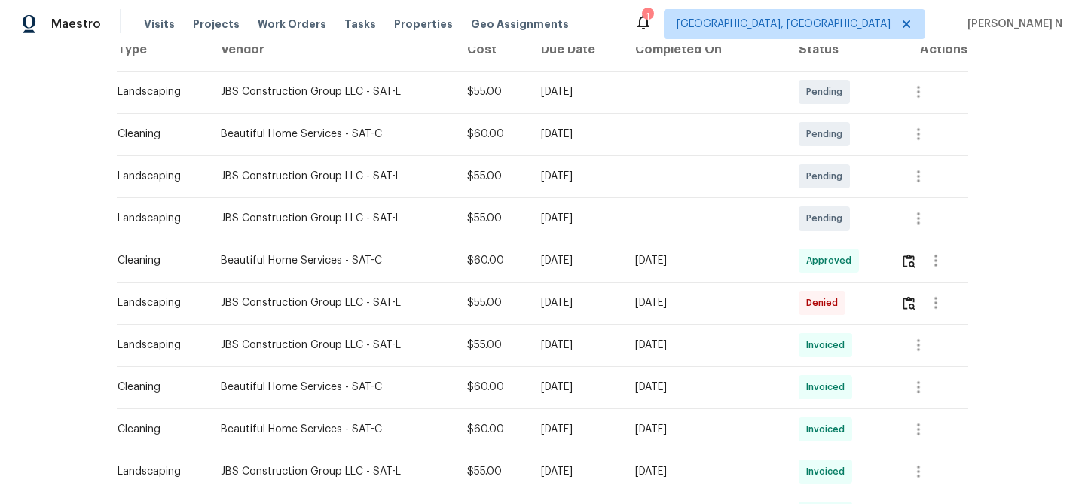
scroll to position [255, 0]
click at [904, 305] on img "button" at bounding box center [908, 302] width 13 height 14
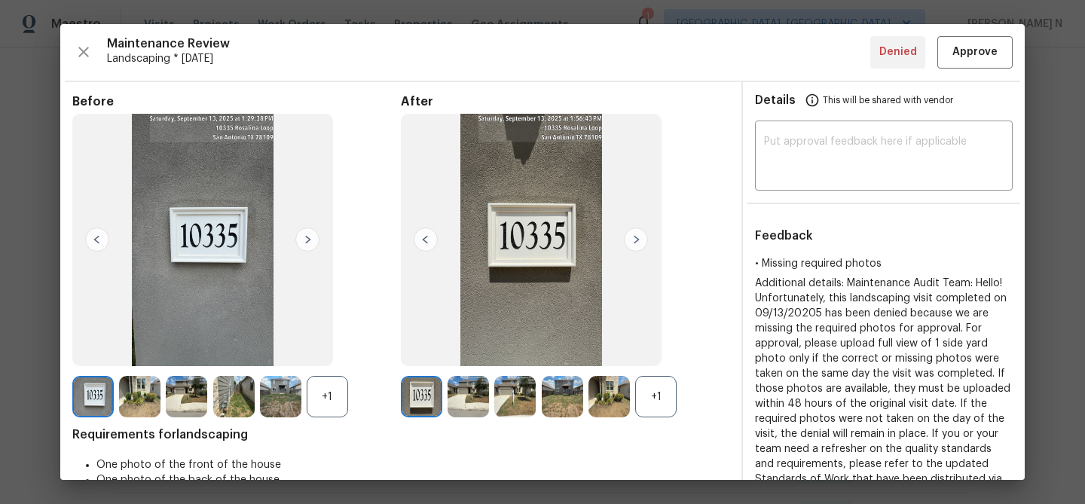
click at [658, 400] on div "+1" at bounding box center [655, 396] width 41 height 41
click at [328, 398] on div "+1" at bounding box center [327, 396] width 41 height 41
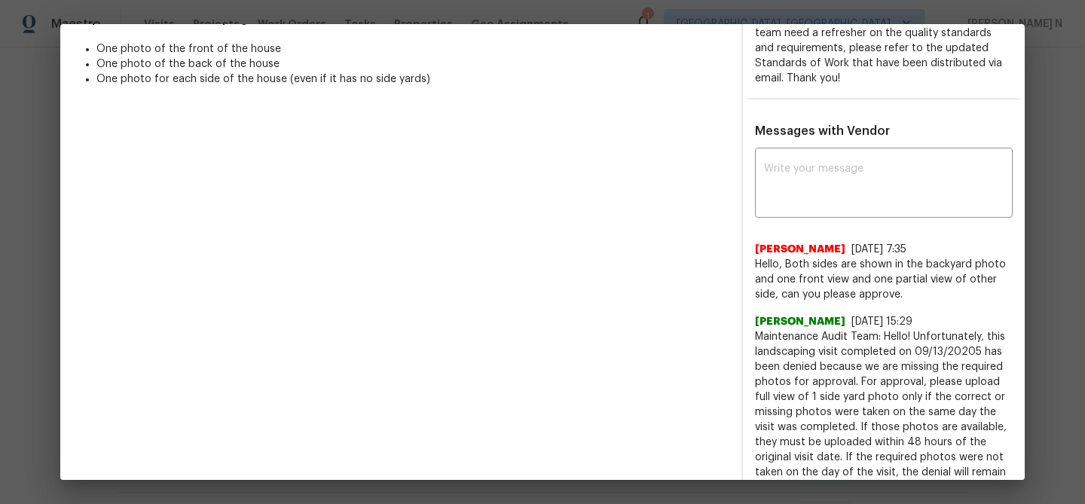
scroll to position [411, 0]
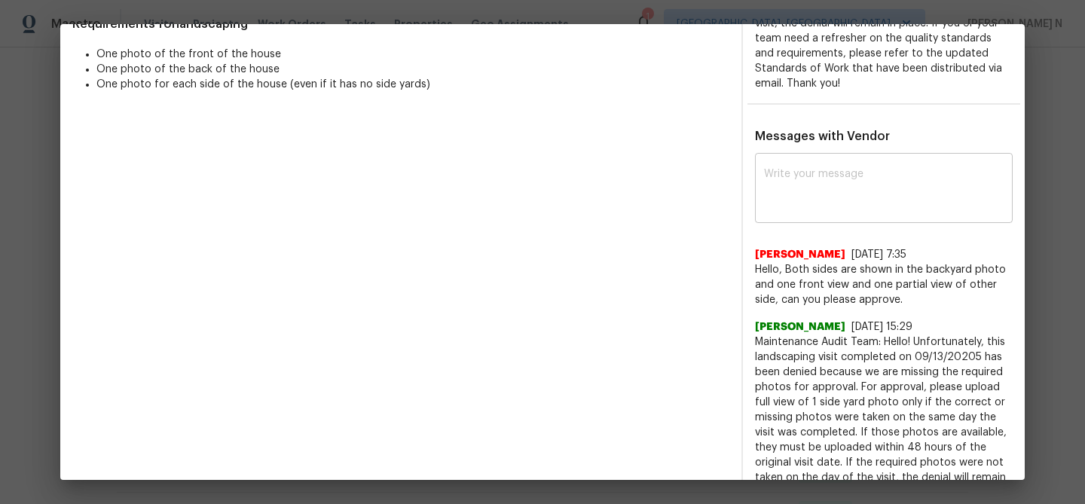
click at [793, 217] on div "x ​" at bounding box center [884, 190] width 258 height 66
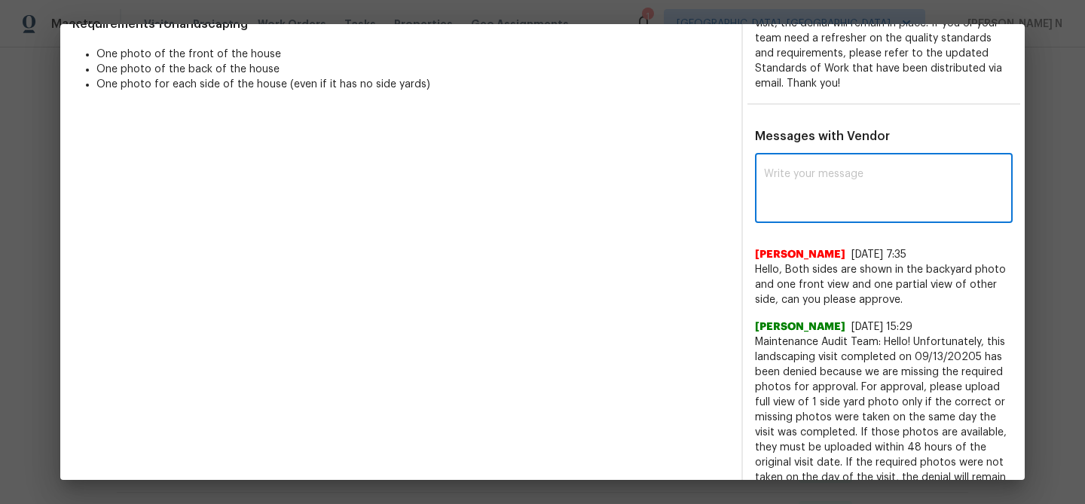
paste textarea "Maintenance Audit Team: Hello! Thank you for the feedback after further review …"
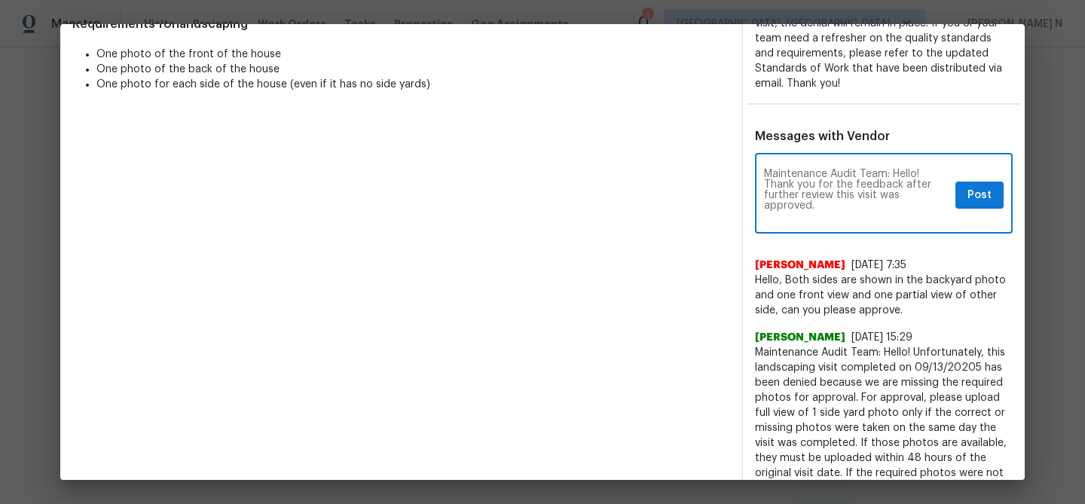
scroll to position [0, 0]
type textarea "Maintenance Audit Team: Hello! Thank you for the feedback after further review …"
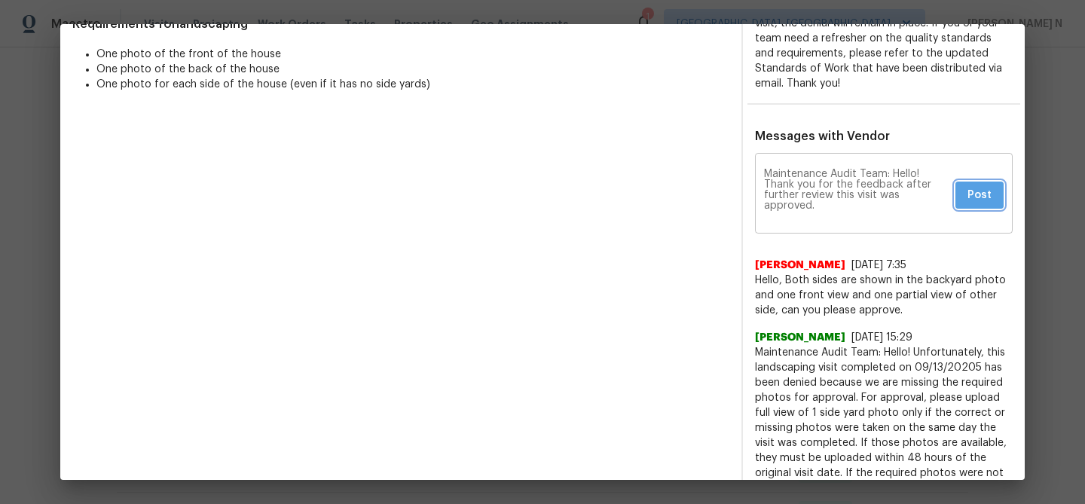
click at [963, 197] on button "Post" at bounding box center [979, 196] width 48 height 28
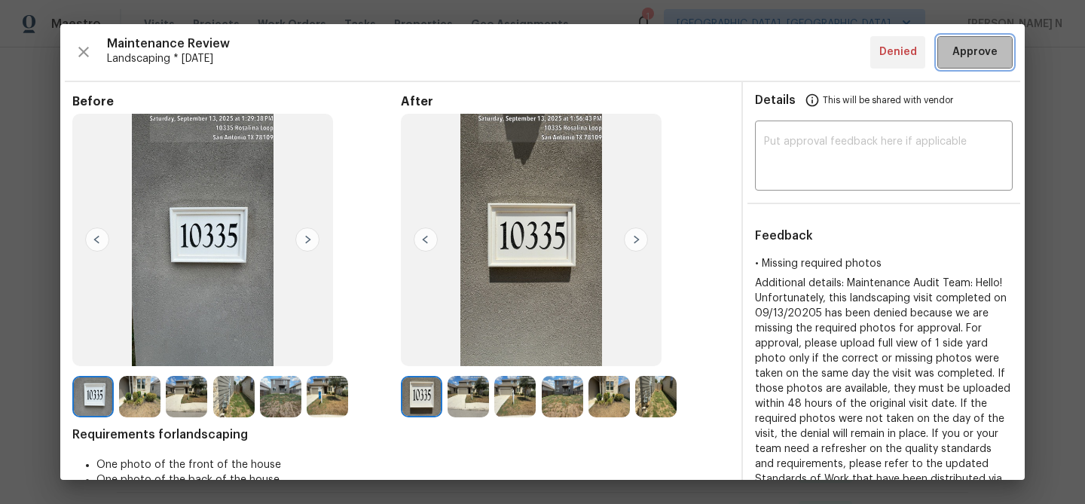
click at [968, 63] on button "Approve" at bounding box center [974, 52] width 75 height 32
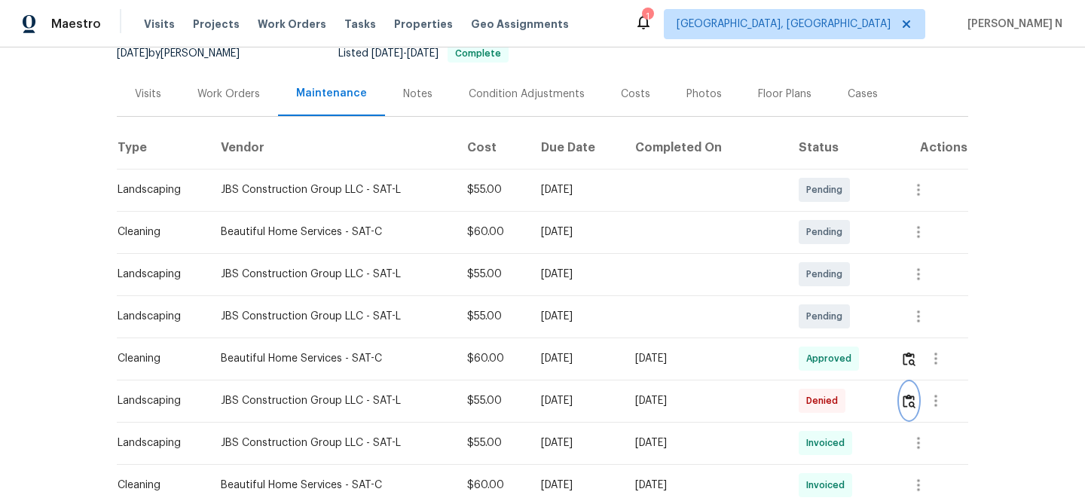
scroll to position [14, 0]
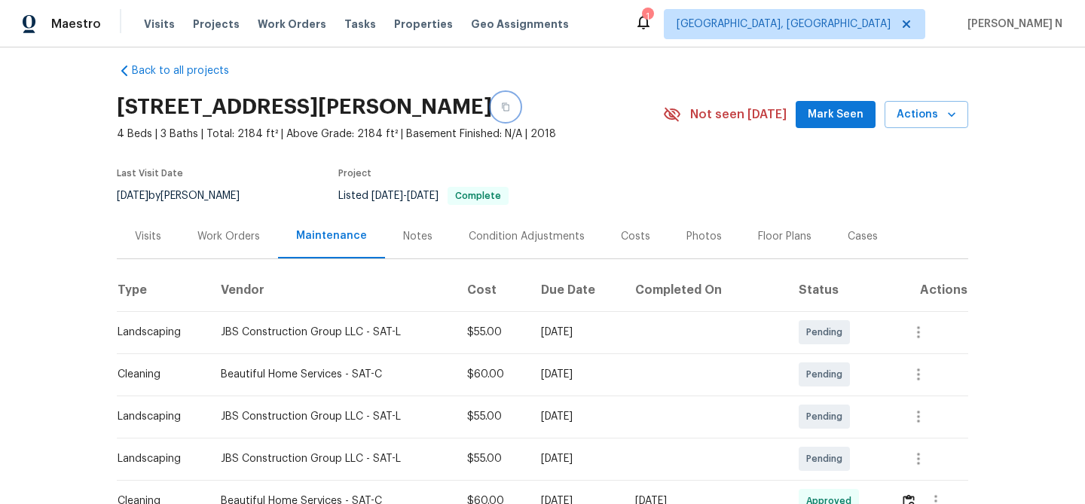
click at [509, 104] on icon "button" at bounding box center [506, 107] width 8 height 8
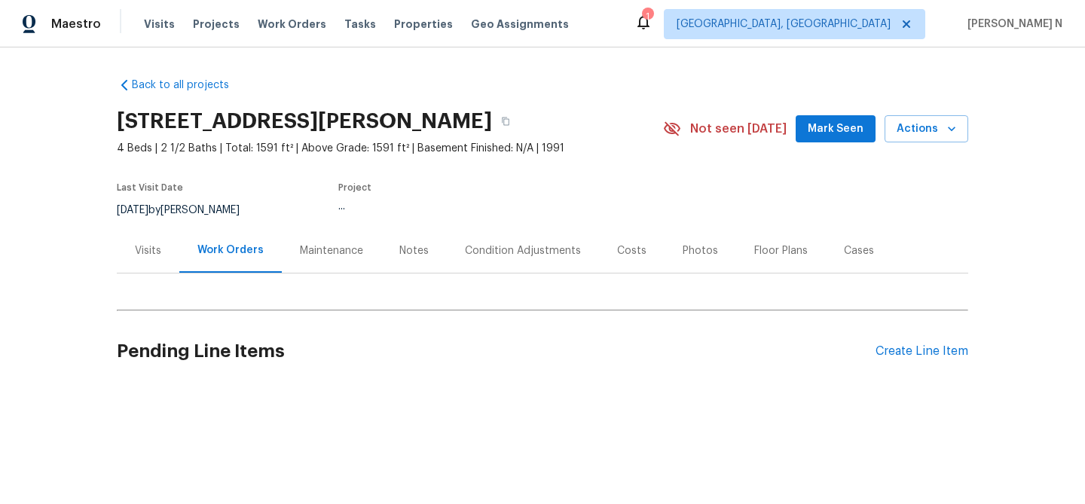
click at [351, 250] on div "Maintenance" at bounding box center [331, 250] width 63 height 15
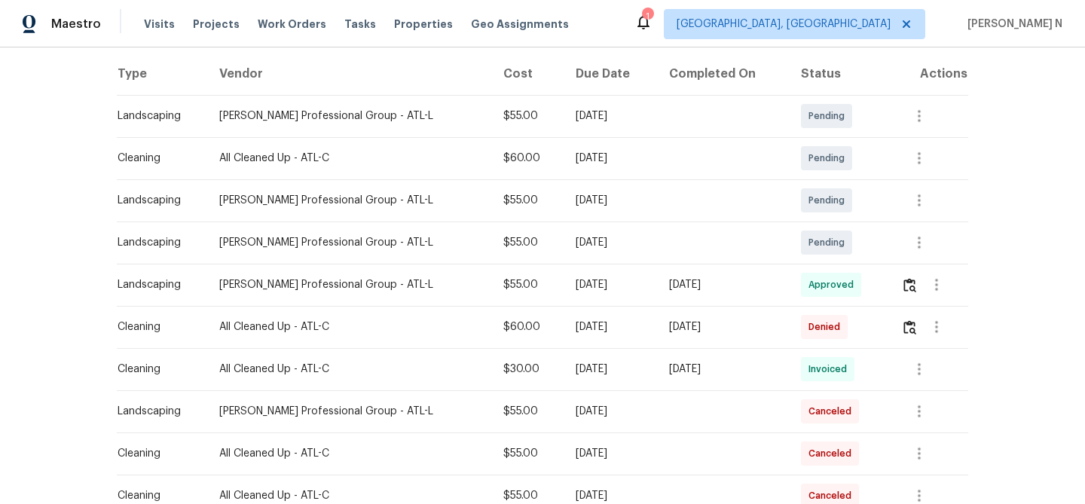
scroll to position [234, 0]
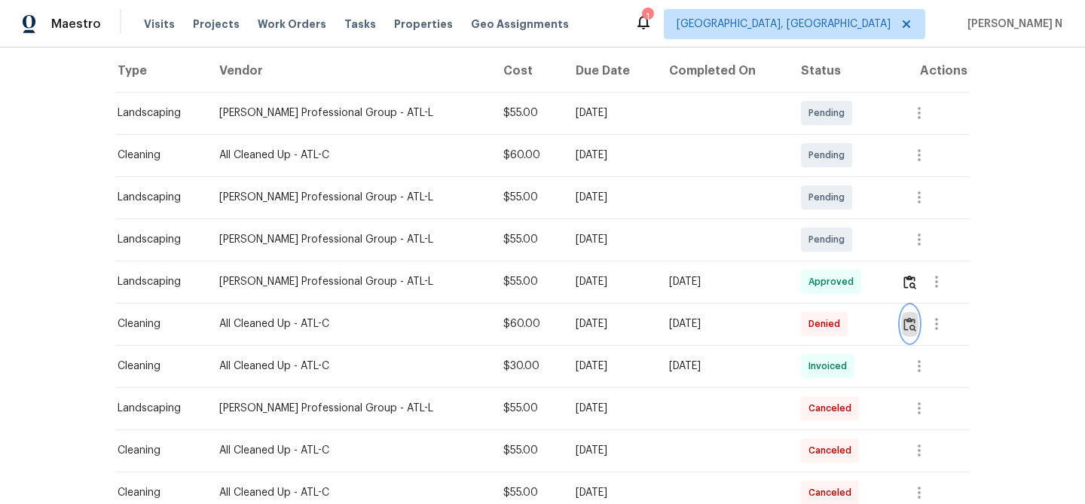
click at [912, 328] on img "button" at bounding box center [909, 324] width 13 height 14
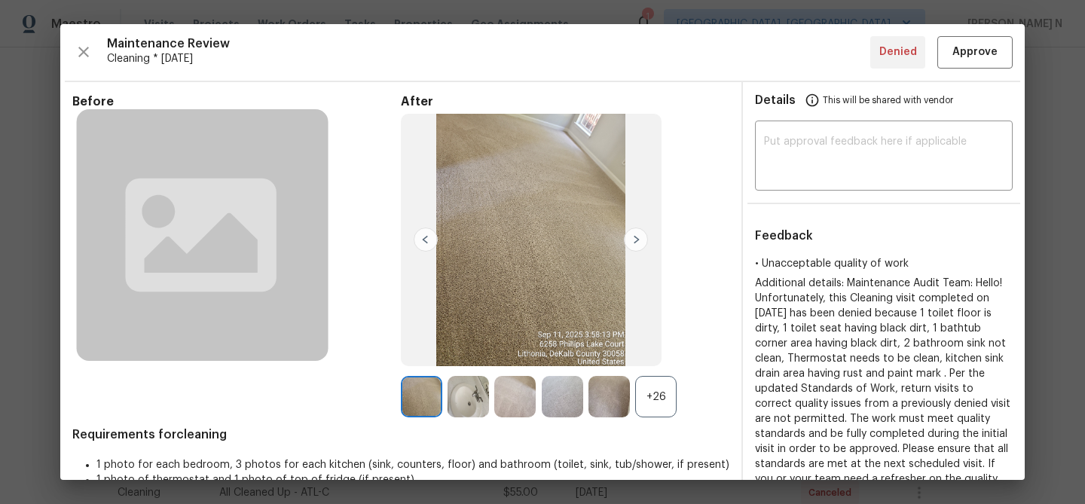
click at [664, 402] on div "+26" at bounding box center [655, 396] width 41 height 41
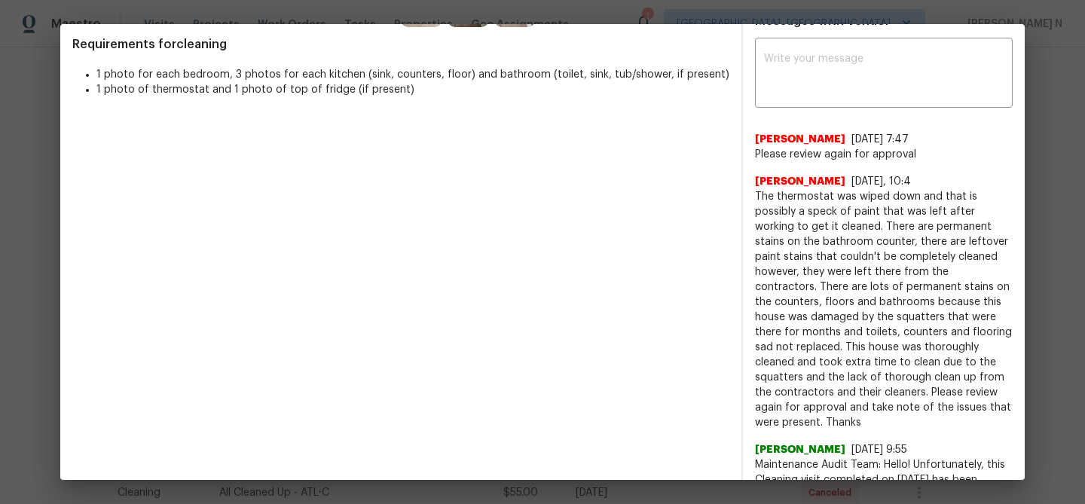
scroll to position [560, 0]
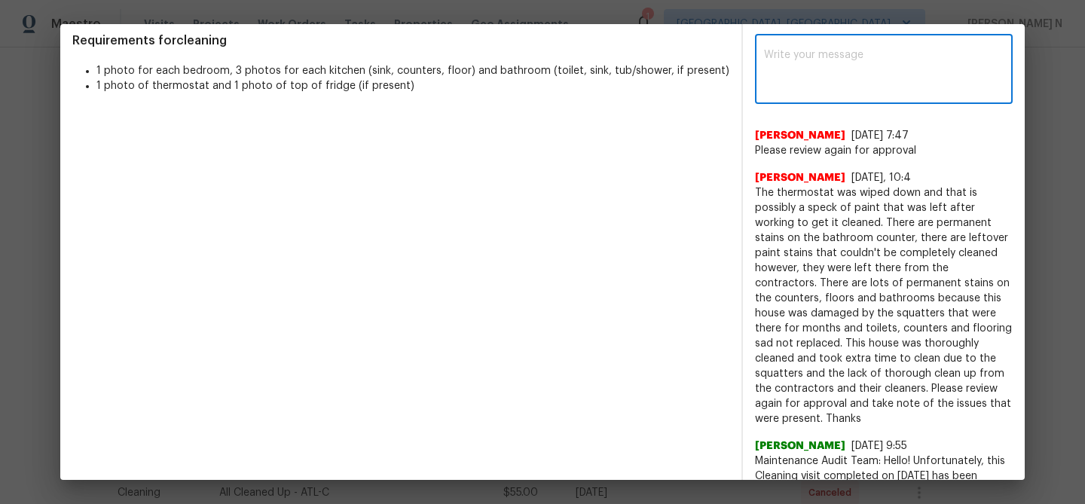
click at [823, 75] on textarea at bounding box center [884, 71] width 240 height 42
paste textarea "Maintenance Audit Team: Hello! Thank you for the feedback after further review …"
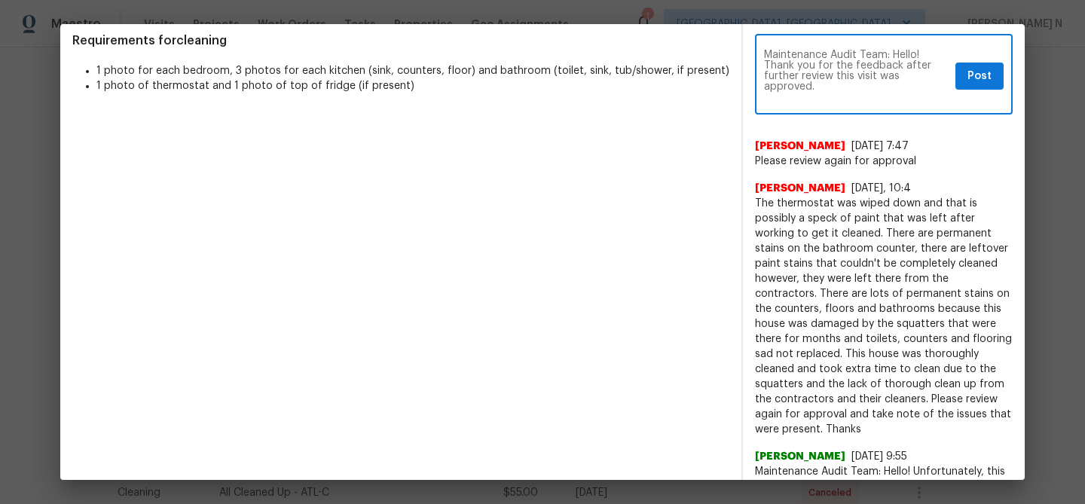
scroll to position [0, 0]
type textarea "Maintenance Audit Team: Hello! Thank you for the feedback after further review …"
click at [985, 81] on span "Post" at bounding box center [979, 76] width 24 height 19
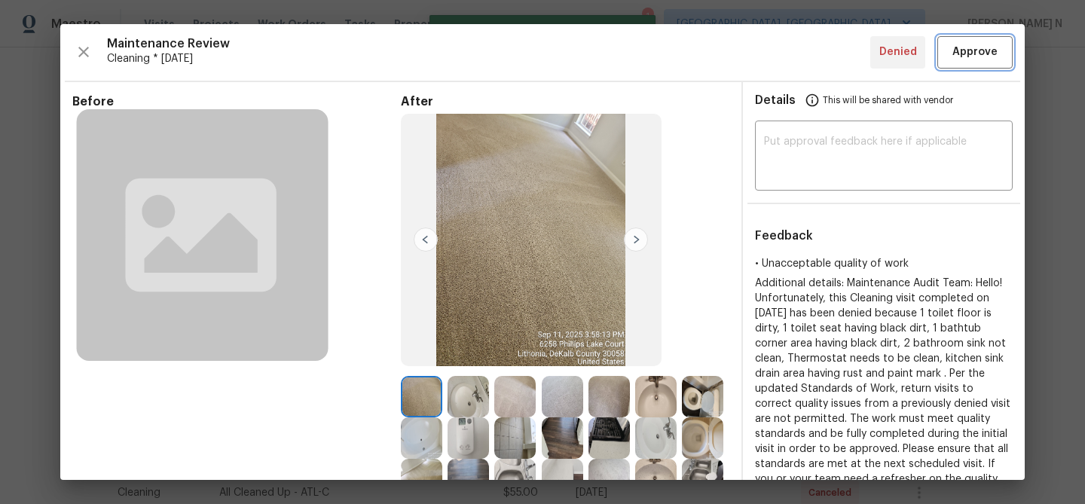
click at [983, 56] on span "Approve" at bounding box center [974, 52] width 45 height 19
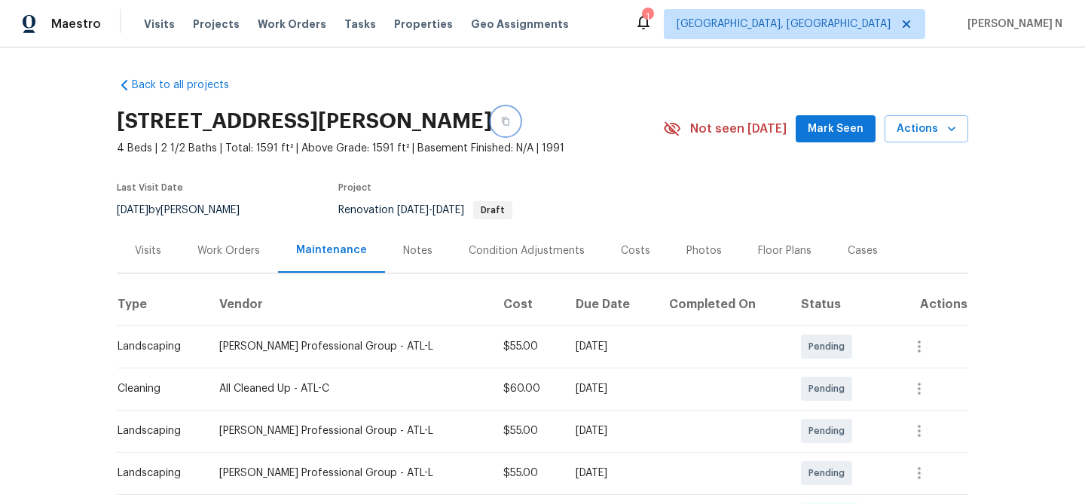
click at [519, 127] on button "button" at bounding box center [505, 121] width 27 height 27
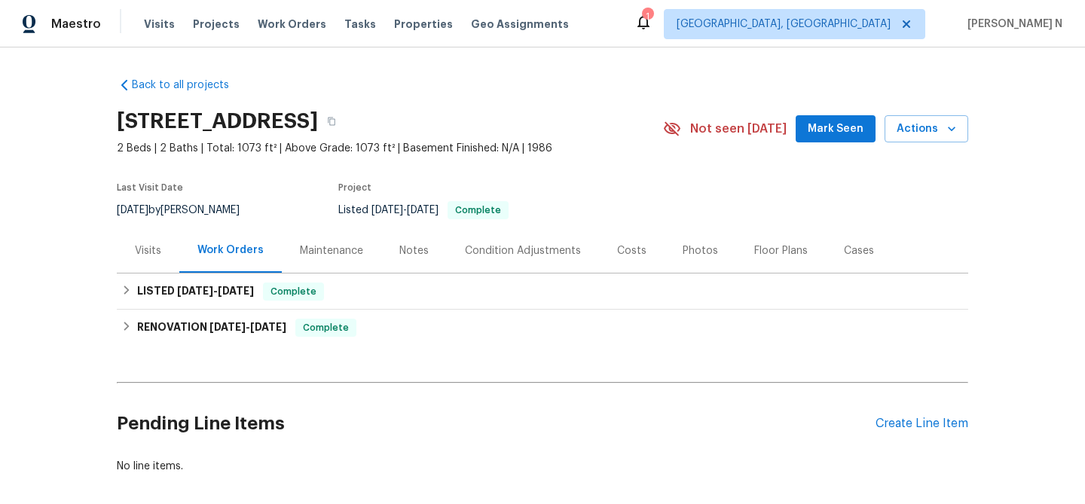
click at [317, 259] on div "Maintenance" at bounding box center [331, 250] width 99 height 44
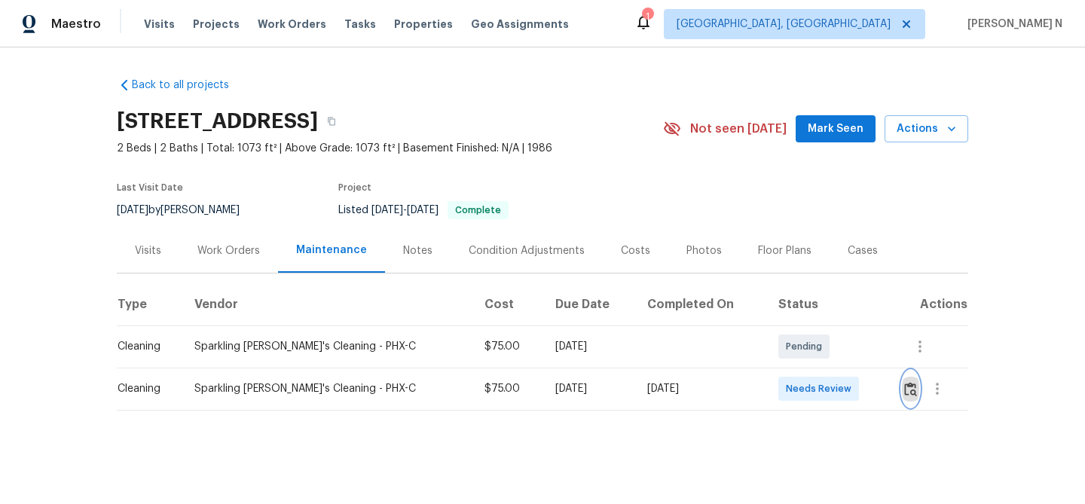
click at [904, 384] on img "button" at bounding box center [910, 389] width 13 height 14
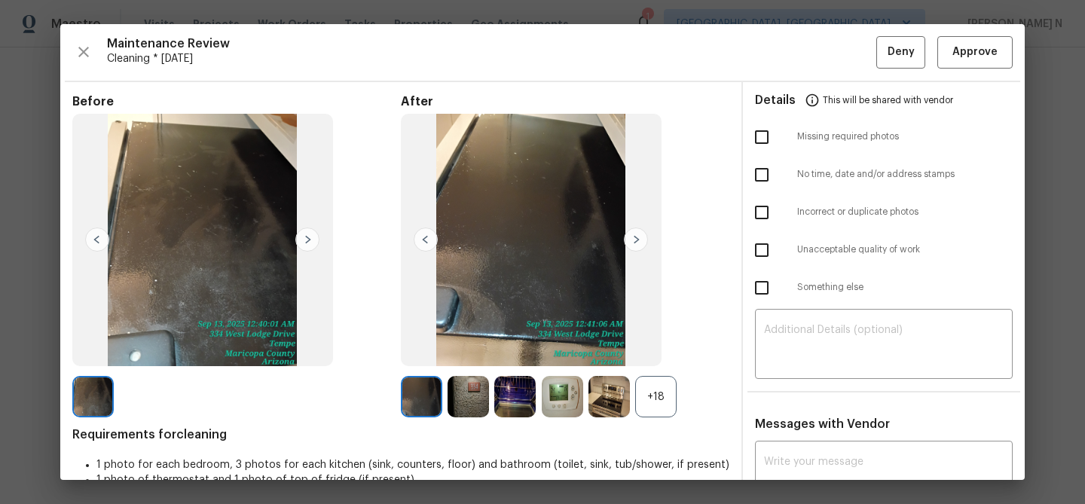
click at [646, 383] on div "+18" at bounding box center [655, 396] width 41 height 41
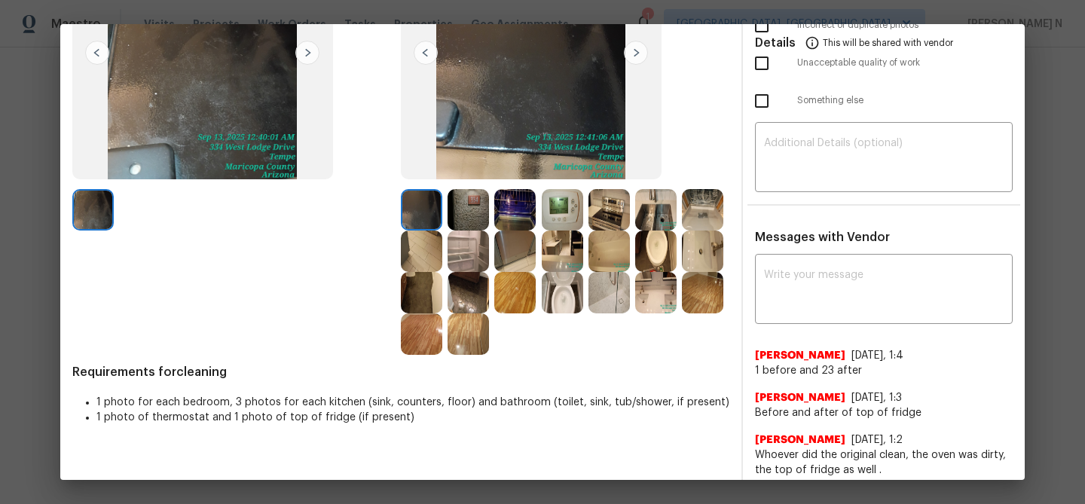
scroll to position [196, 0]
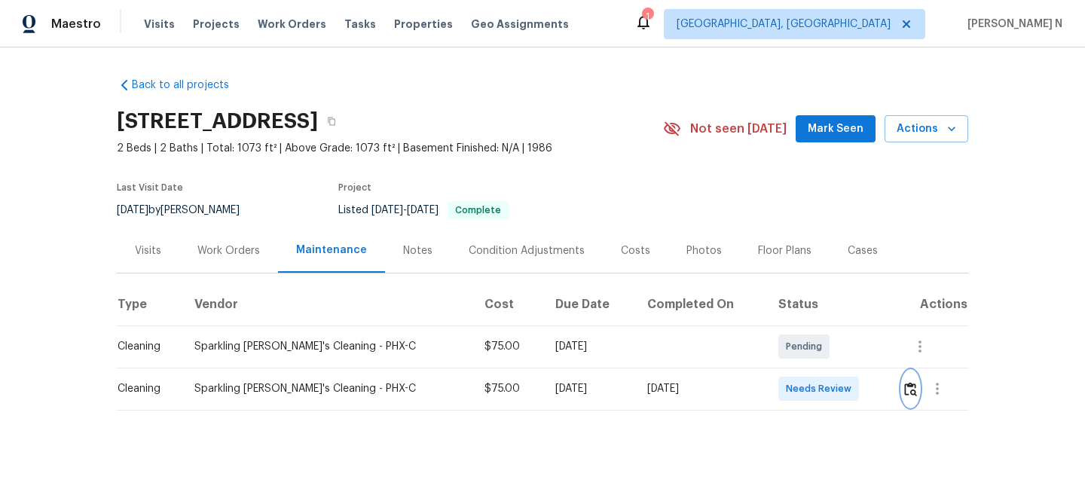
click at [913, 384] on img "button" at bounding box center [910, 389] width 13 height 14
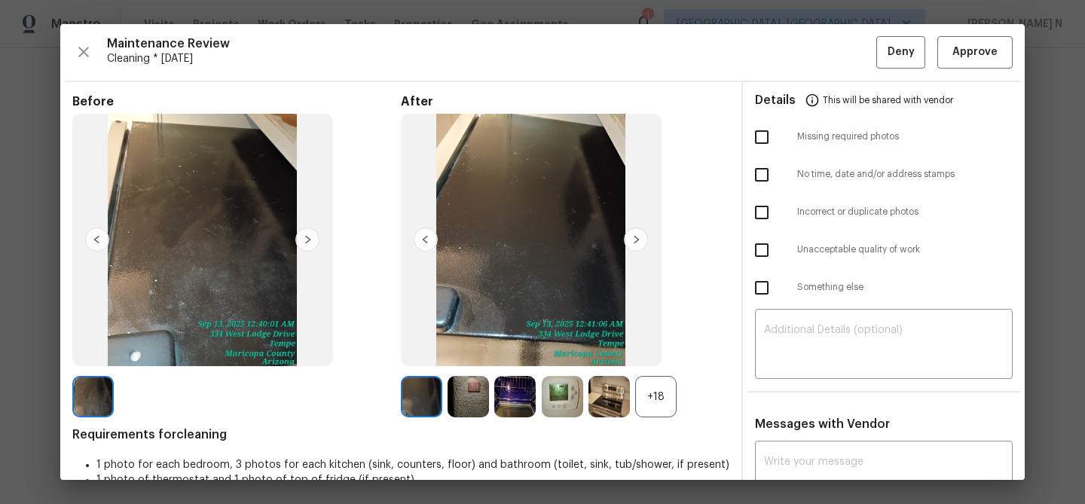
click at [643, 404] on div "+18" at bounding box center [655, 396] width 41 height 41
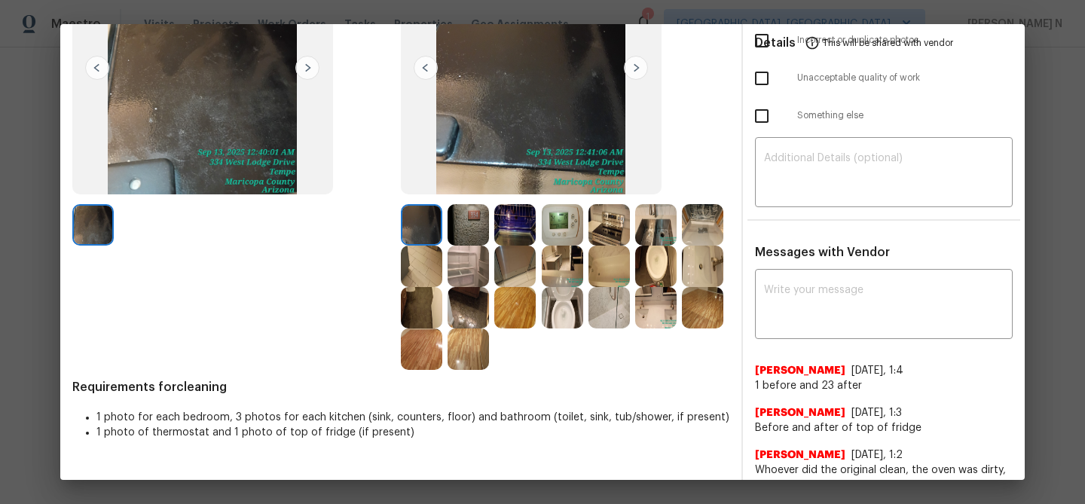
scroll to position [174, 0]
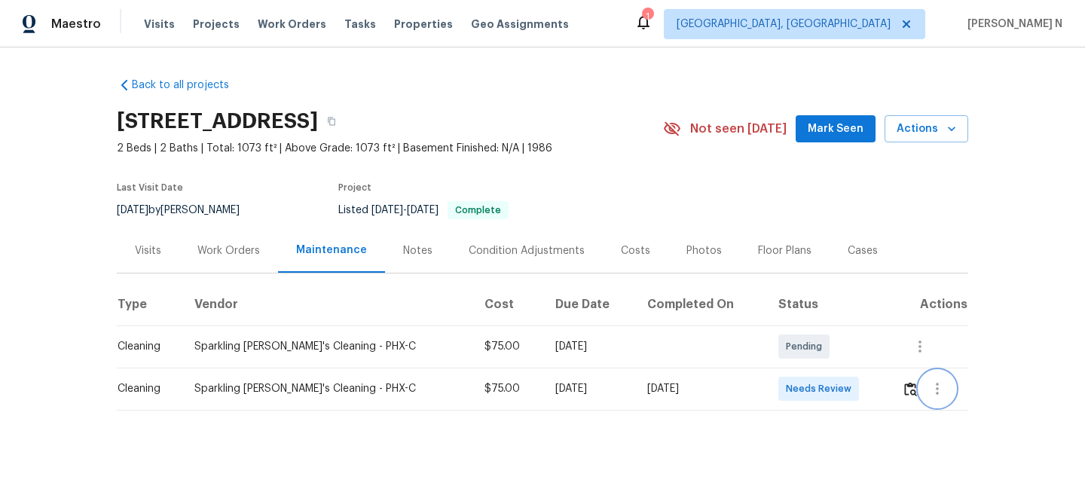
click at [922, 391] on button "button" at bounding box center [937, 389] width 36 height 36
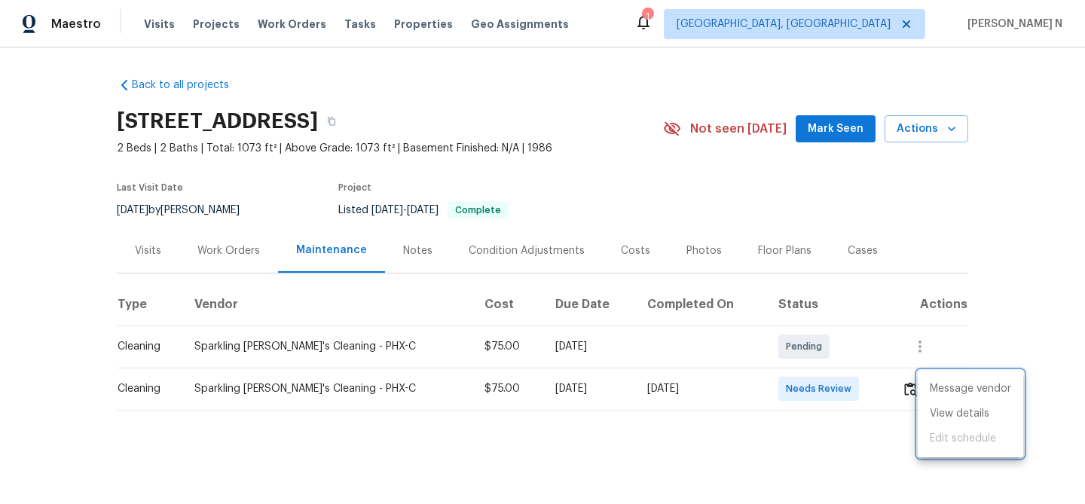
click at [908, 391] on div at bounding box center [542, 252] width 1085 height 504
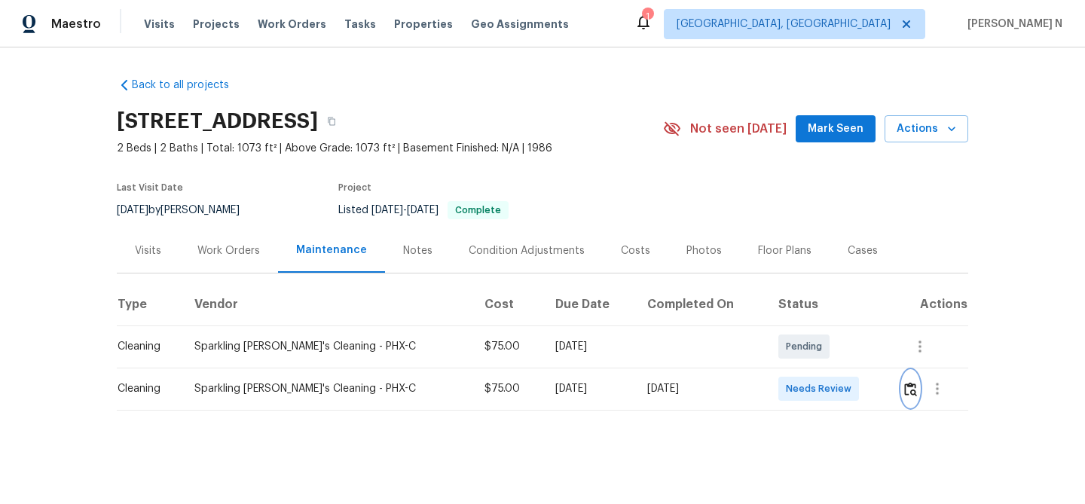
click at [908, 391] on img "button" at bounding box center [910, 389] width 13 height 14
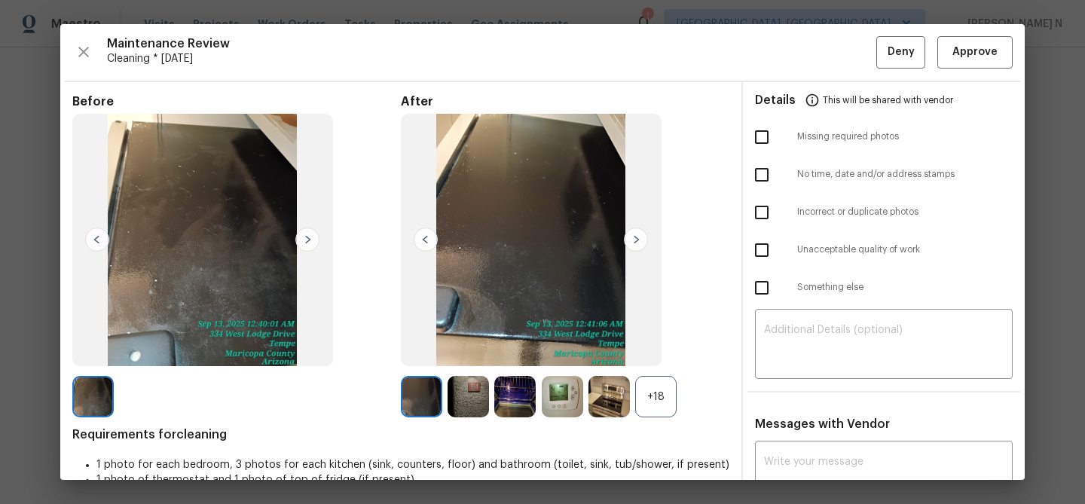
click at [661, 399] on div "+18" at bounding box center [655, 396] width 41 height 41
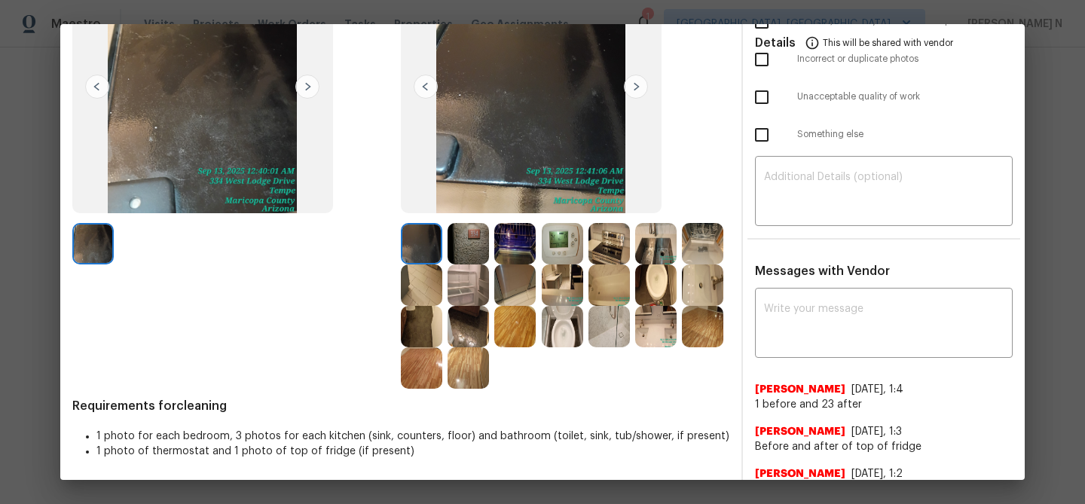
scroll to position [162, 0]
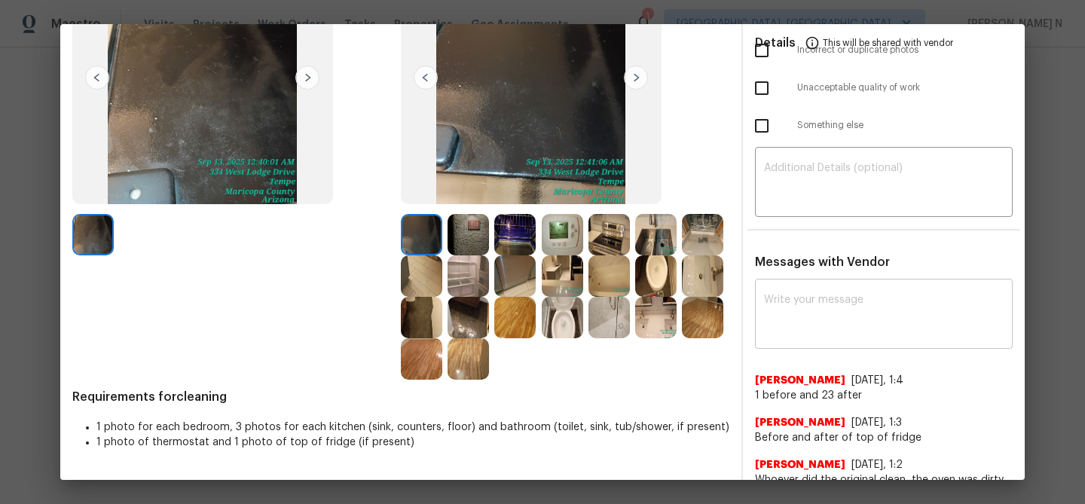
click at [856, 337] on div "x ​" at bounding box center [884, 315] width 258 height 66
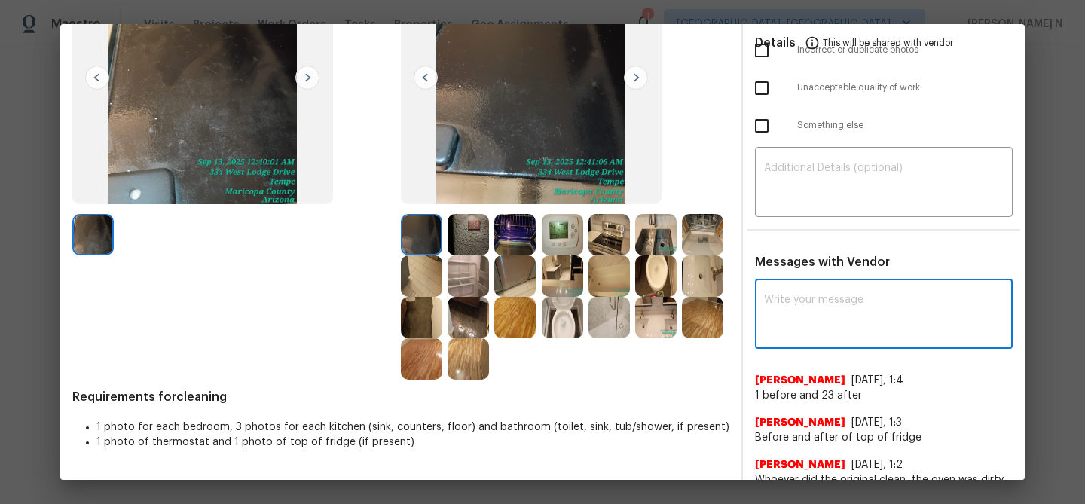
paste textarea "Maintenance Audit Team: Hello! Thank you for uploading the photo, after further…"
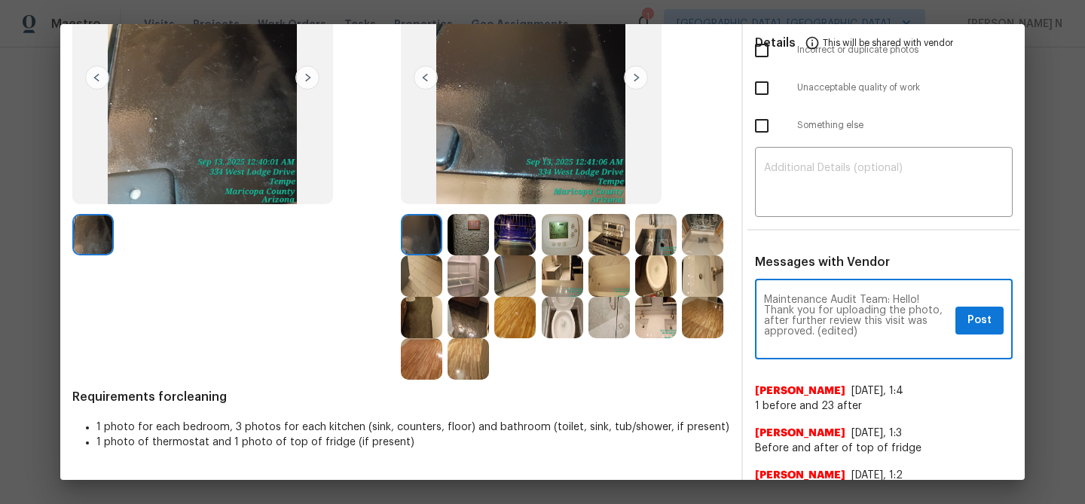
scroll to position [0, 0]
drag, startPoint x: 817, startPoint y: 331, endPoint x: 881, endPoint y: 328, distance: 64.9
click at [881, 328] on textarea "Maintenance Audit Team: Hello! Thank you for uploading the photo, after further…" at bounding box center [856, 321] width 185 height 53
type textarea "Maintenance Audit Team: Hello! Thank you for uploading the photo, after further…"
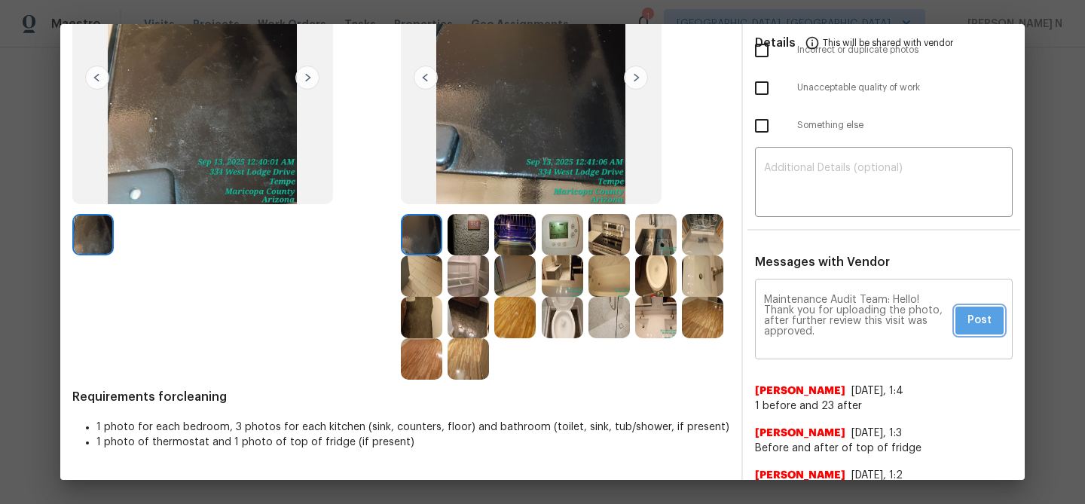
click at [986, 319] on span "Post" at bounding box center [979, 320] width 24 height 19
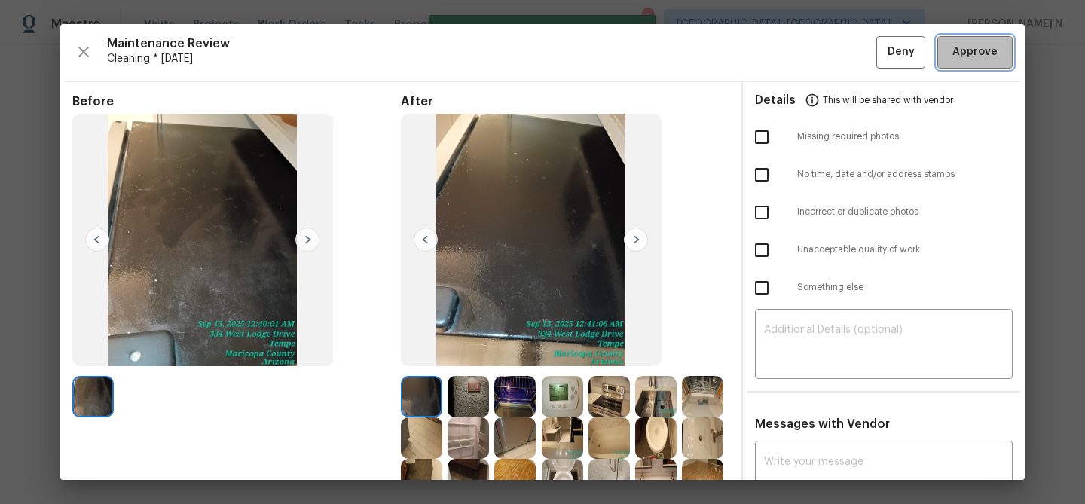
click at [960, 61] on button "Approve" at bounding box center [974, 52] width 75 height 32
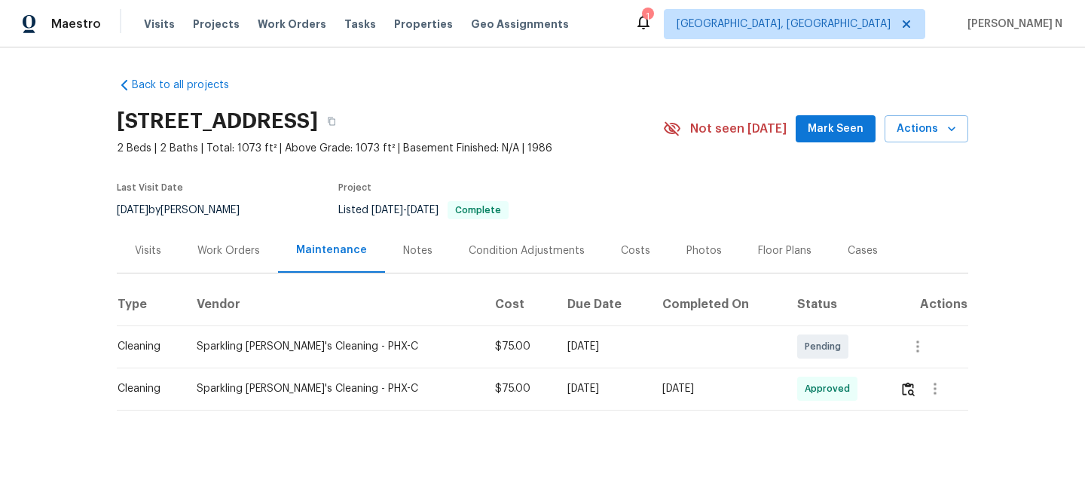
click at [499, 127] on div "334 W Lodge Dr, Tempe, AZ 85283" at bounding box center [390, 121] width 546 height 39
click at [335, 125] on icon "button" at bounding box center [332, 122] width 8 height 8
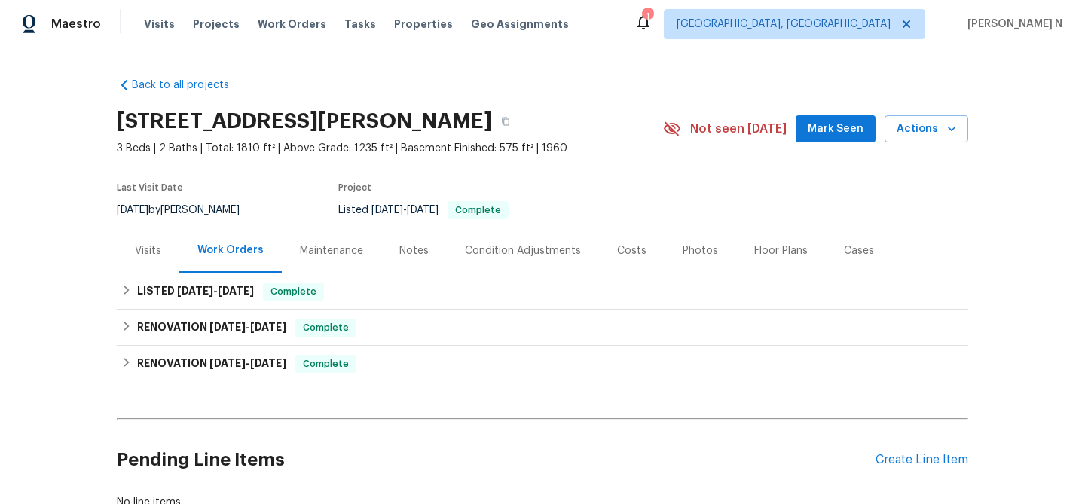
click at [315, 257] on div "Maintenance" at bounding box center [331, 250] width 63 height 15
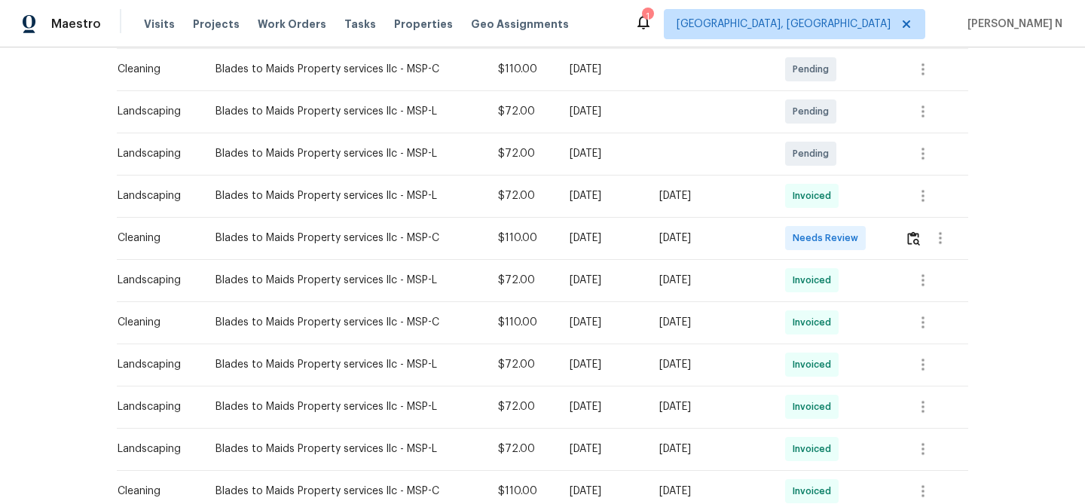
scroll to position [334, 0]
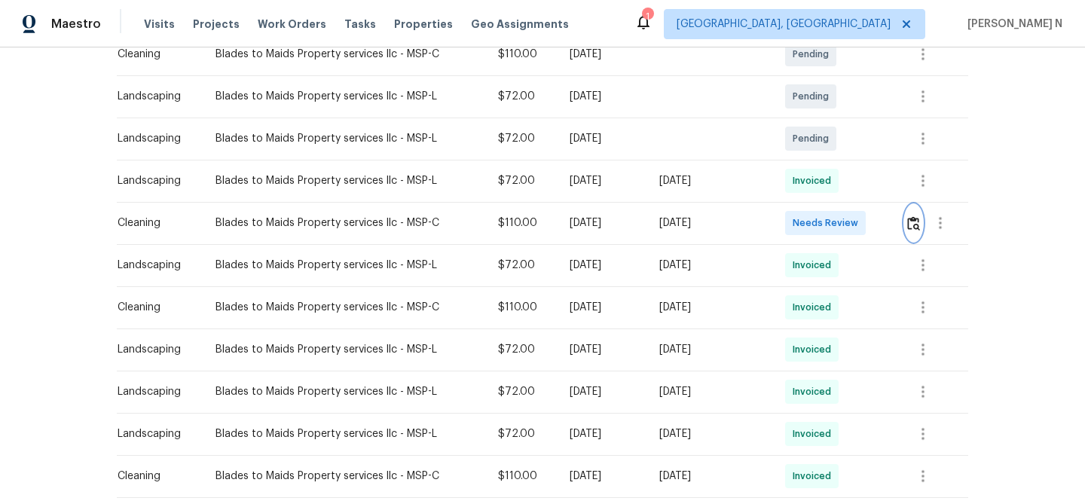
click at [912, 228] on img "button" at bounding box center [913, 223] width 13 height 14
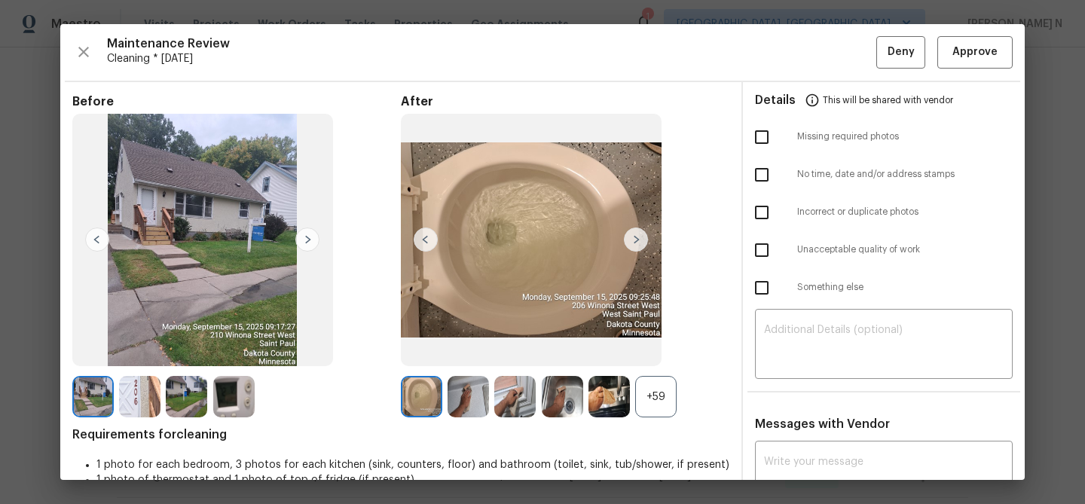
click at [654, 399] on div "+59" at bounding box center [655, 396] width 41 height 41
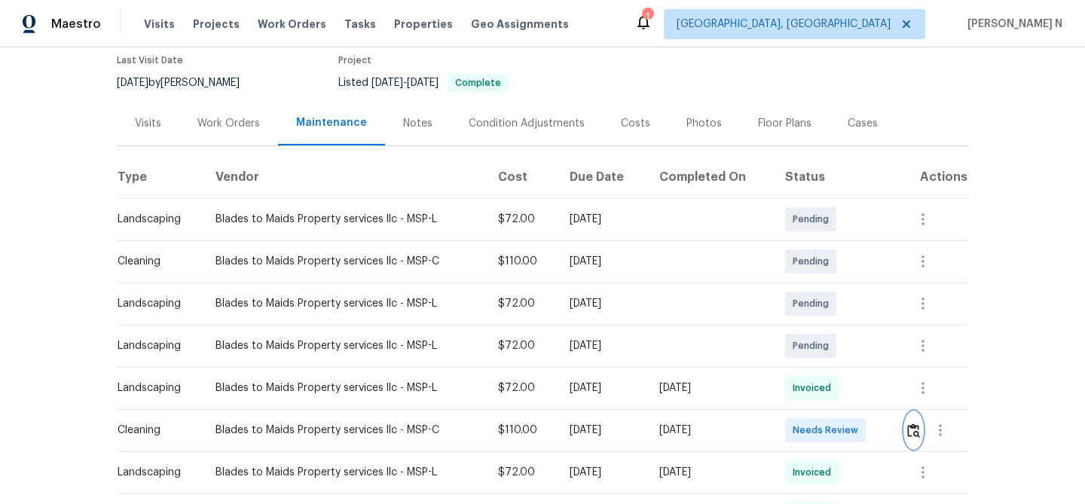
scroll to position [182, 0]
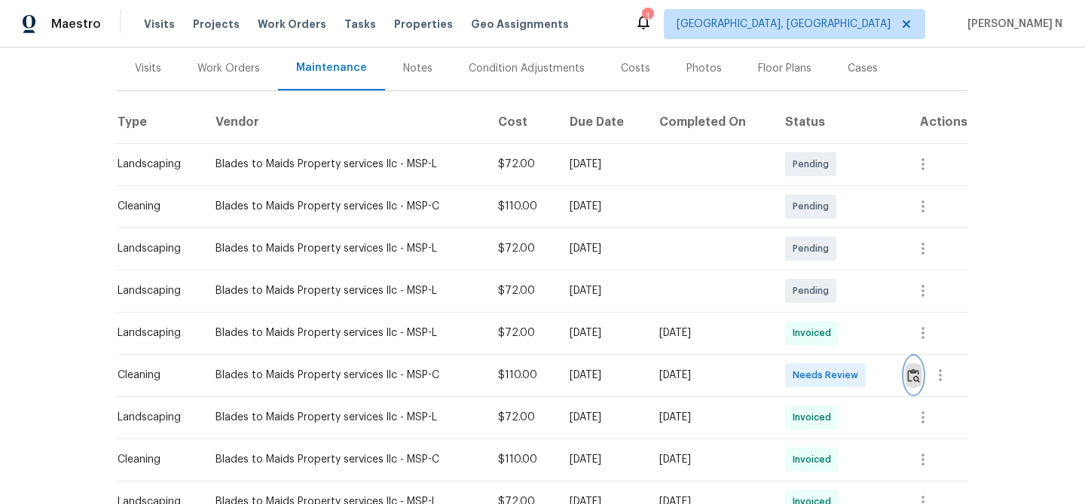
click at [914, 374] on img "button" at bounding box center [913, 375] width 13 height 14
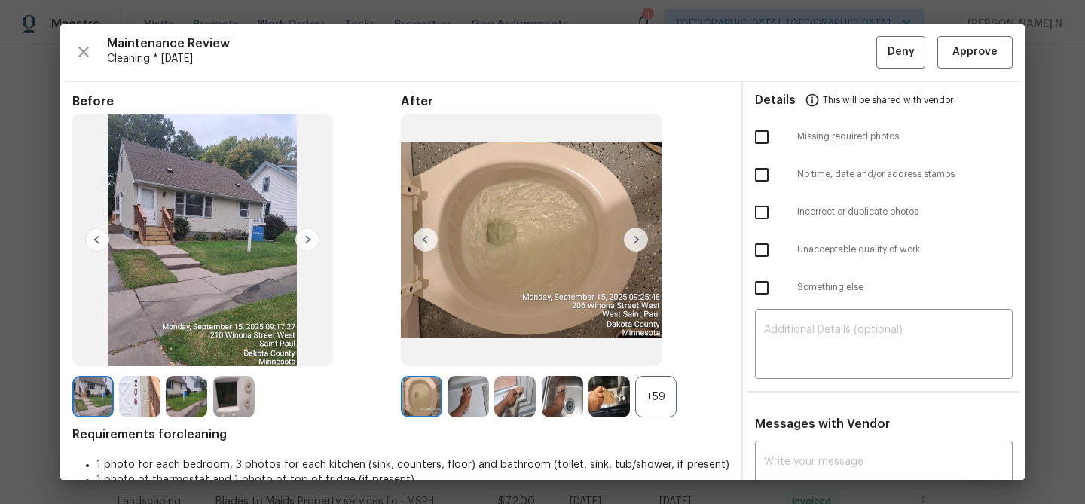
click at [668, 395] on div "+59" at bounding box center [655, 396] width 41 height 41
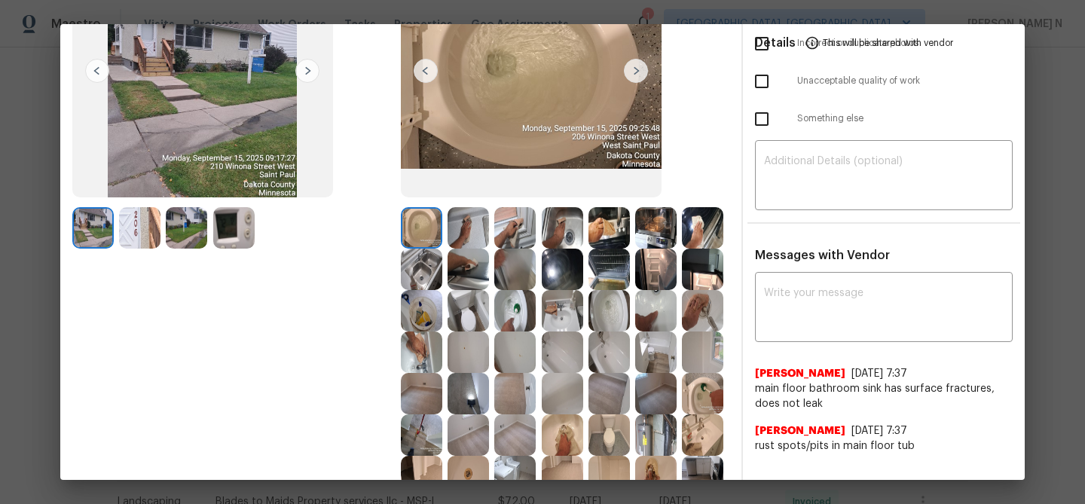
scroll to position [286, 0]
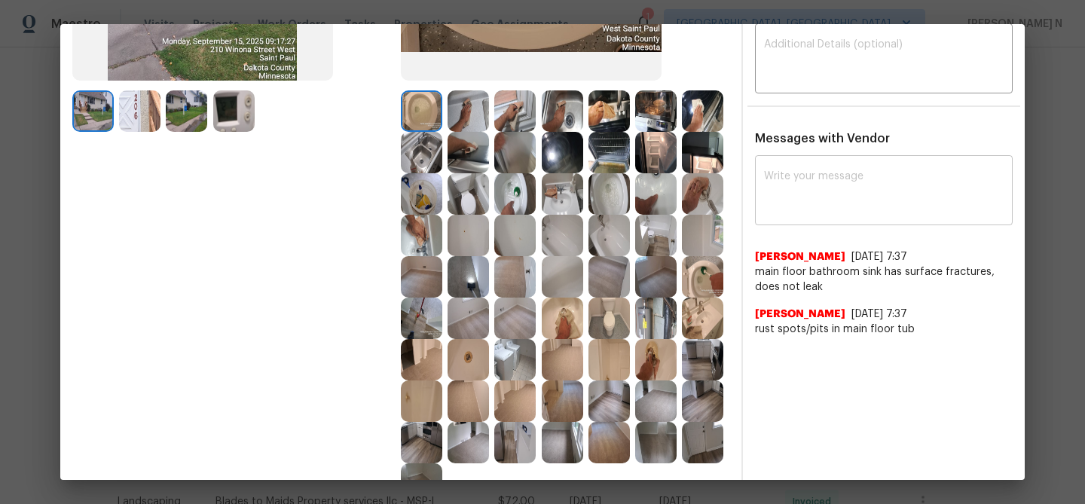
click at [833, 200] on textarea at bounding box center [884, 192] width 240 height 42
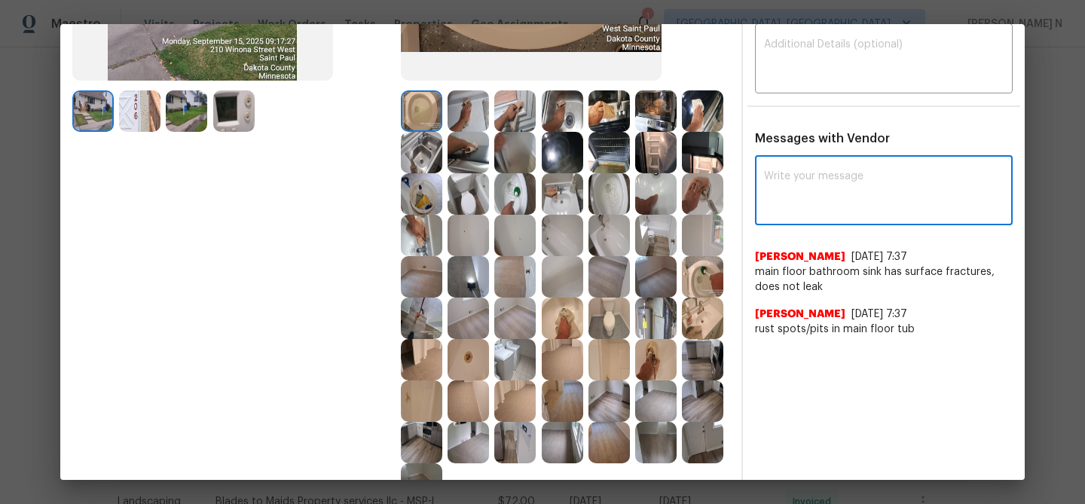
paste textarea "Maintenance Audit Team: Hello! Thank you for uploading the photo, after further…"
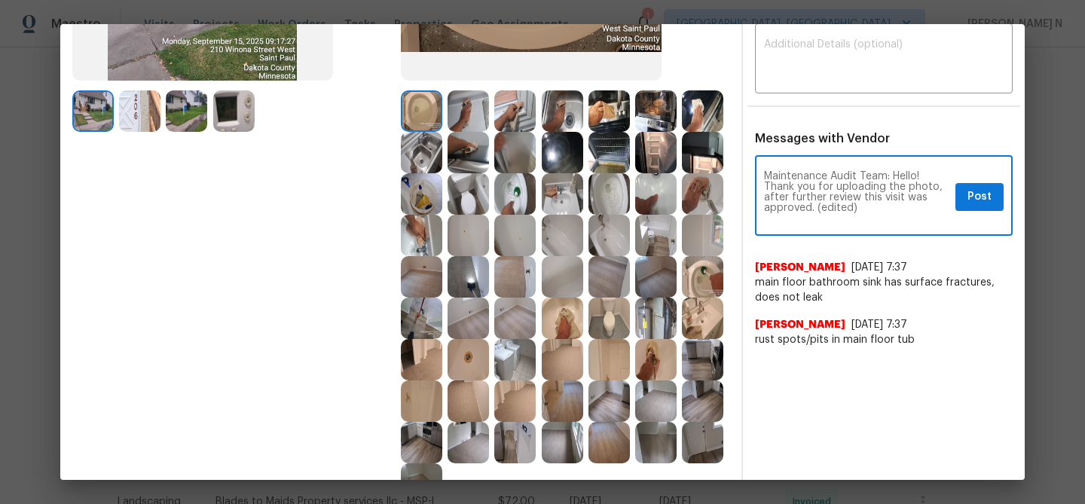
scroll to position [0, 0]
drag, startPoint x: 817, startPoint y: 207, endPoint x: 866, endPoint y: 206, distance: 49.7
click at [866, 206] on textarea "Maintenance Audit Team: Hello! Thank you for uploading the photo, after further…" at bounding box center [856, 197] width 185 height 53
type textarea "Maintenance Audit Team: Hello! Thank you for uploading the photo, after further…"
click at [970, 202] on span "Post" at bounding box center [979, 197] width 24 height 19
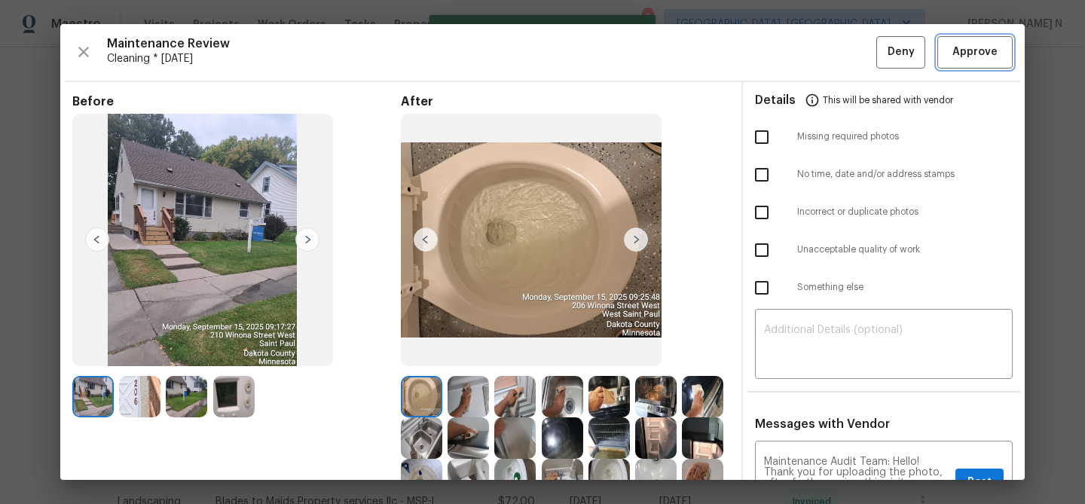
click at [970, 63] on button "Approve" at bounding box center [974, 52] width 75 height 32
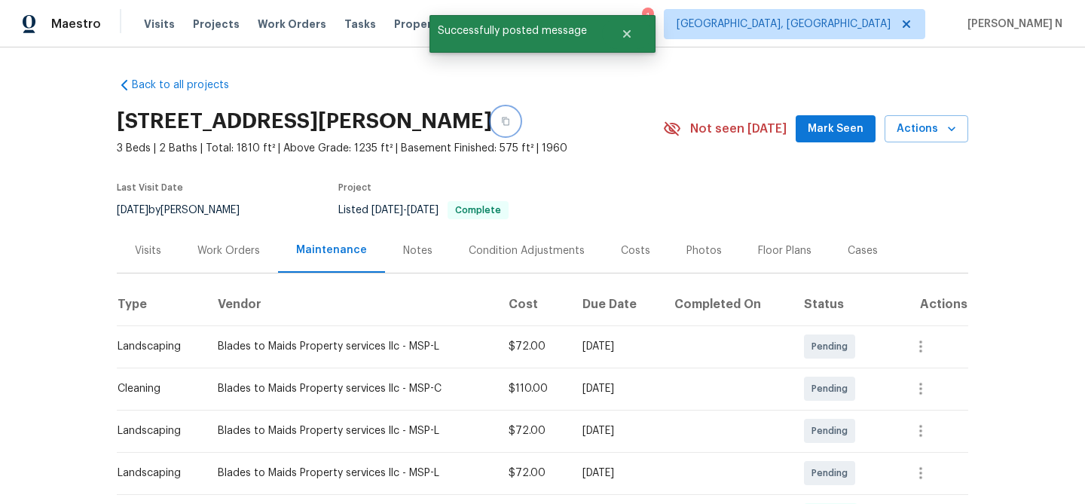
click at [510, 123] on icon "button" at bounding box center [505, 121] width 9 height 9
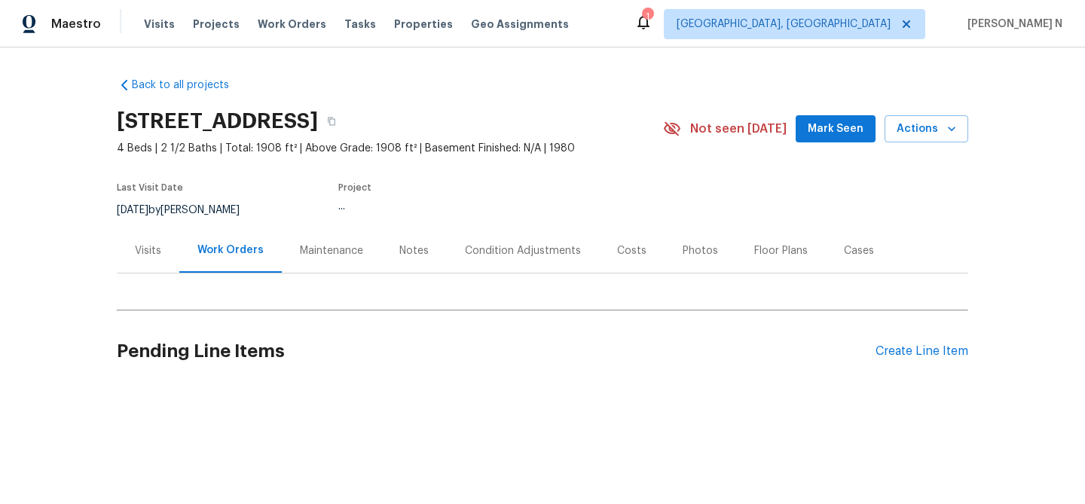
click at [351, 252] on div "Maintenance" at bounding box center [331, 250] width 63 height 15
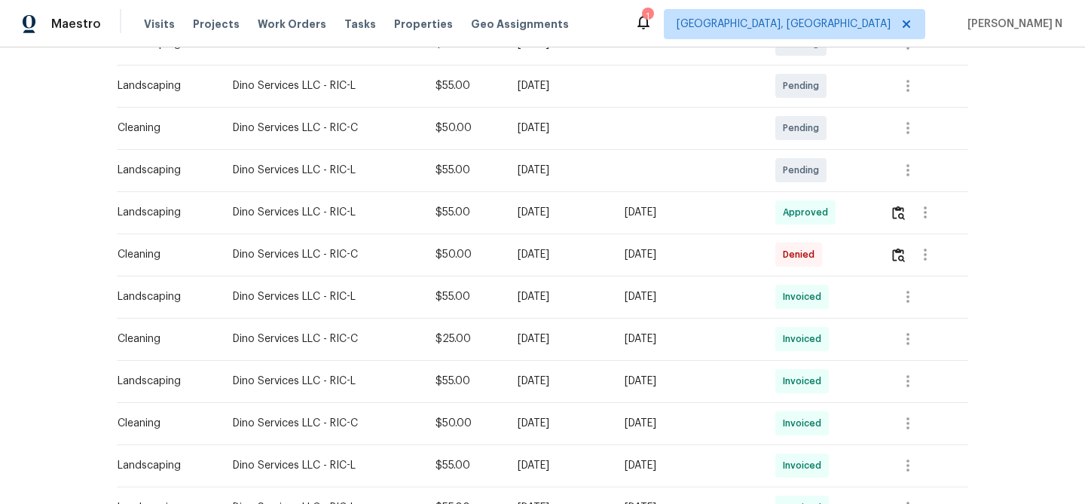
scroll to position [361, 0]
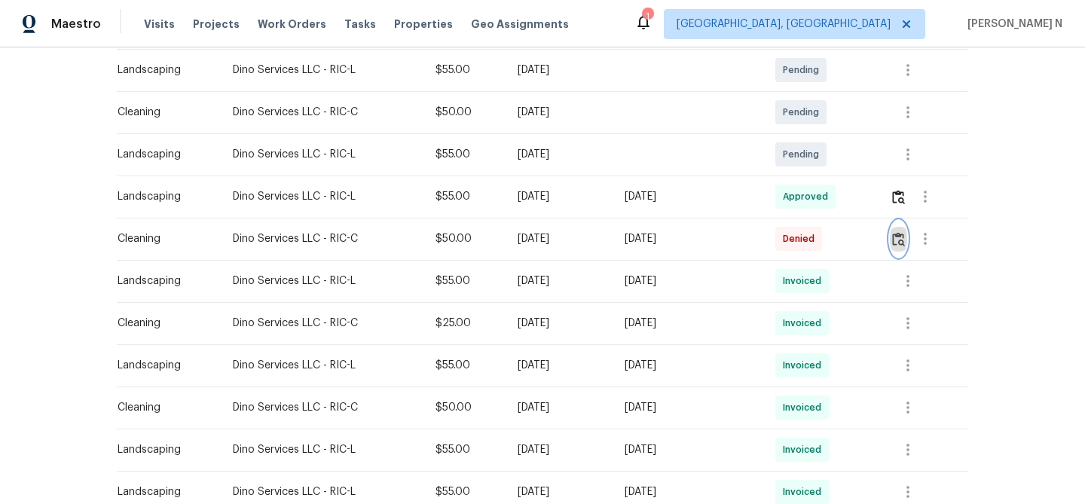
click at [899, 235] on img "button" at bounding box center [898, 239] width 13 height 14
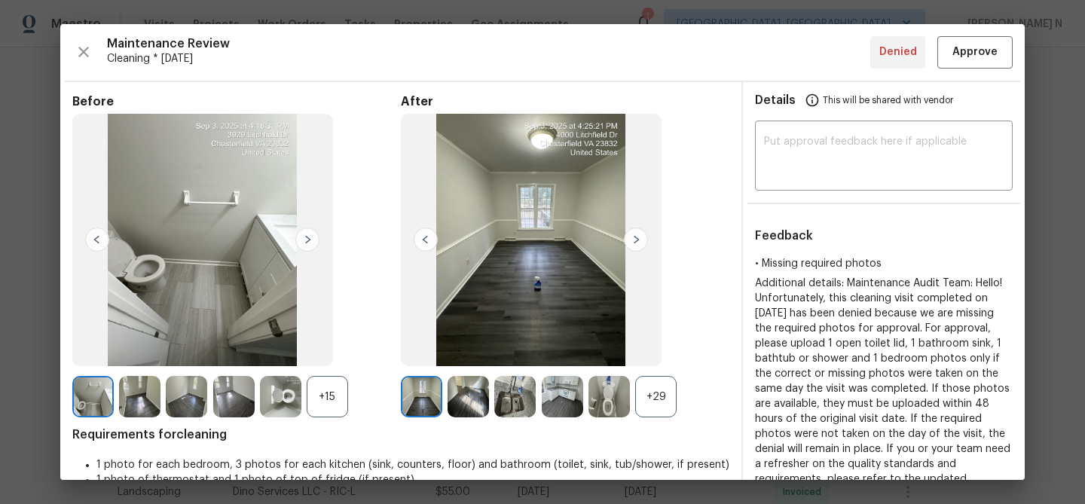
click at [655, 395] on div "+29" at bounding box center [655, 396] width 41 height 41
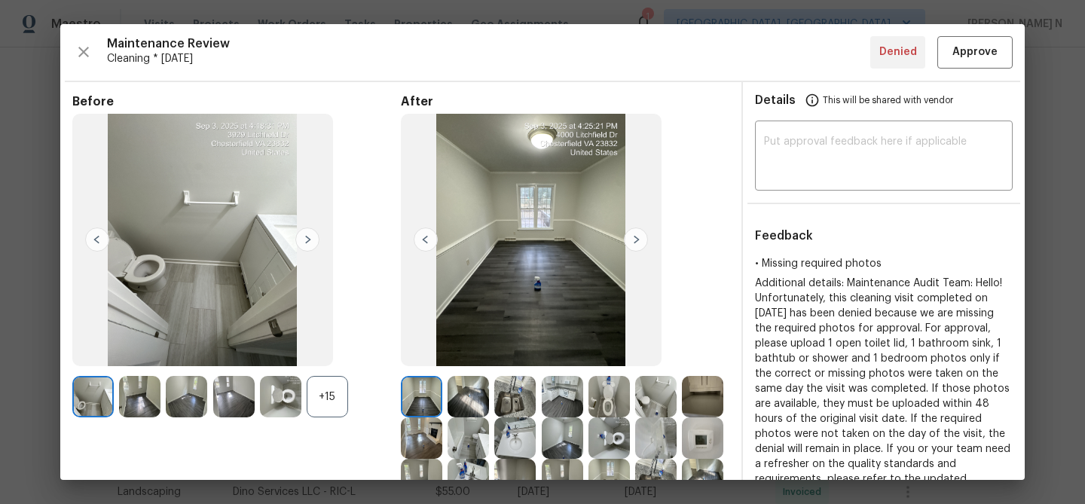
click at [326, 405] on div "+15" at bounding box center [327, 396] width 41 height 41
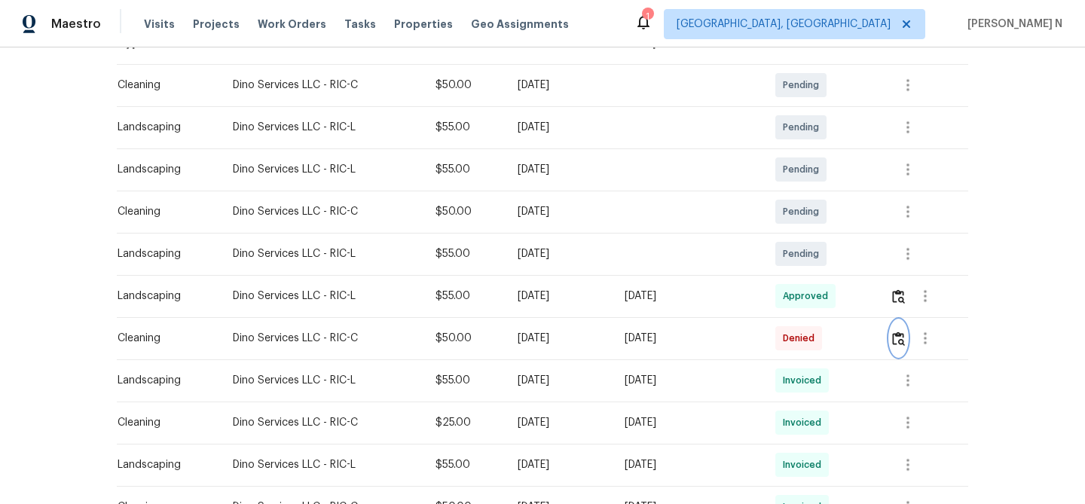
scroll to position [268, 0]
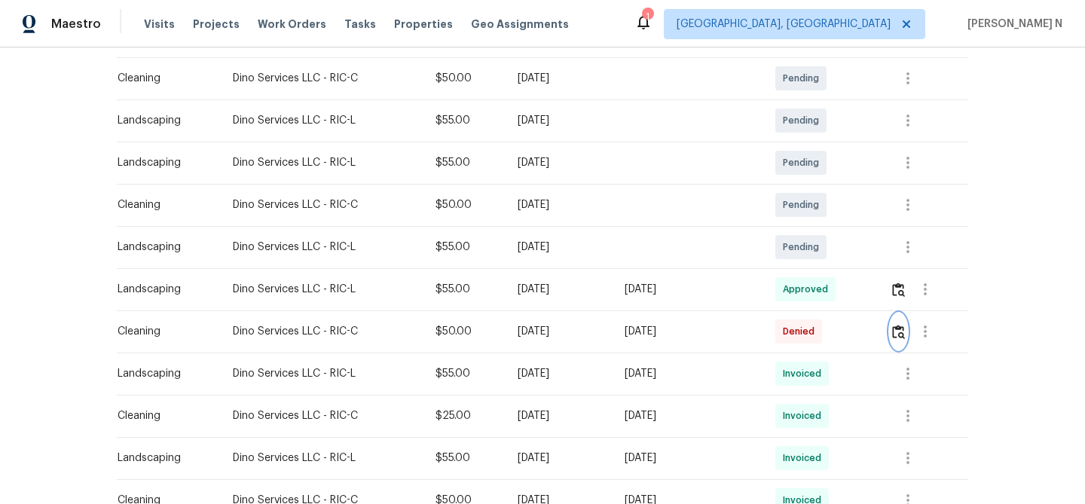
click at [905, 331] on img "button" at bounding box center [898, 332] width 13 height 14
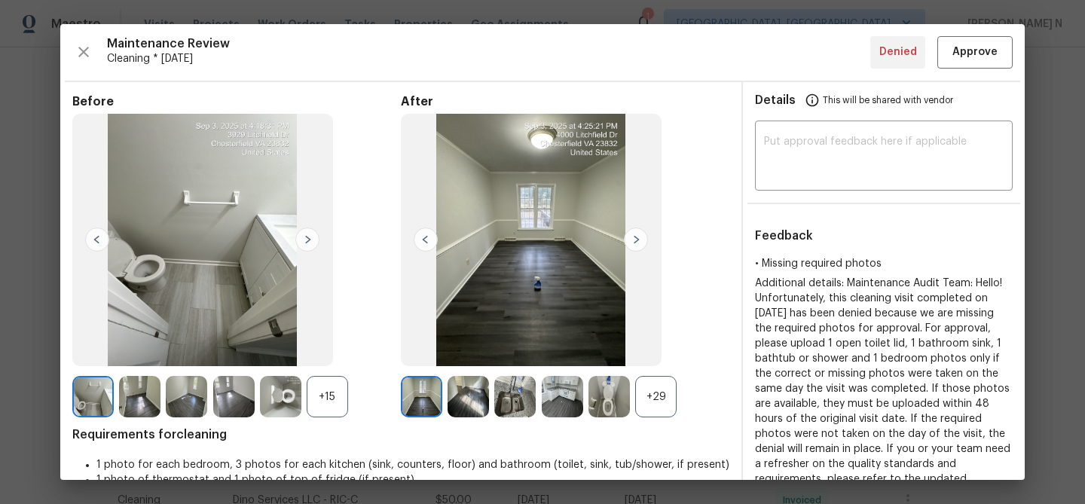
click at [667, 398] on div "+29" at bounding box center [655, 396] width 41 height 41
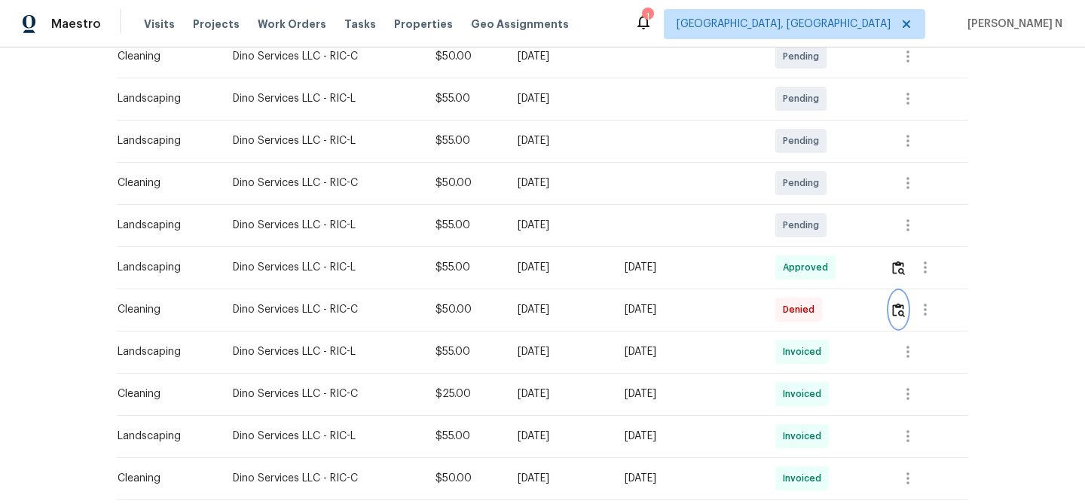
scroll to position [299, 0]
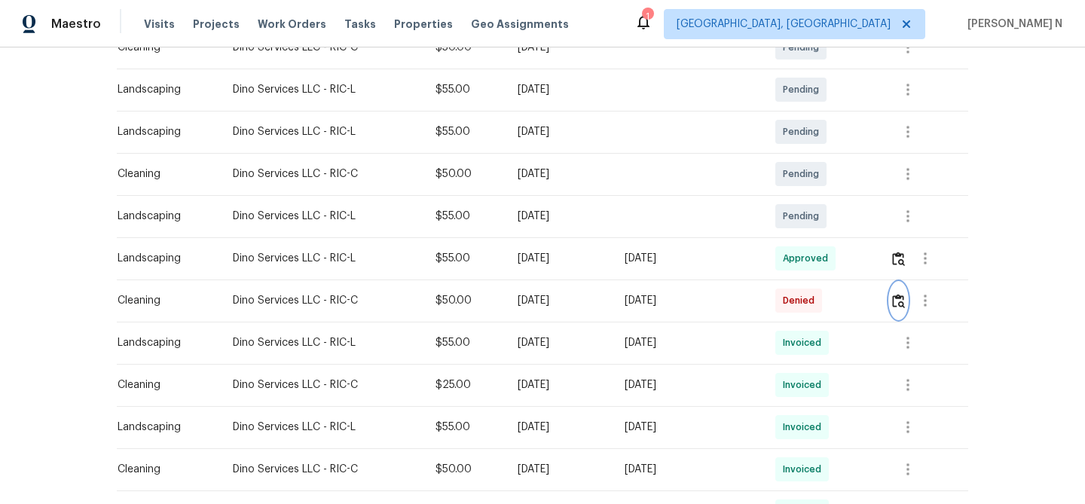
click at [901, 303] on img "button" at bounding box center [898, 301] width 13 height 14
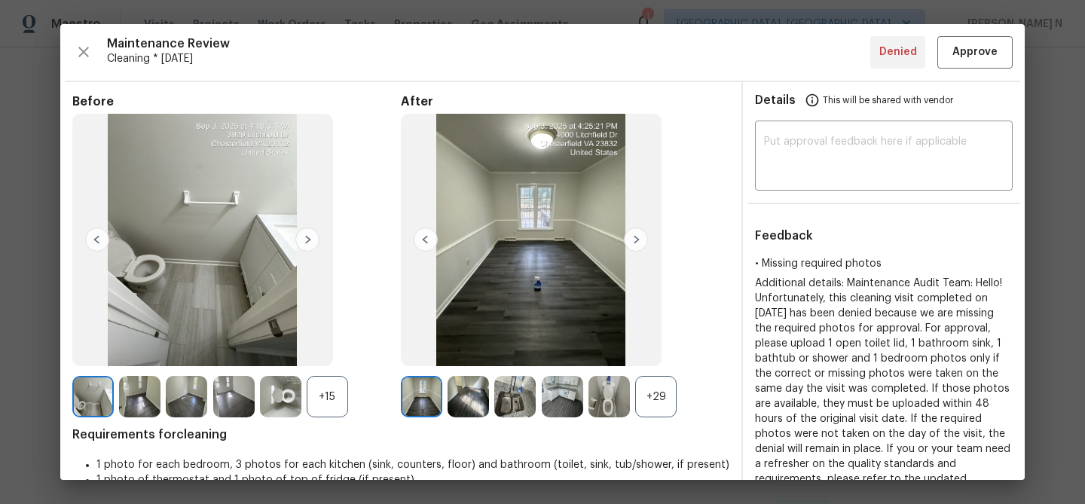
click at [683, 380] on div "+29" at bounding box center [565, 396] width 328 height 41
click at [658, 399] on div "+29" at bounding box center [655, 396] width 41 height 41
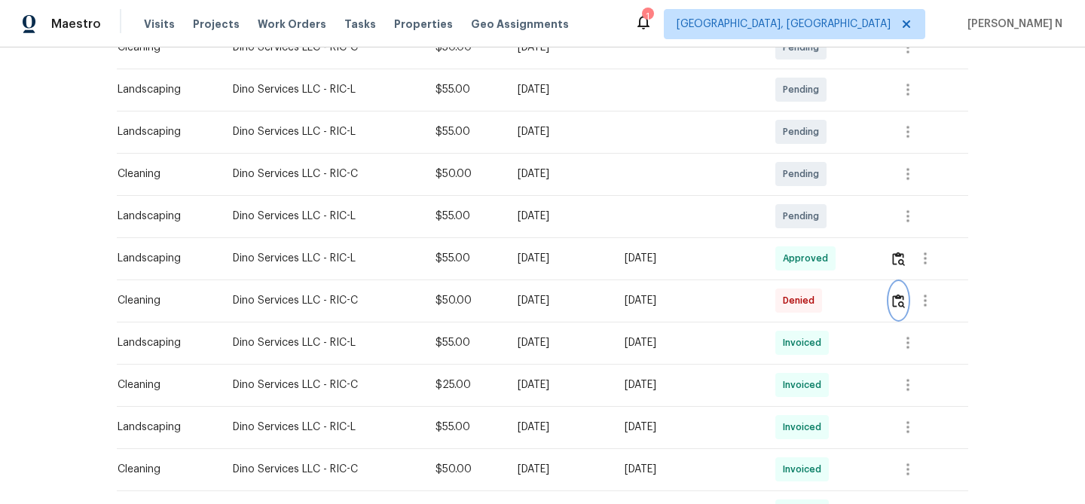
scroll to position [0, 0]
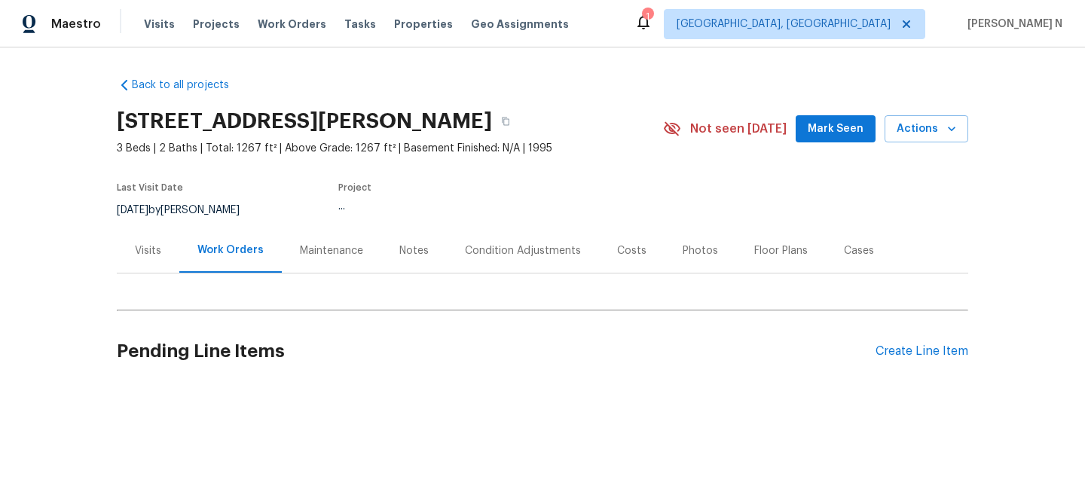
click at [341, 253] on div "Maintenance" at bounding box center [331, 250] width 63 height 15
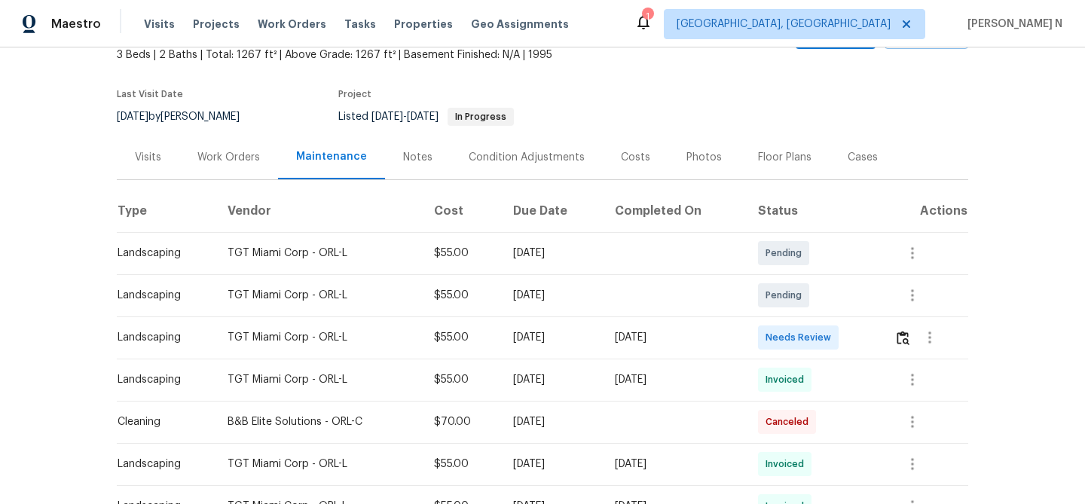
scroll to position [211, 0]
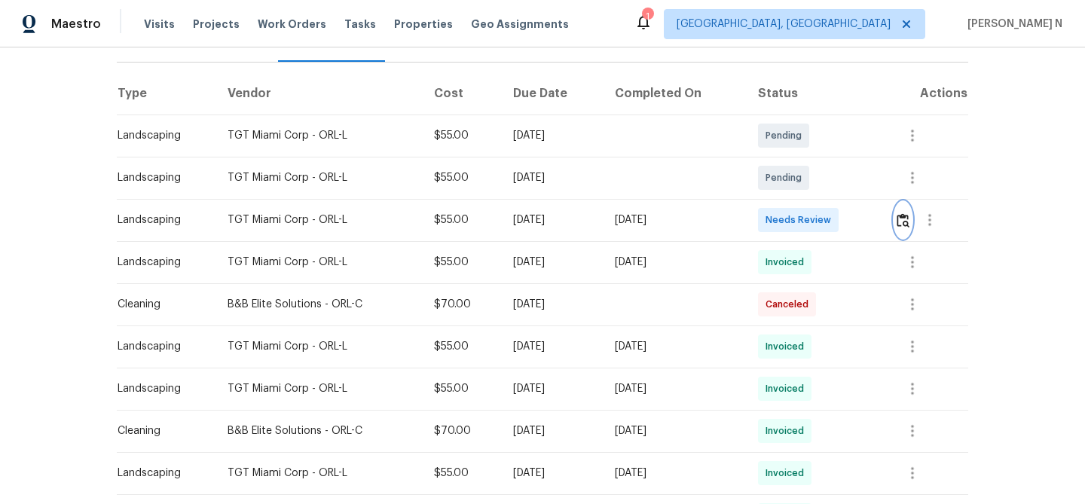
click at [904, 227] on img "button" at bounding box center [902, 220] width 13 height 14
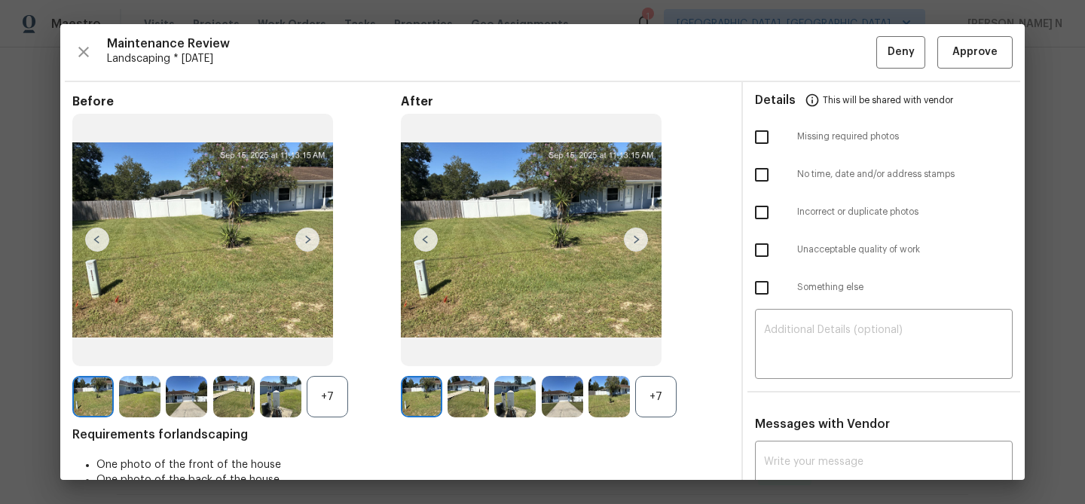
click at [666, 389] on div "+7" at bounding box center [655, 396] width 41 height 41
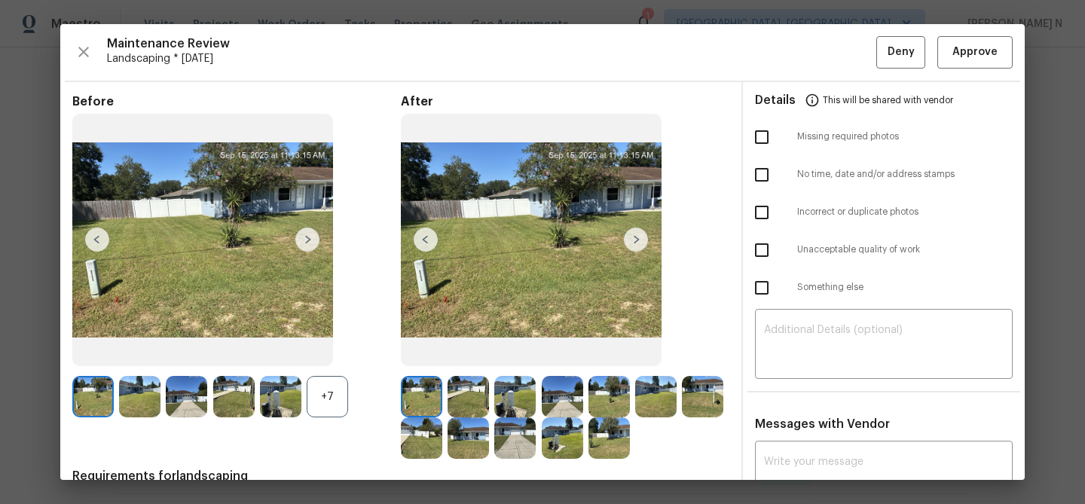
click at [334, 401] on div "+7" at bounding box center [327, 396] width 41 height 41
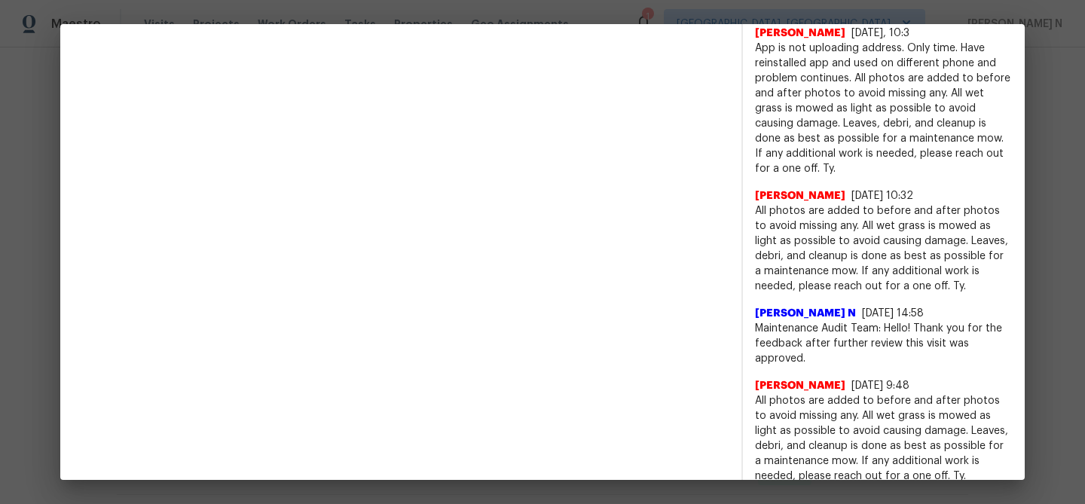
scroll to position [755, 0]
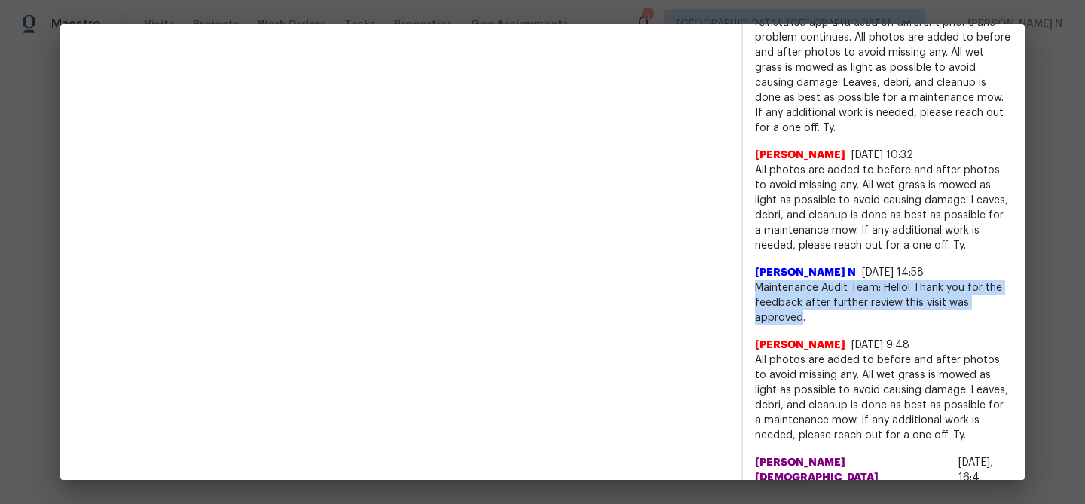
drag, startPoint x: 756, startPoint y: 288, endPoint x: 802, endPoint y: 311, distance: 52.2
click at [803, 312] on span "Maintenance Audit Team: Hello! Thank you for the feedback after further review …" at bounding box center [884, 302] width 258 height 45
copy span "Maintenance Audit Team: Hello! Thank you for the feedback after further review …"
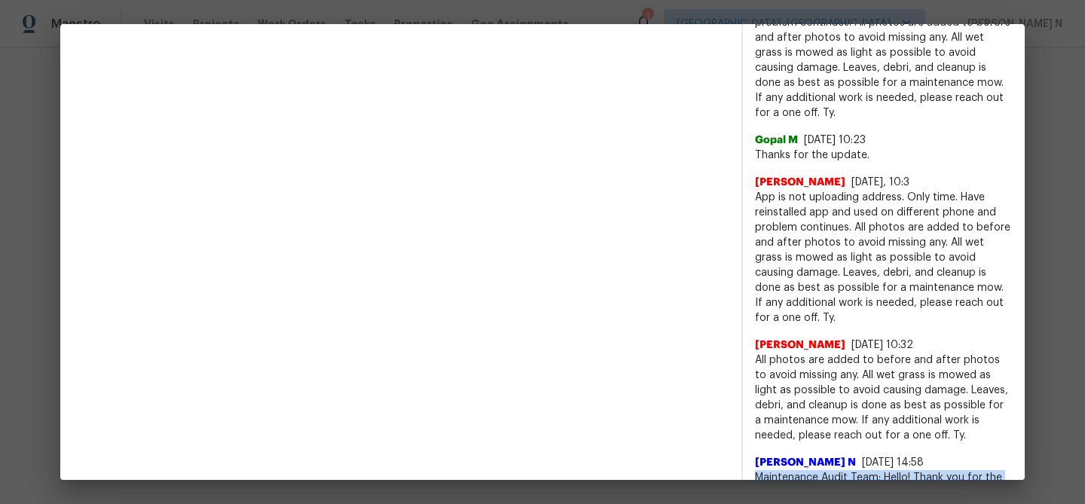
scroll to position [179, 0]
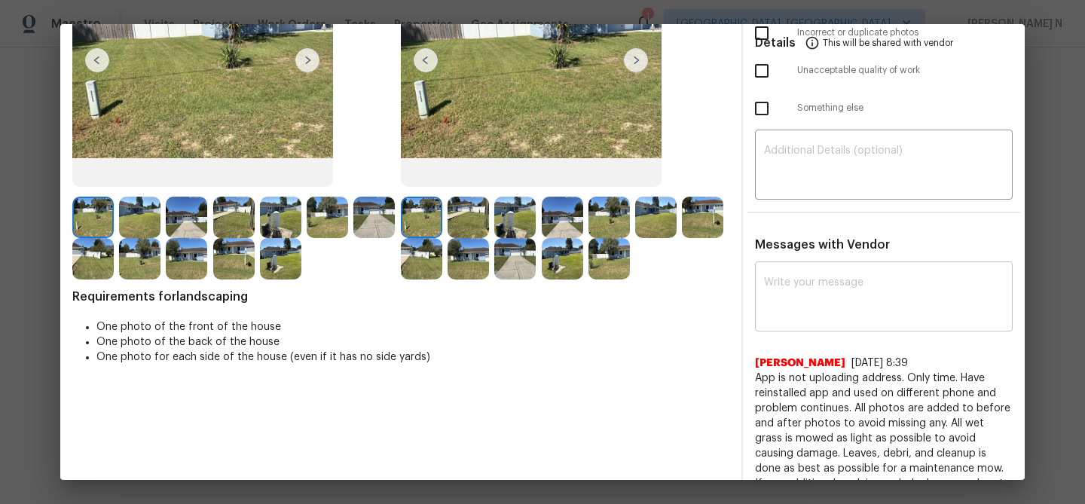
click at [803, 301] on textarea at bounding box center [884, 298] width 240 height 42
paste textarea "Maintenance Audit Team: Hello! Thank you for the feedback after further review …"
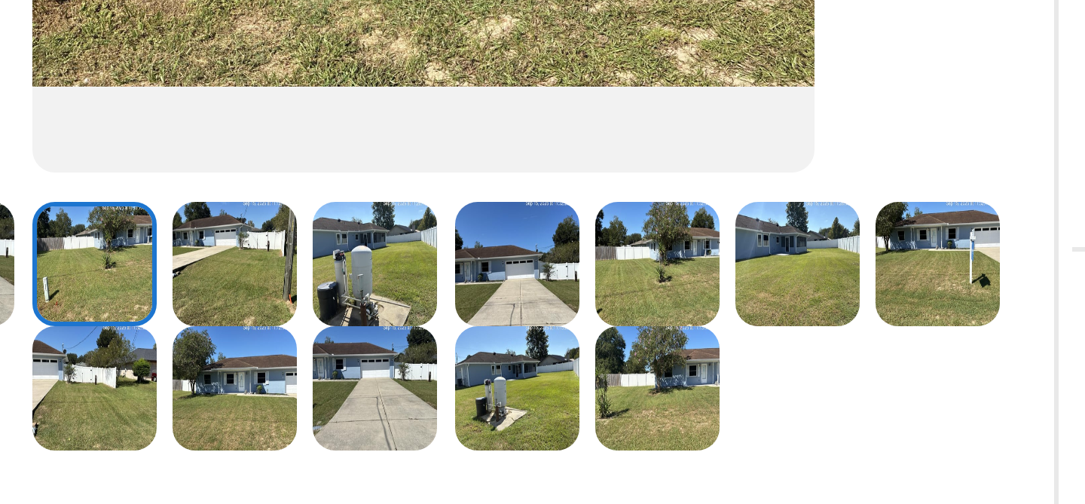
scroll to position [242, 0]
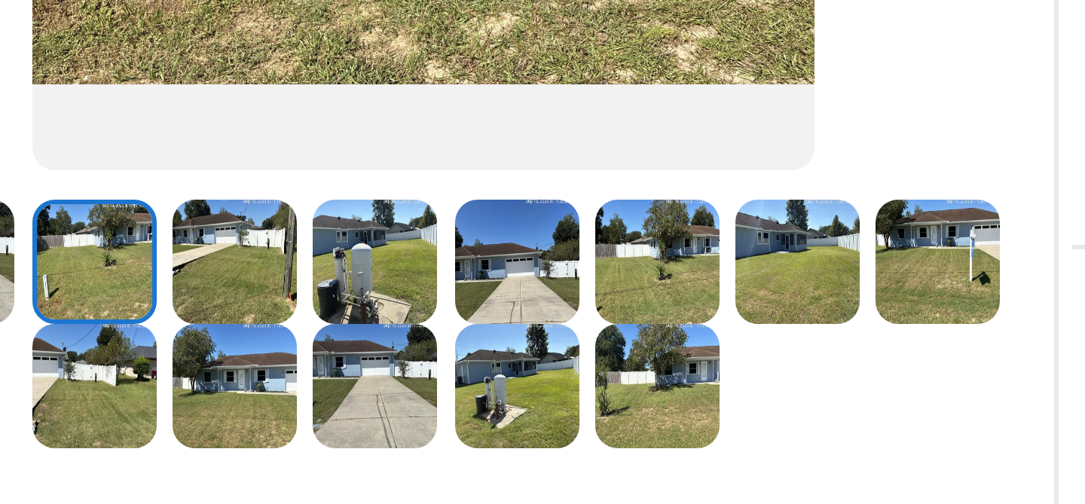
type textarea "Maintenance Audit Team: Hello! Thank you for the feedback after further review …"
click at [698, 148] on img at bounding box center [702, 154] width 41 height 41
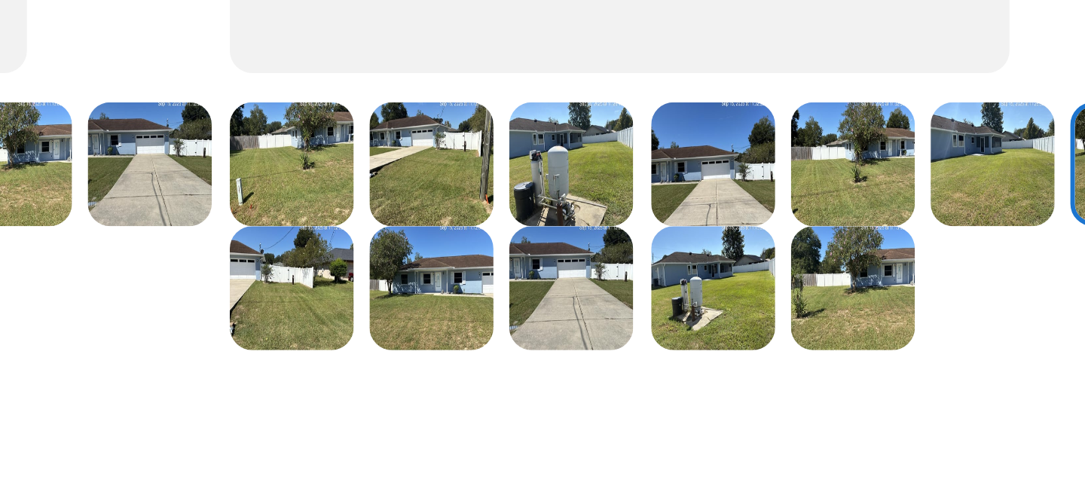
scroll to position [275, 0]
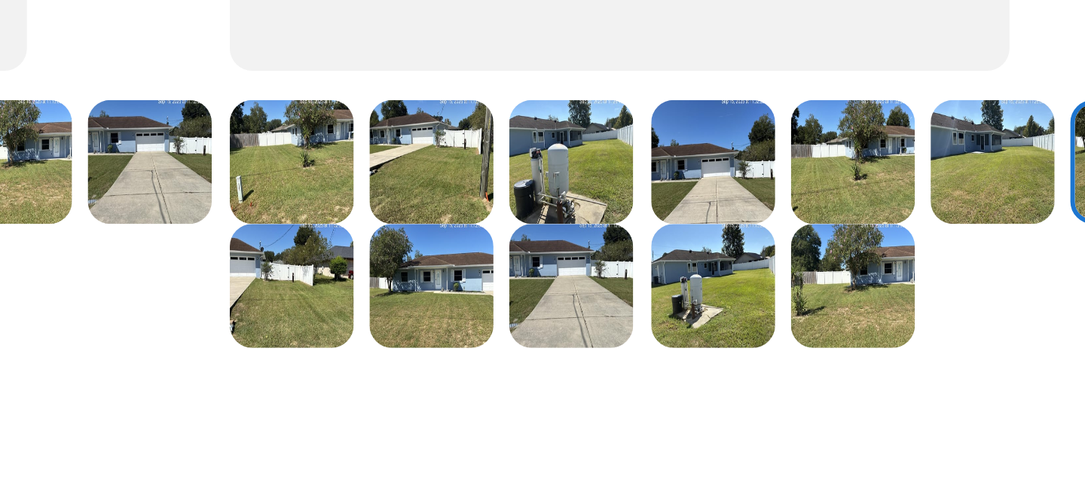
click at [515, 169] on img at bounding box center [514, 162] width 41 height 41
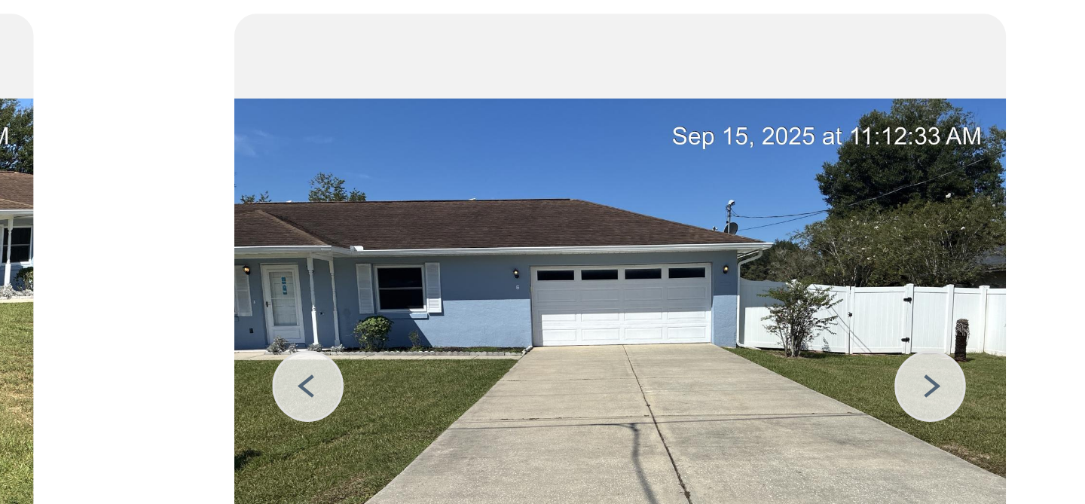
scroll to position [44, 0]
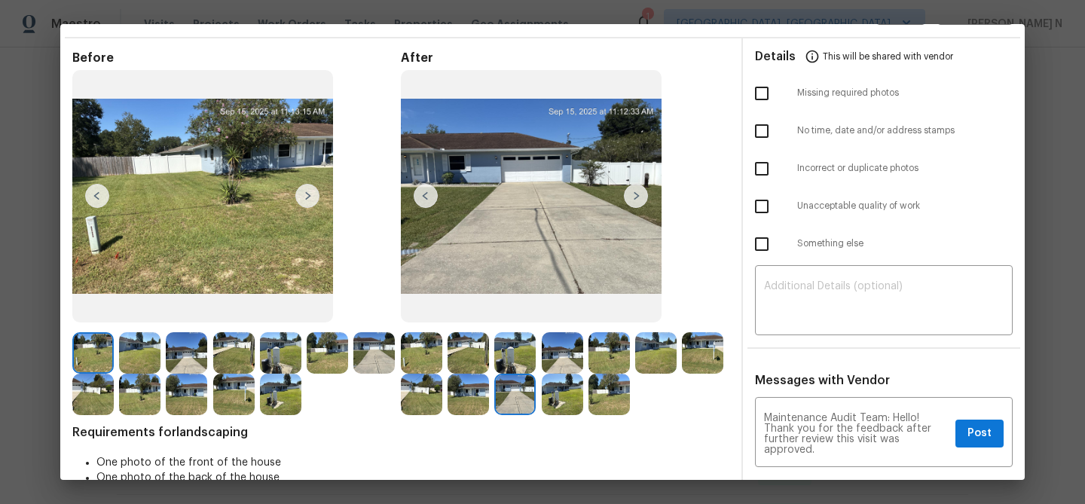
click at [425, 361] on img at bounding box center [421, 352] width 41 height 41
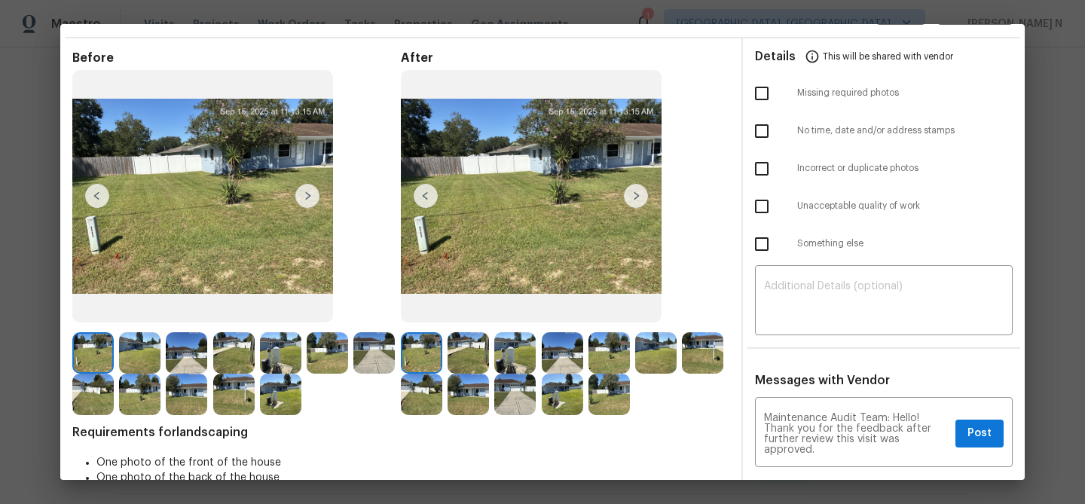
click at [525, 388] on img at bounding box center [514, 394] width 41 height 41
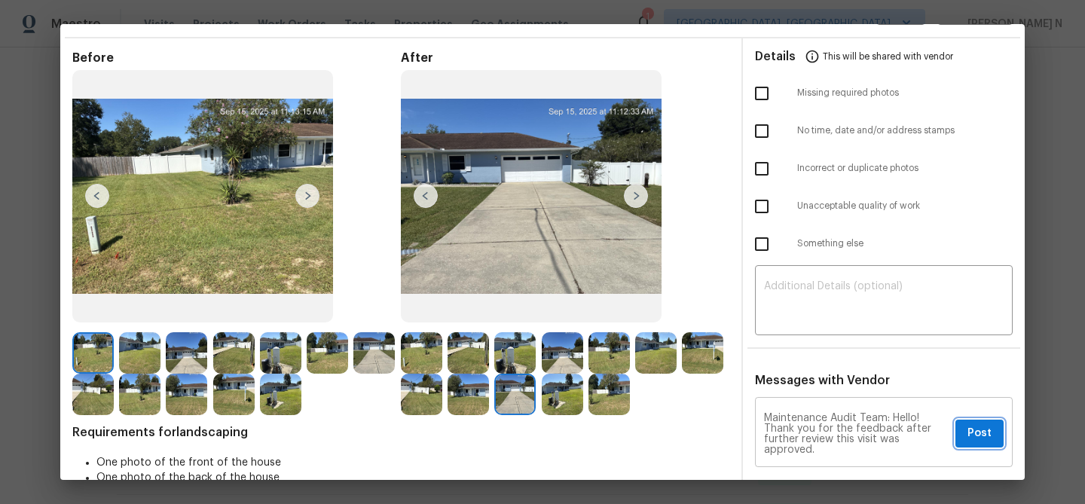
click at [982, 426] on span "Post" at bounding box center [979, 433] width 24 height 19
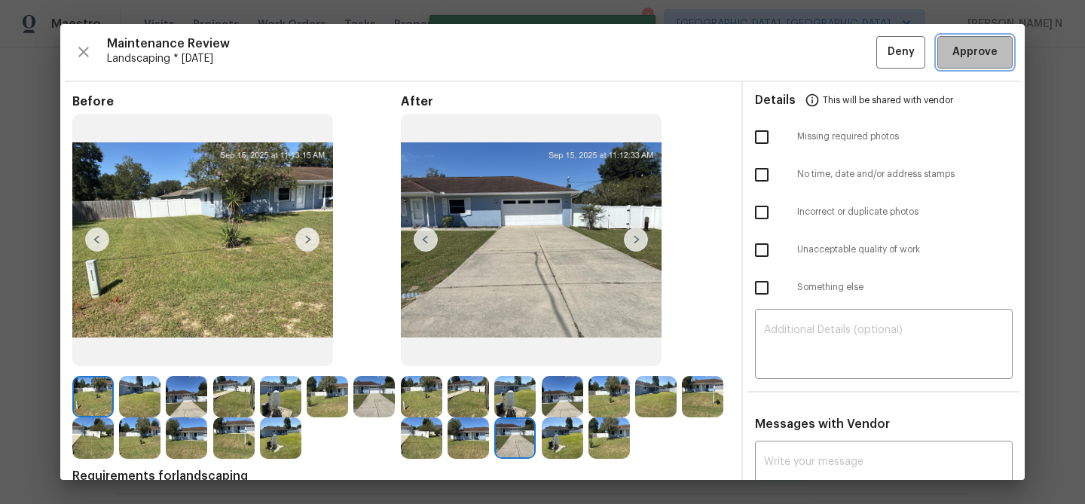
click at [967, 47] on span "Approve" at bounding box center [974, 52] width 45 height 19
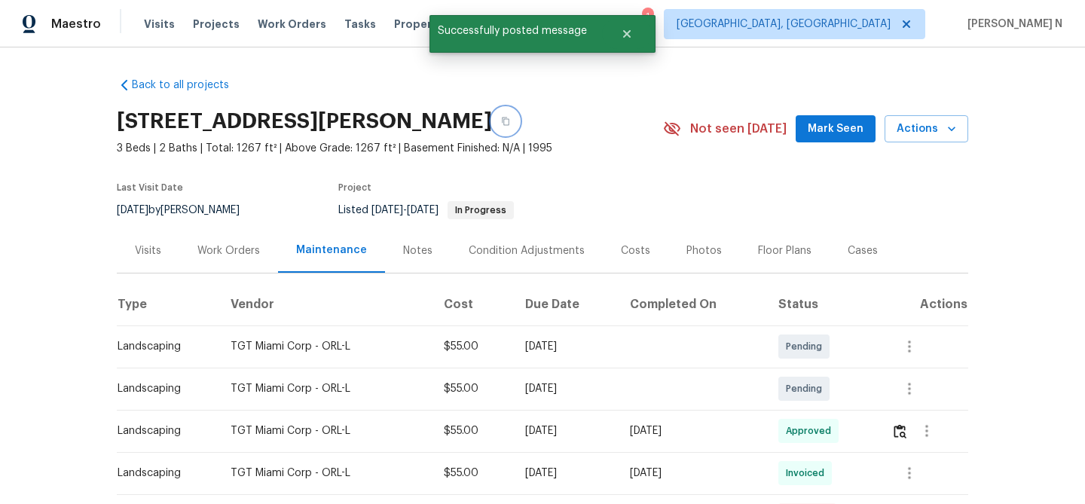
click at [501, 124] on icon "button" at bounding box center [505, 121] width 9 height 9
